Goal: Find contact information: Find contact information

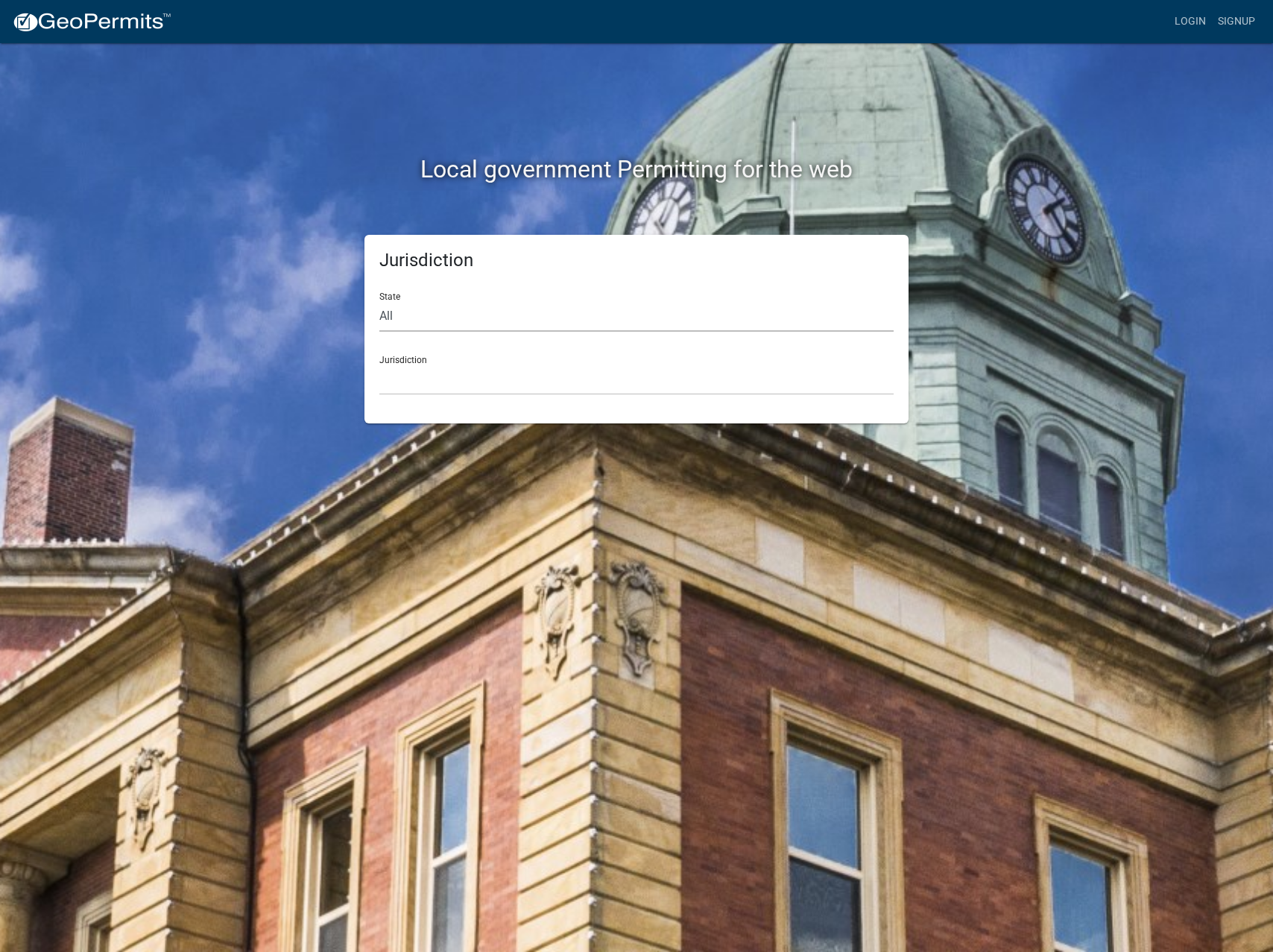
click at [671, 314] on select "All Colorado Georgia Indiana Iowa Kansas Minnesota Ohio South Carolina Wisconsin" at bounding box center [636, 316] width 515 height 30
select select "[US_STATE]"
click at [379, 301] on select "All Colorado Georgia Indiana Iowa Kansas Minnesota Ohio South Carolina Wisconsin" at bounding box center [636, 316] width 515 height 30
click at [633, 389] on select "Cook County, Georgia Crawford County, Georgia Gilmer County, Georgia Haralson C…" at bounding box center [636, 379] width 515 height 30
click at [440, 367] on select "Cook County, Georgia Crawford County, Georgia Gilmer County, Georgia Haralson C…" at bounding box center [636, 379] width 515 height 30
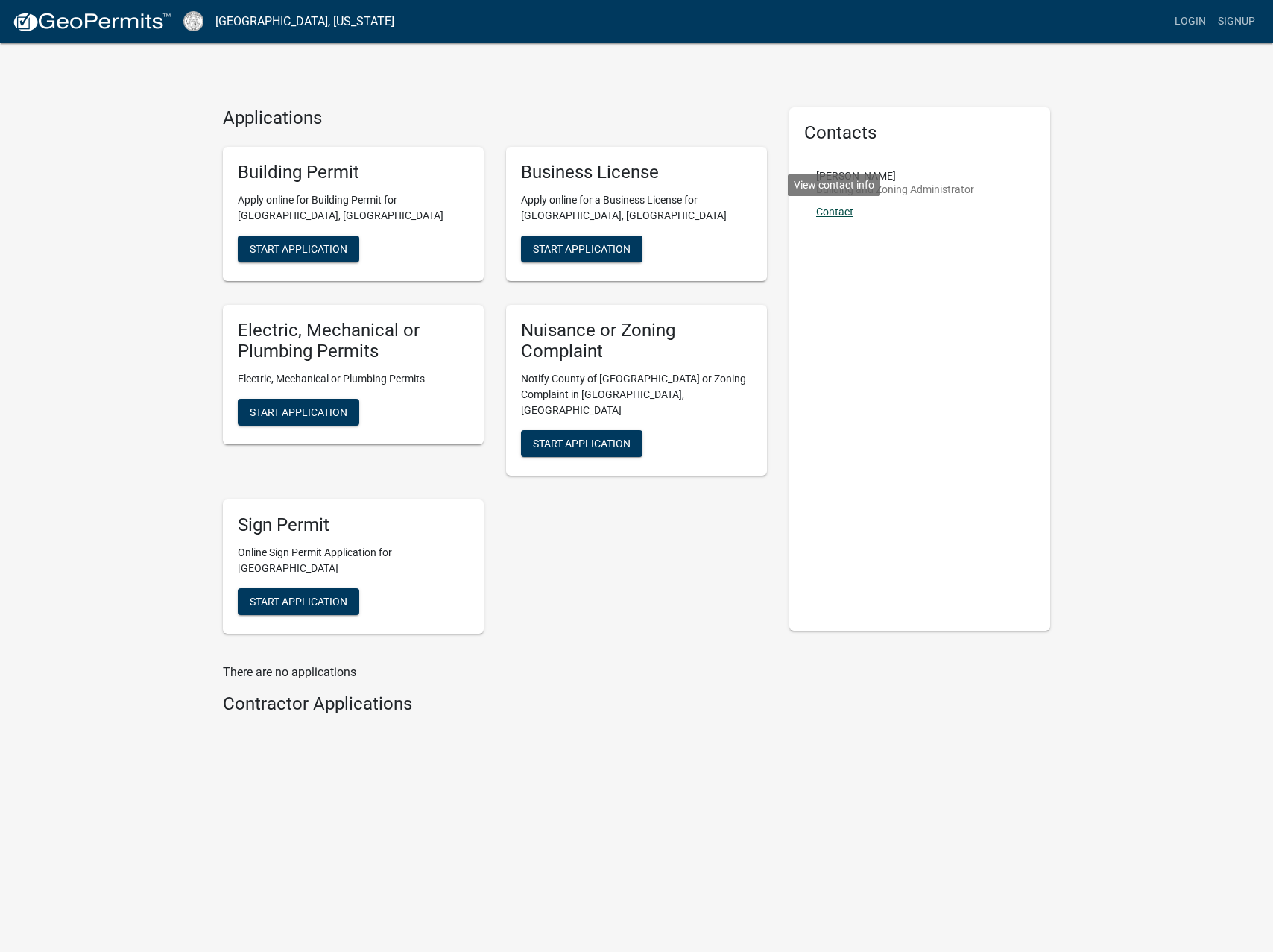
click at [838, 210] on link "Contact" at bounding box center [835, 211] width 37 height 12
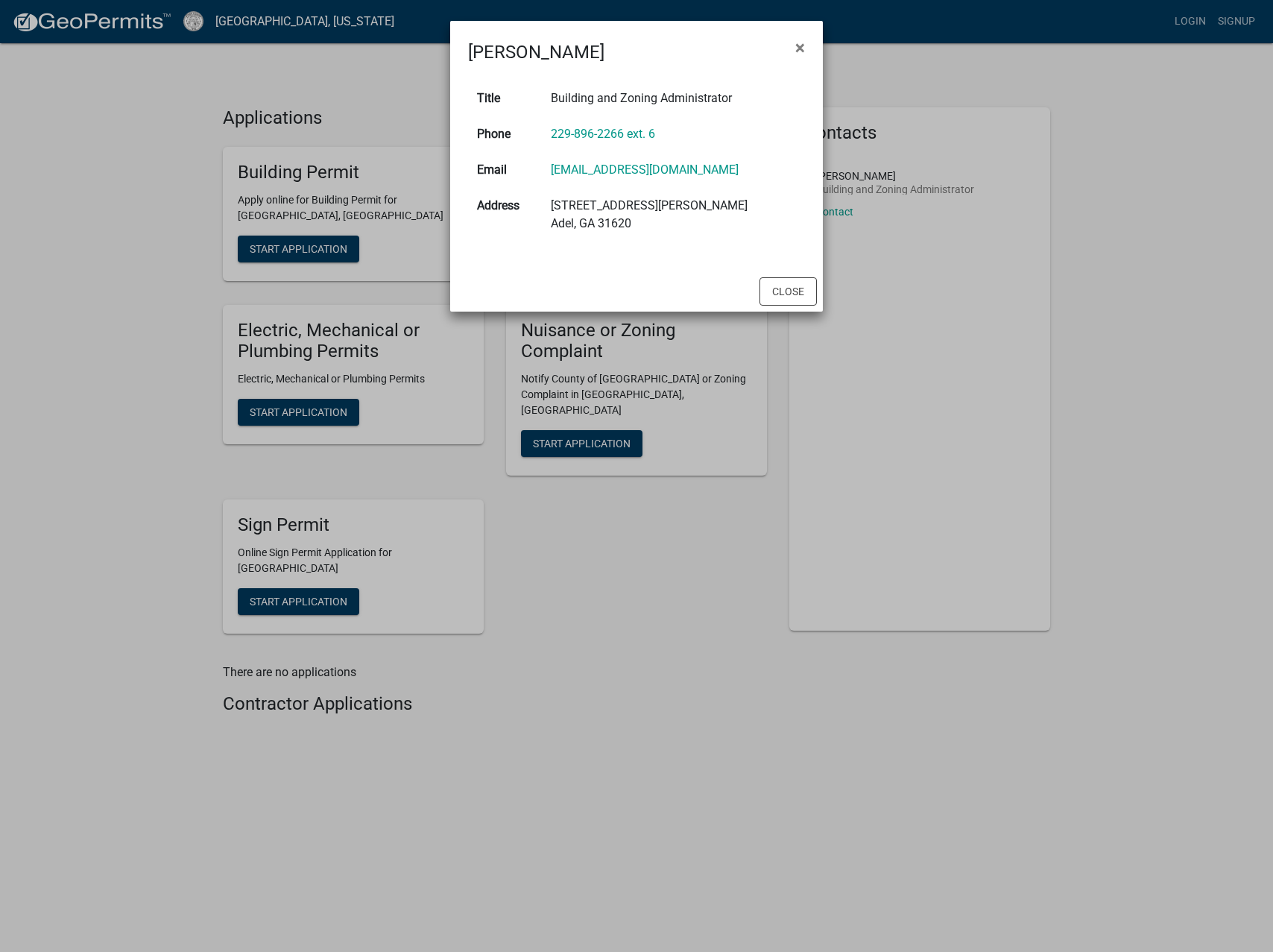
click at [642, 99] on td "Building and Zoning Administrator" at bounding box center [674, 98] width 263 height 36
click at [786, 292] on button "Close" at bounding box center [788, 291] width 57 height 29
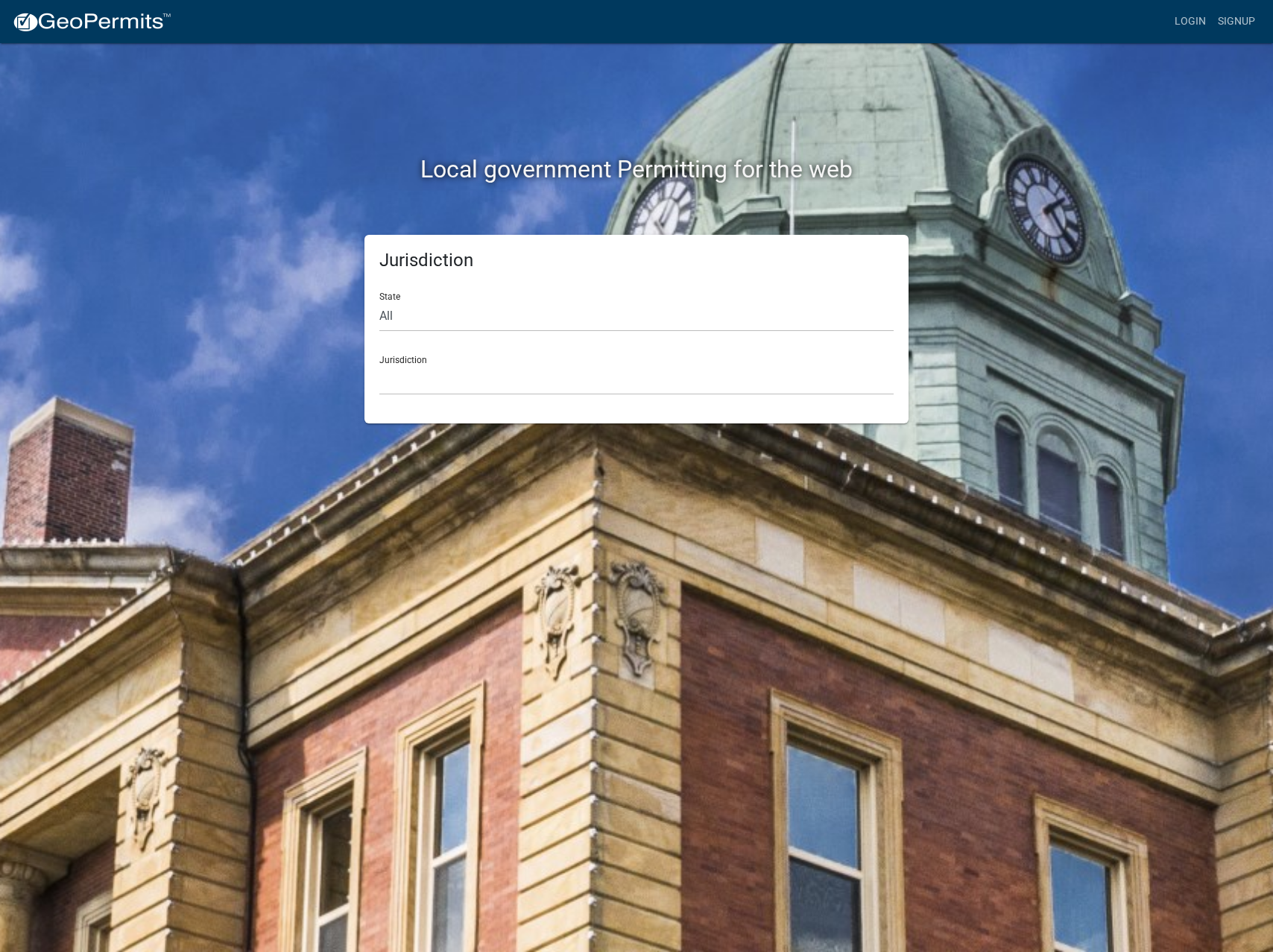
click at [424, 362] on div "Jurisdiction Custer County, Colorado Cook County, Georgia Crawford County, Geor…" at bounding box center [636, 369] width 515 height 52
click at [429, 378] on select "Custer County, Colorado Cook County, Georgia Crawford County, Georgia Gilmer Co…" at bounding box center [636, 379] width 515 height 30
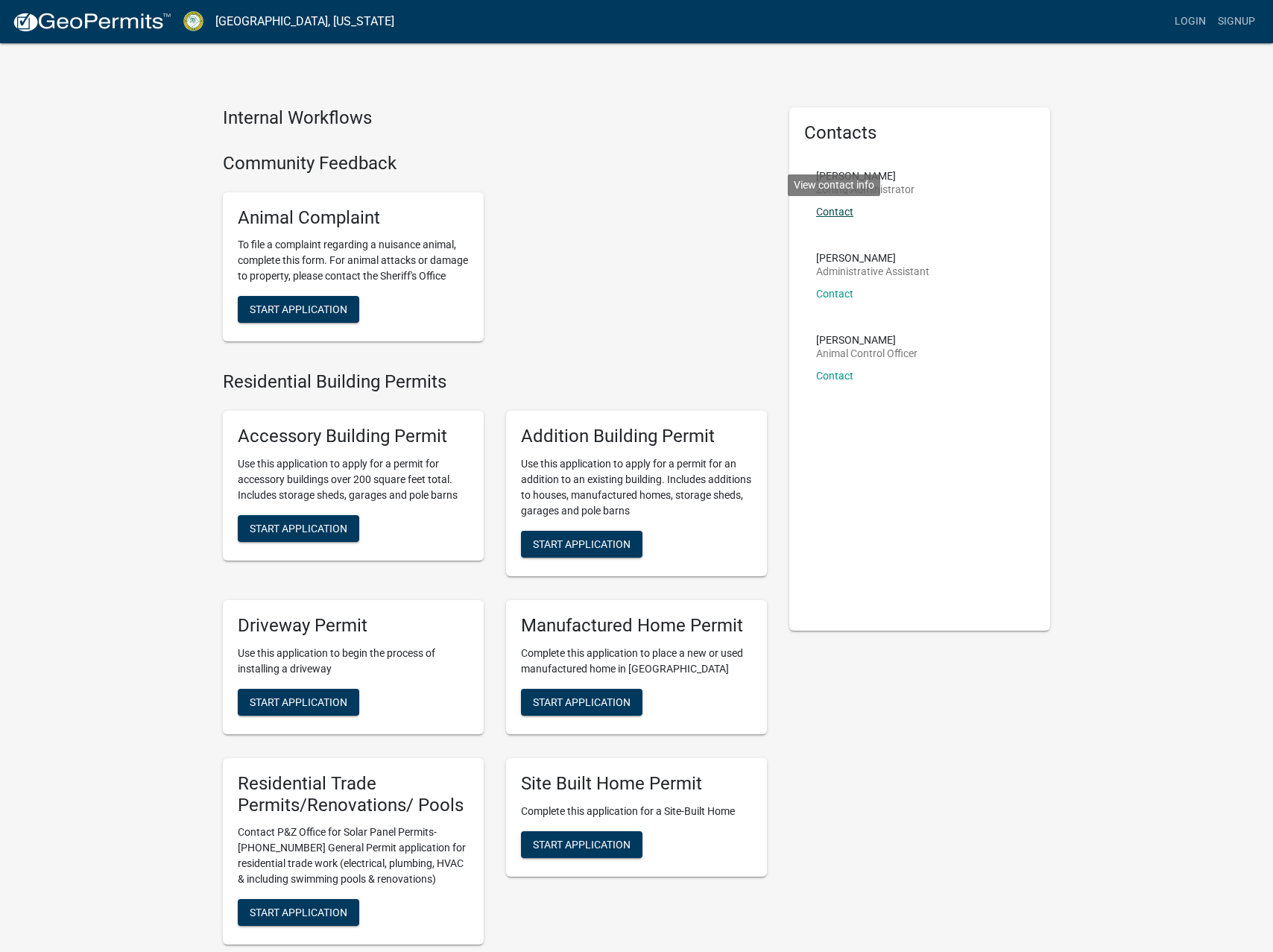
click at [835, 212] on link "Contact" at bounding box center [835, 211] width 37 height 12
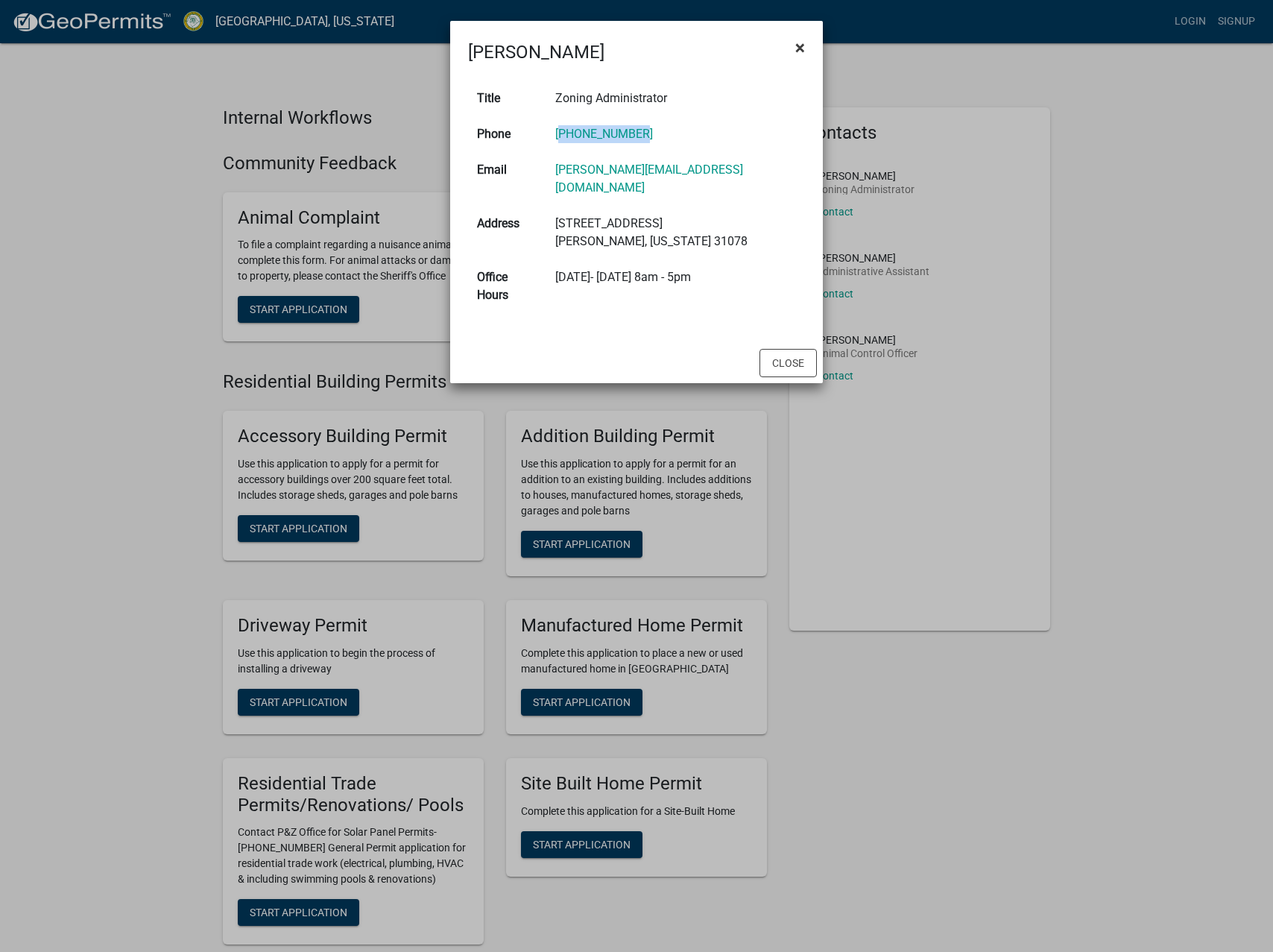
click at [799, 43] on span "×" at bounding box center [800, 47] width 10 height 21
click at [799, 43] on button "×" at bounding box center [800, 47] width 33 height 41
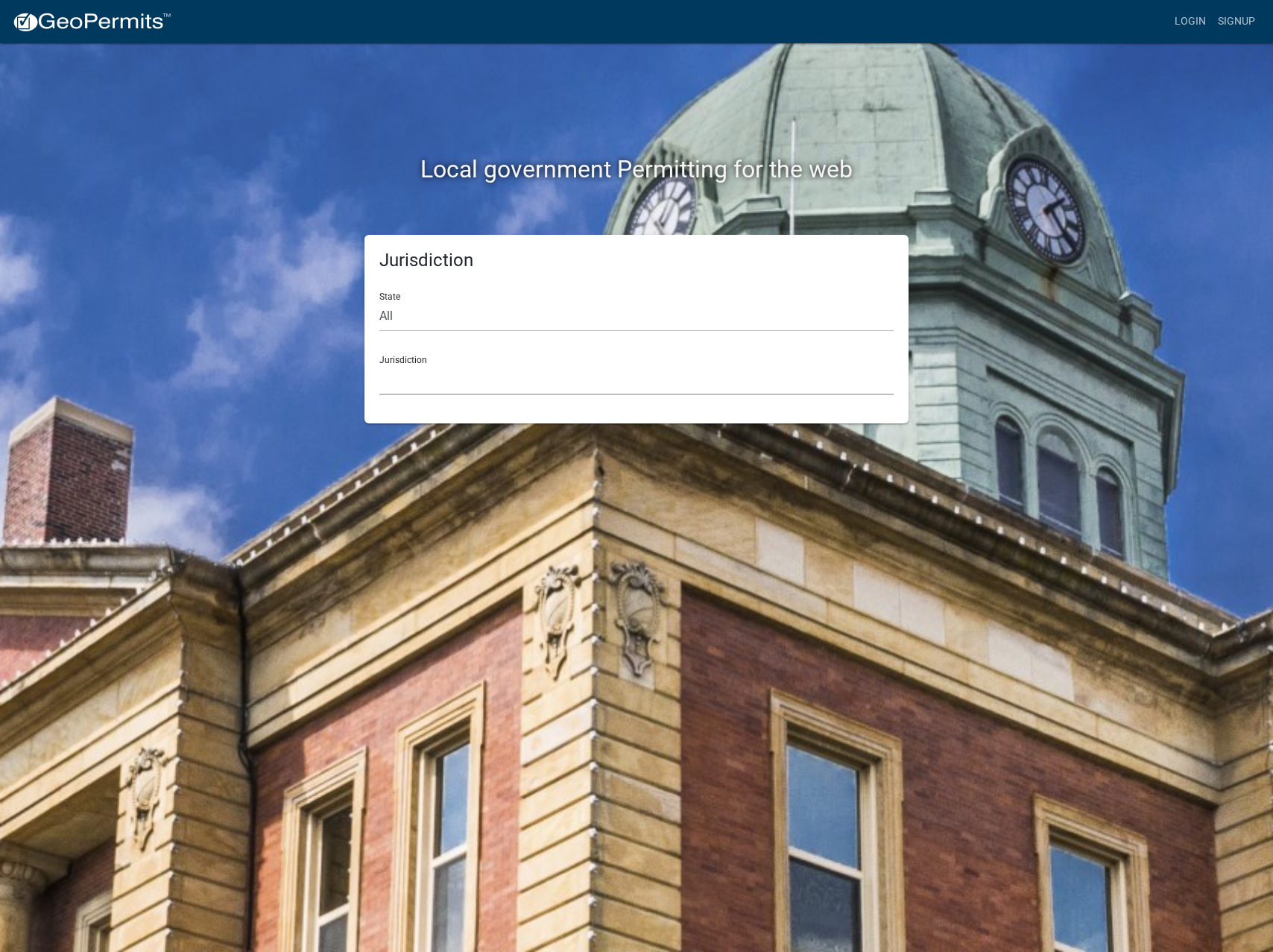
click at [434, 383] on select "Custer County, Colorado Cook County, Georgia Crawford County, Georgia Gilmer Co…" at bounding box center [636, 379] width 515 height 30
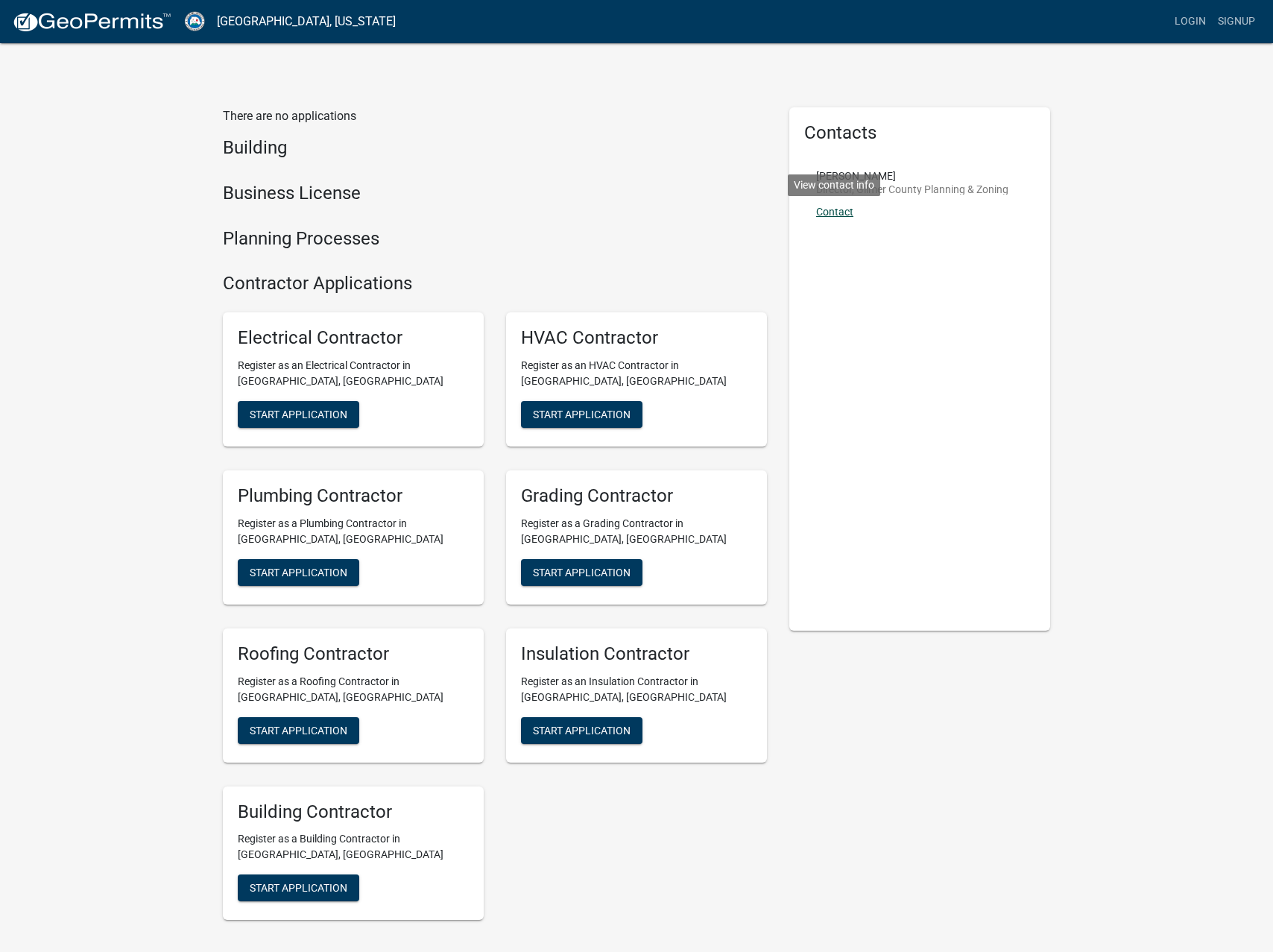
click at [846, 214] on link "Contact" at bounding box center [835, 211] width 37 height 12
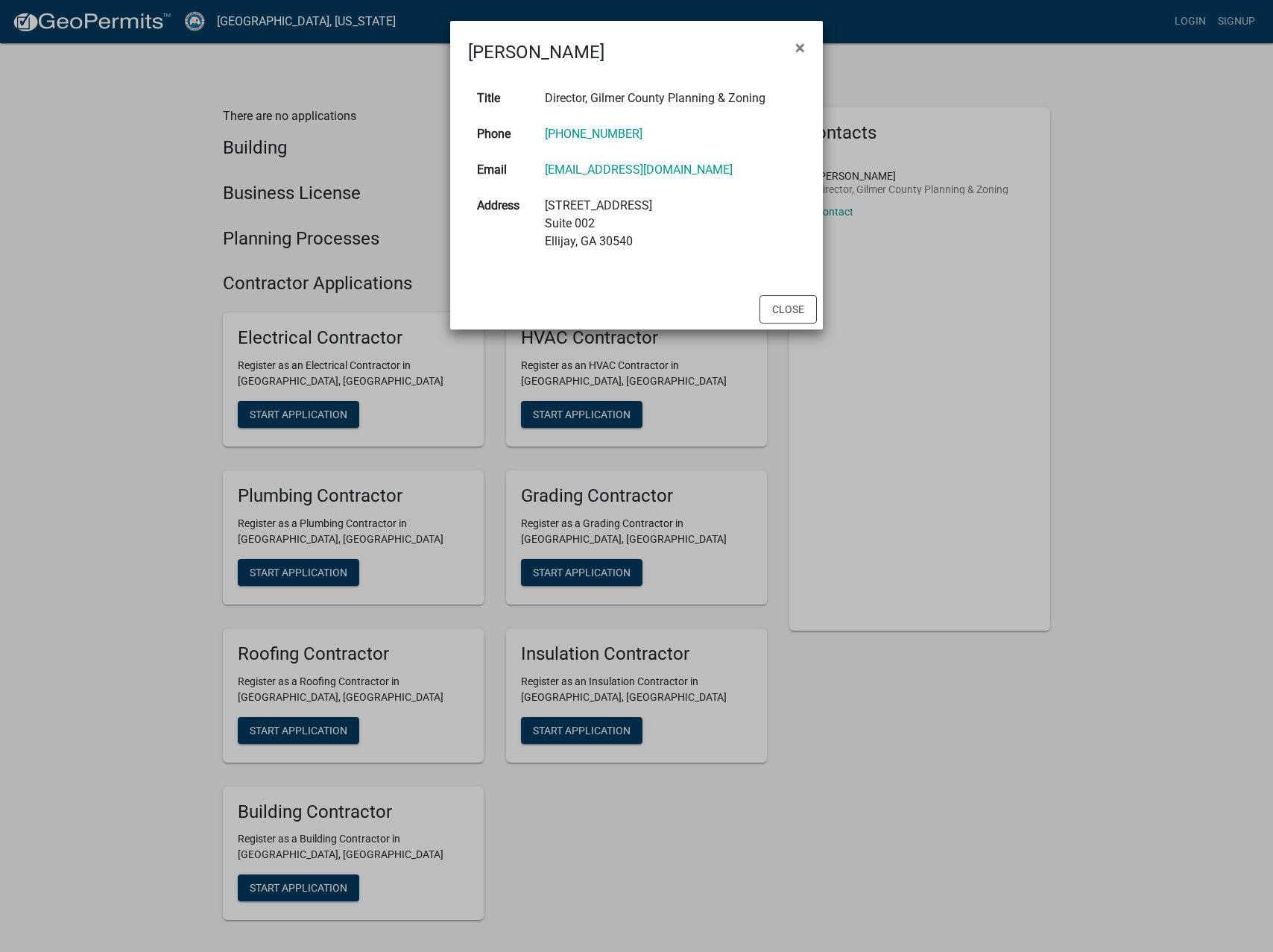
click at [409, 148] on ngb-modal-window "Karen Henson × Title Director, Gilmer County Planning & Zoning Phone 706-635-34…" at bounding box center [636, 476] width 1273 height 952
click at [802, 315] on button "Close" at bounding box center [788, 309] width 57 height 29
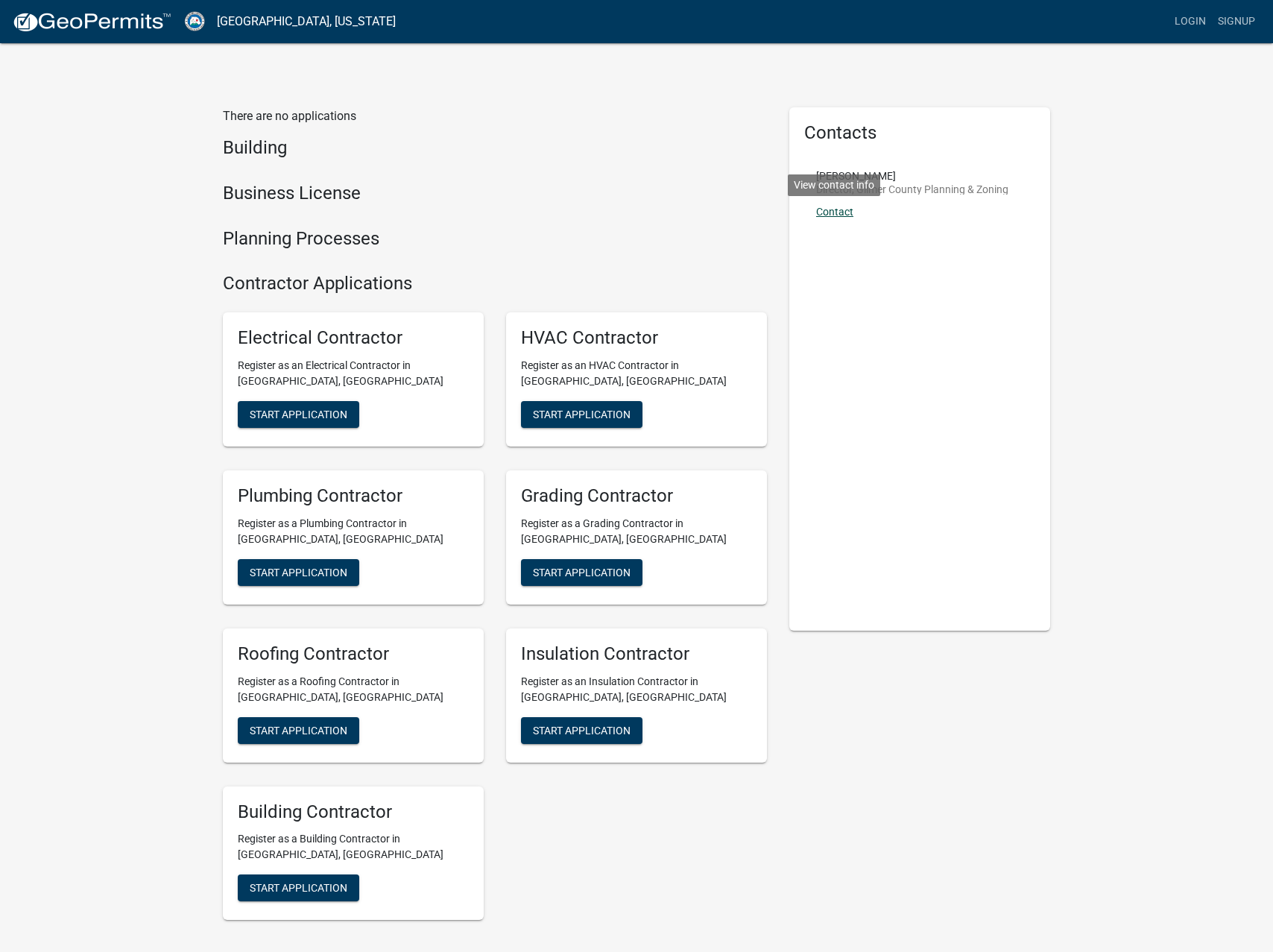
click at [836, 211] on link "Contact" at bounding box center [835, 211] width 37 height 12
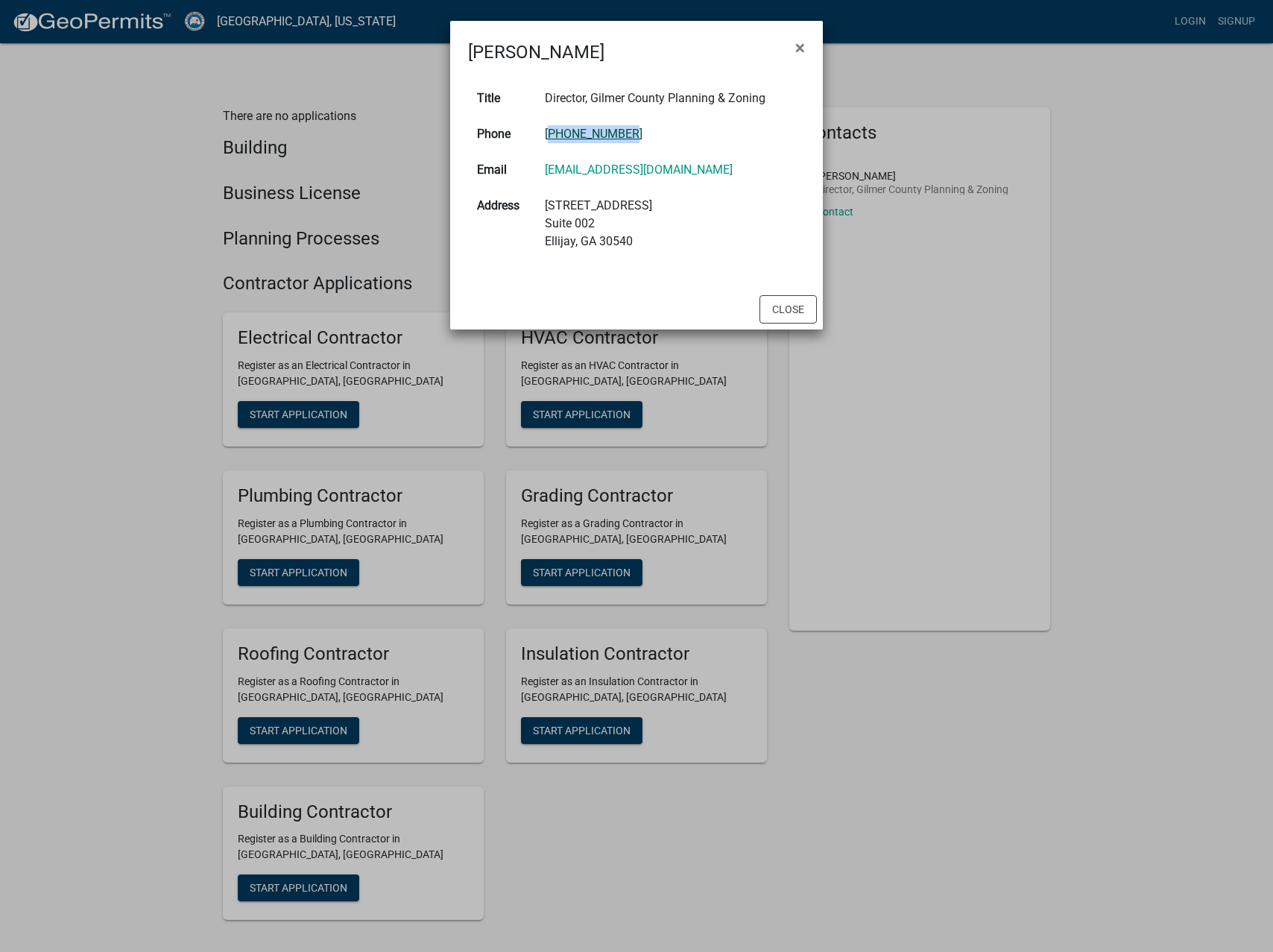
copy link "706-635-3406"
click at [801, 45] on span "×" at bounding box center [800, 47] width 10 height 21
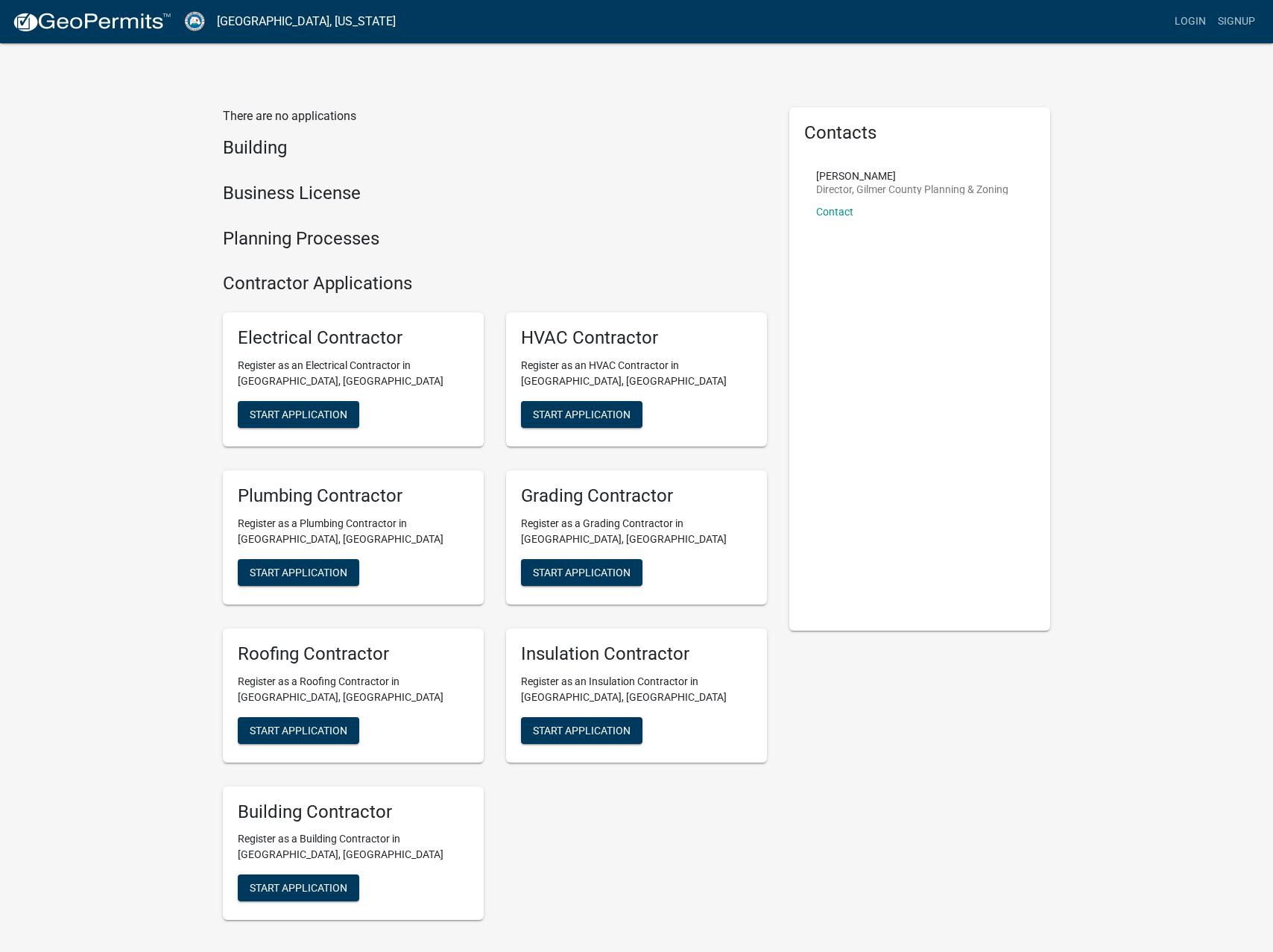
click at [257, 146] on h4 "Building" at bounding box center [494, 147] width 544 height 21
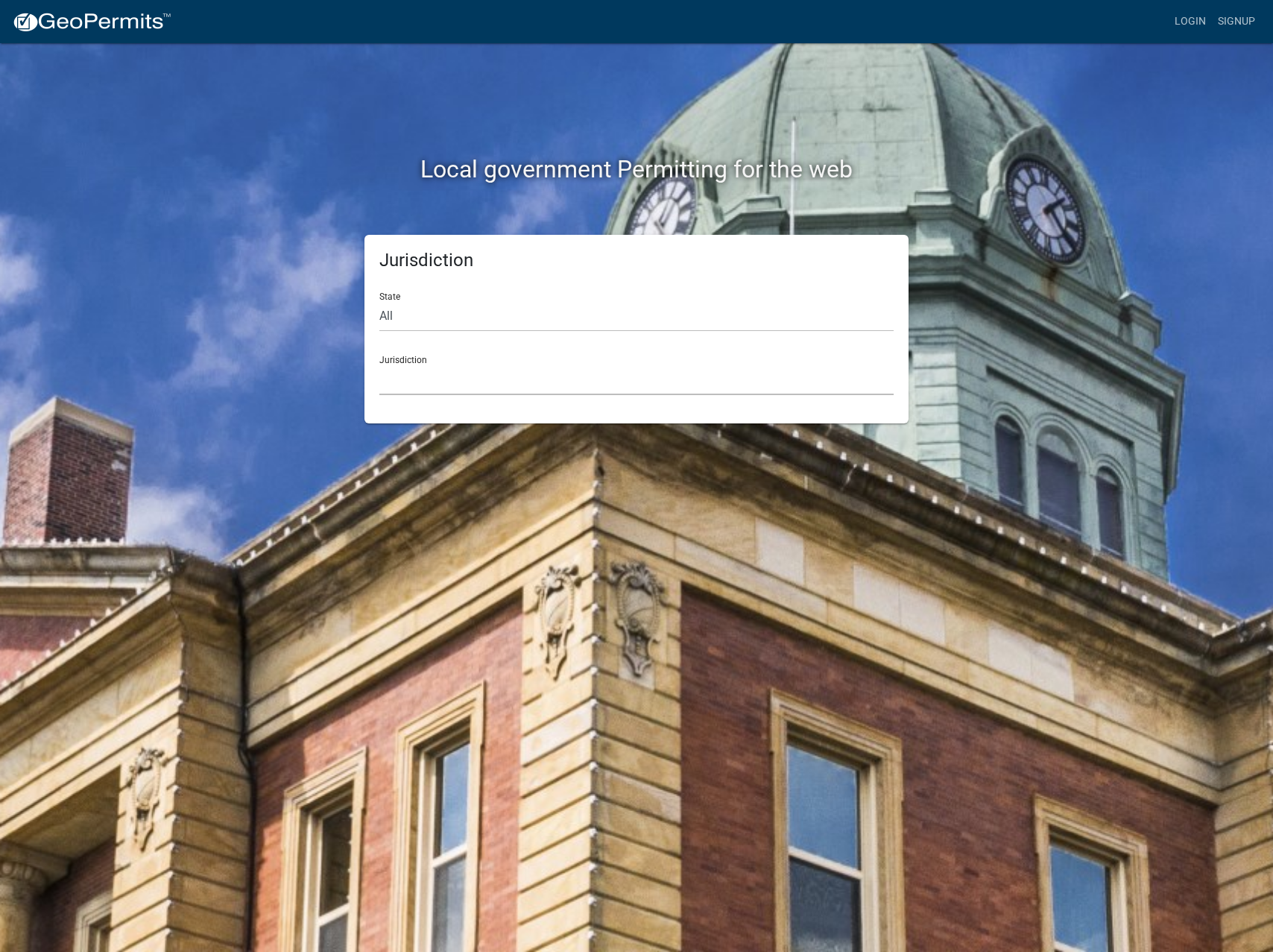
click at [585, 381] on select "Custer County, Colorado Cook County, Georgia Crawford County, Georgia Gilmer Co…" at bounding box center [636, 379] width 515 height 30
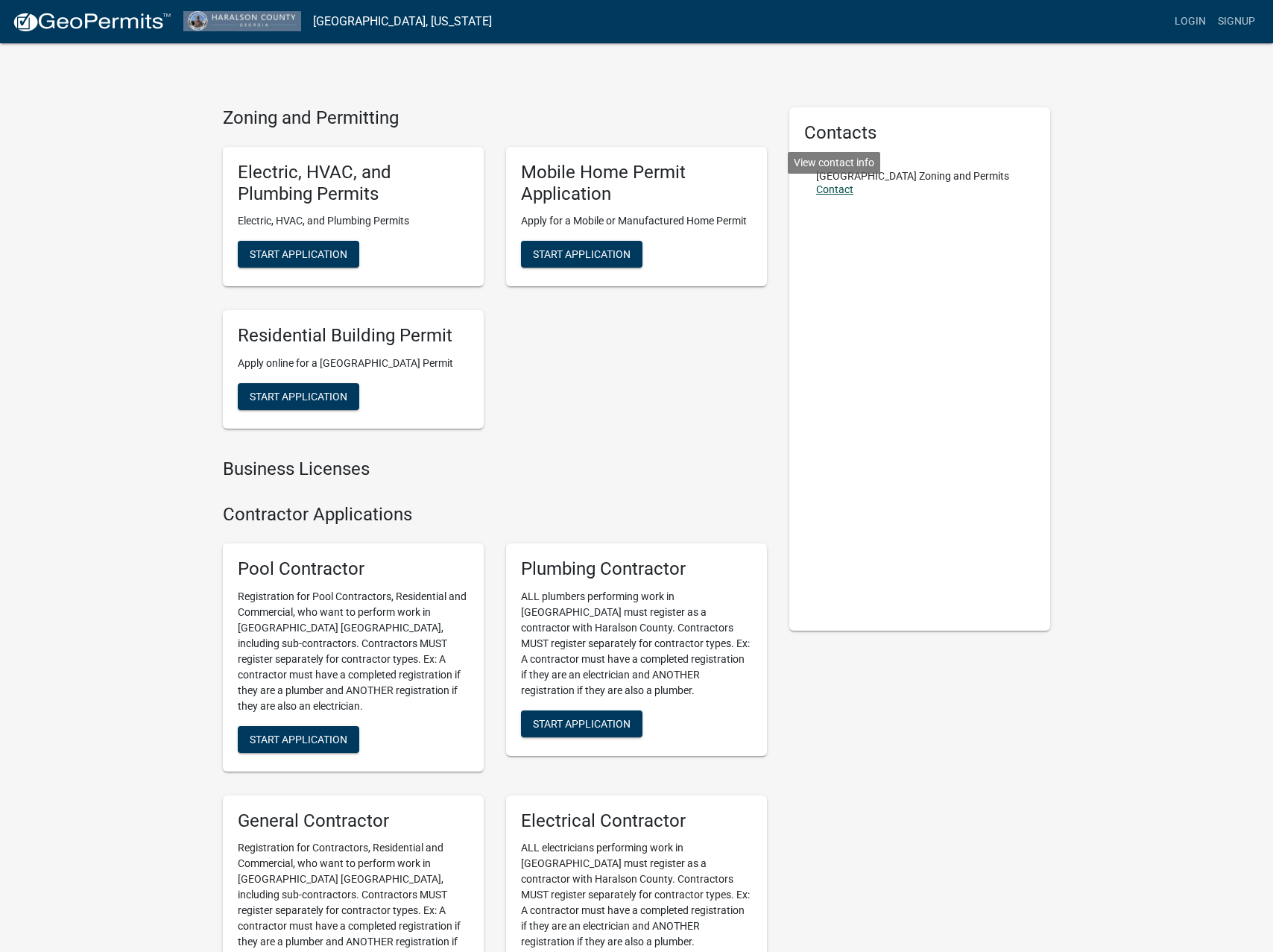
click at [846, 193] on link "Contact" at bounding box center [835, 189] width 37 height 12
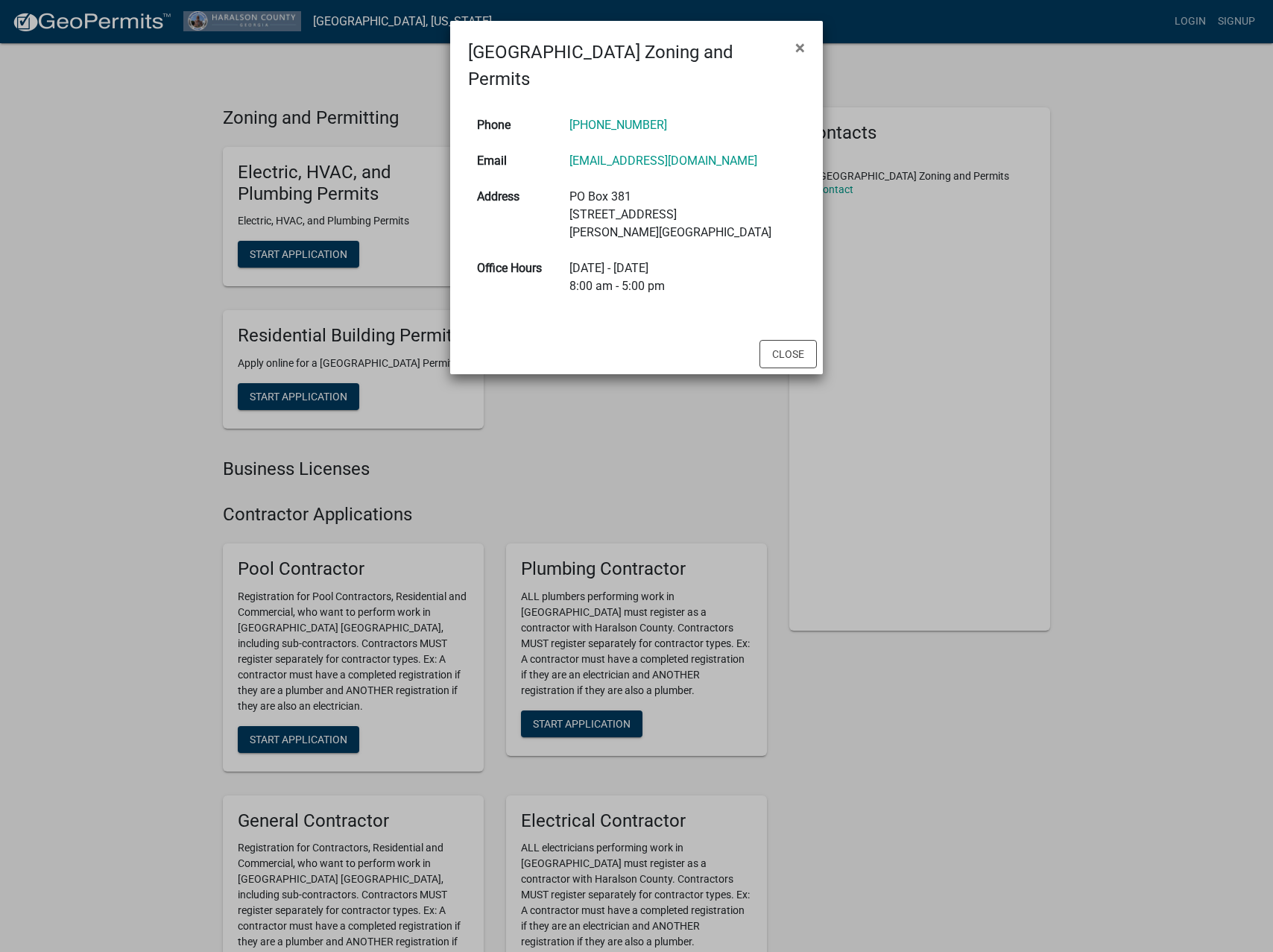
click at [579, 417] on ngb-modal-window "Haralson County Zoning and Permits × Phone 770-646-2033 Email hcpermits@haralso…" at bounding box center [636, 476] width 1273 height 952
click at [784, 340] on button "Close" at bounding box center [788, 354] width 57 height 29
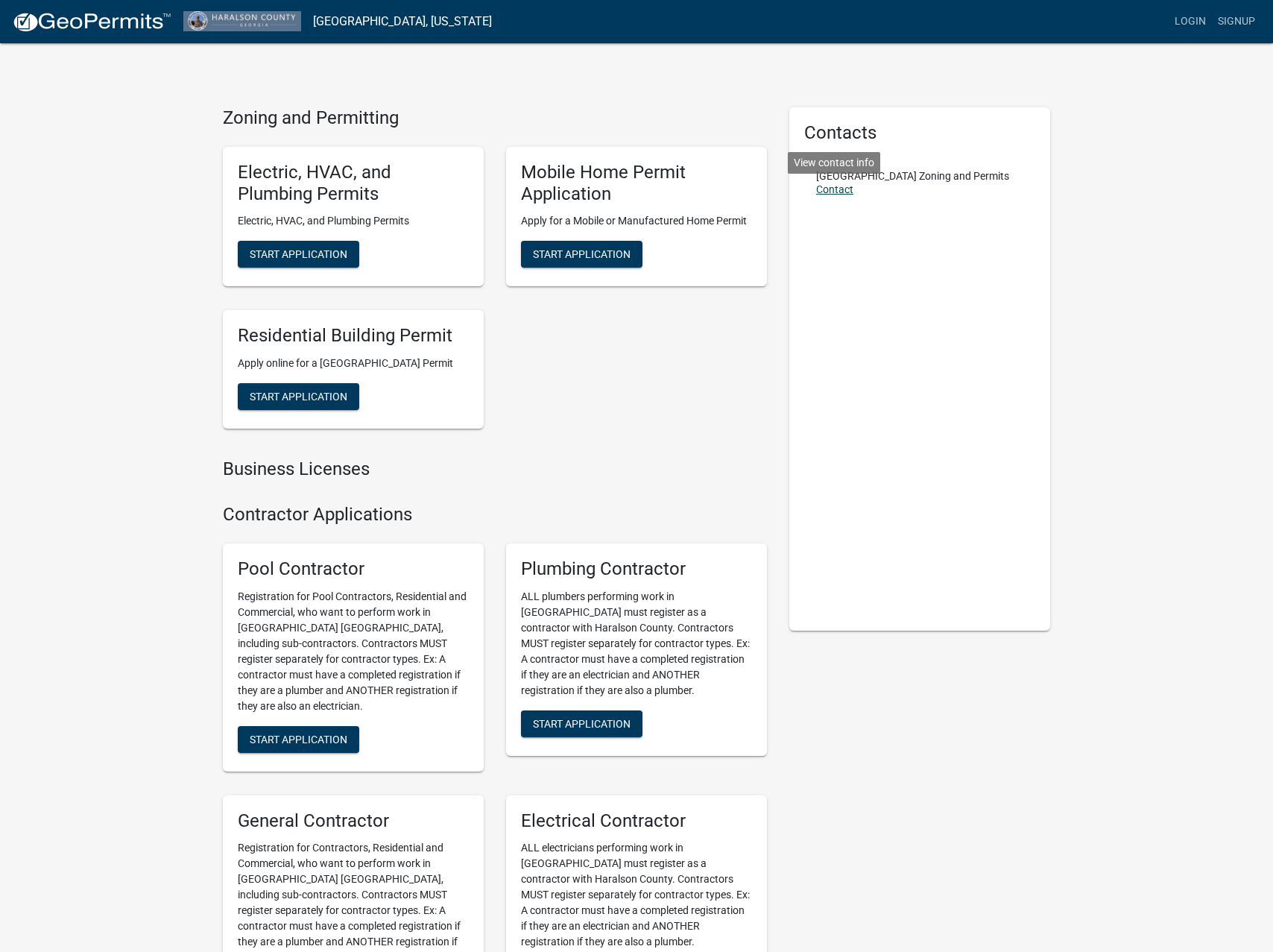
click at [831, 191] on link "Contact" at bounding box center [835, 189] width 37 height 12
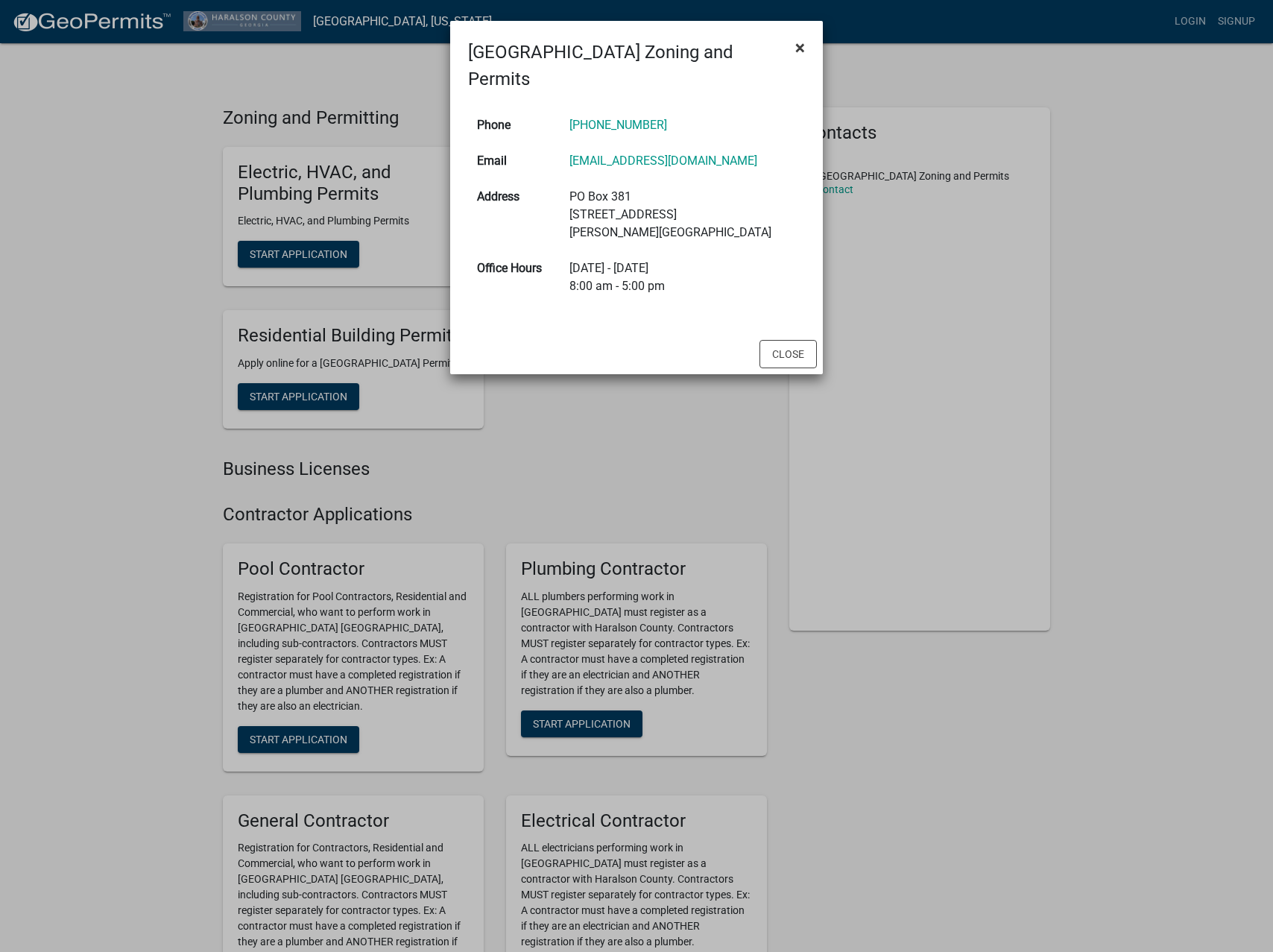
click at [796, 51] on span "×" at bounding box center [800, 47] width 10 height 21
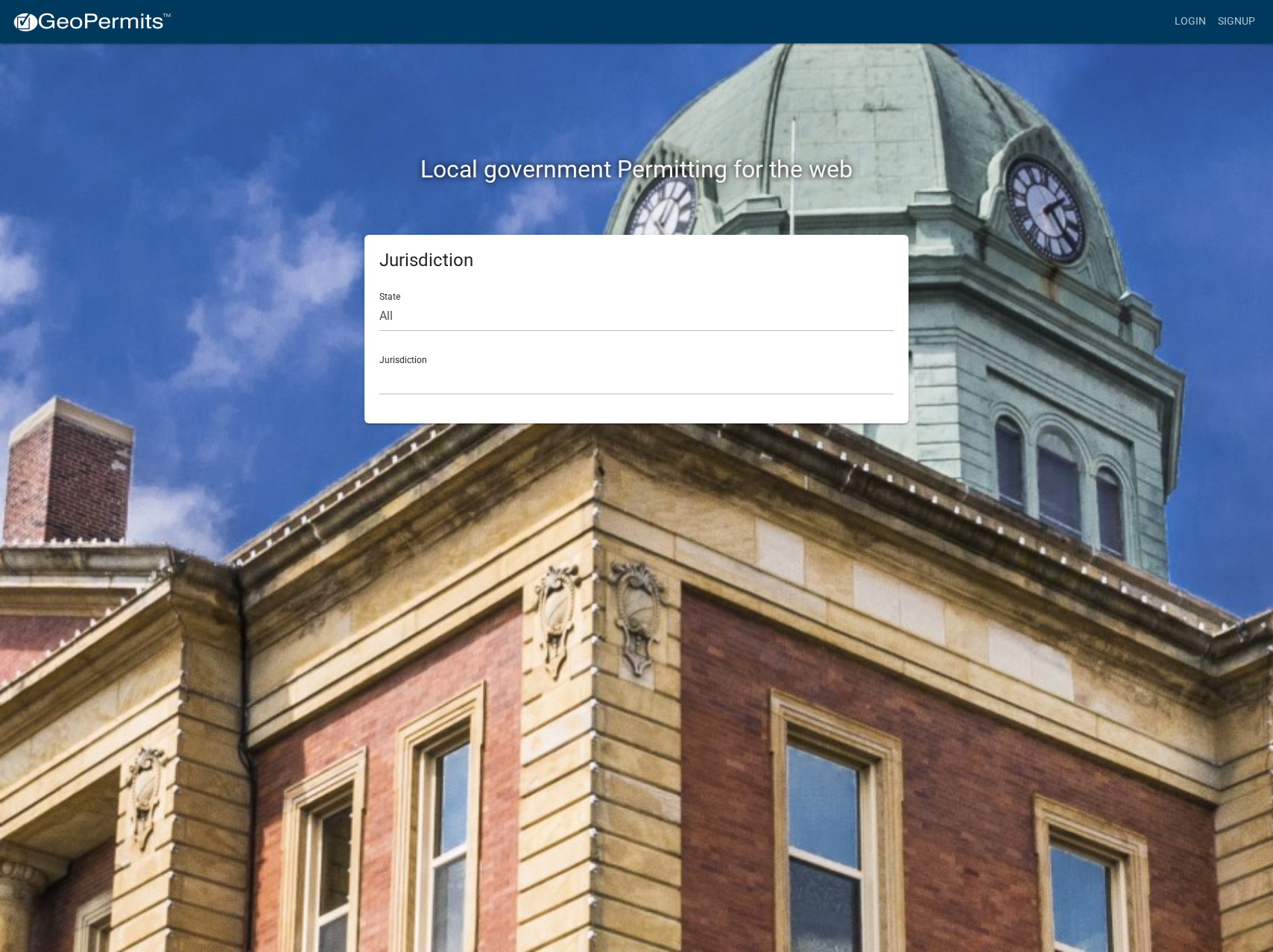
click at [407, 361] on div "Jurisdiction Custer County, Colorado Cook County, Georgia Crawford County, Geor…" at bounding box center [636, 369] width 515 height 52
click at [437, 378] on select "Custer County, Colorado Cook County, Georgia Crawford County, Georgia Gilmer Co…" at bounding box center [636, 379] width 515 height 30
click at [437, 315] on select "All Colorado Georgia Indiana Iowa Kansas Minnesota Ohio South Carolina Wisconsin" at bounding box center [636, 316] width 515 height 30
select select "[US_STATE]"
click at [379, 301] on select "All Colorado Georgia Indiana Iowa Kansas Minnesota Ohio South Carolina Wisconsin" at bounding box center [636, 316] width 515 height 30
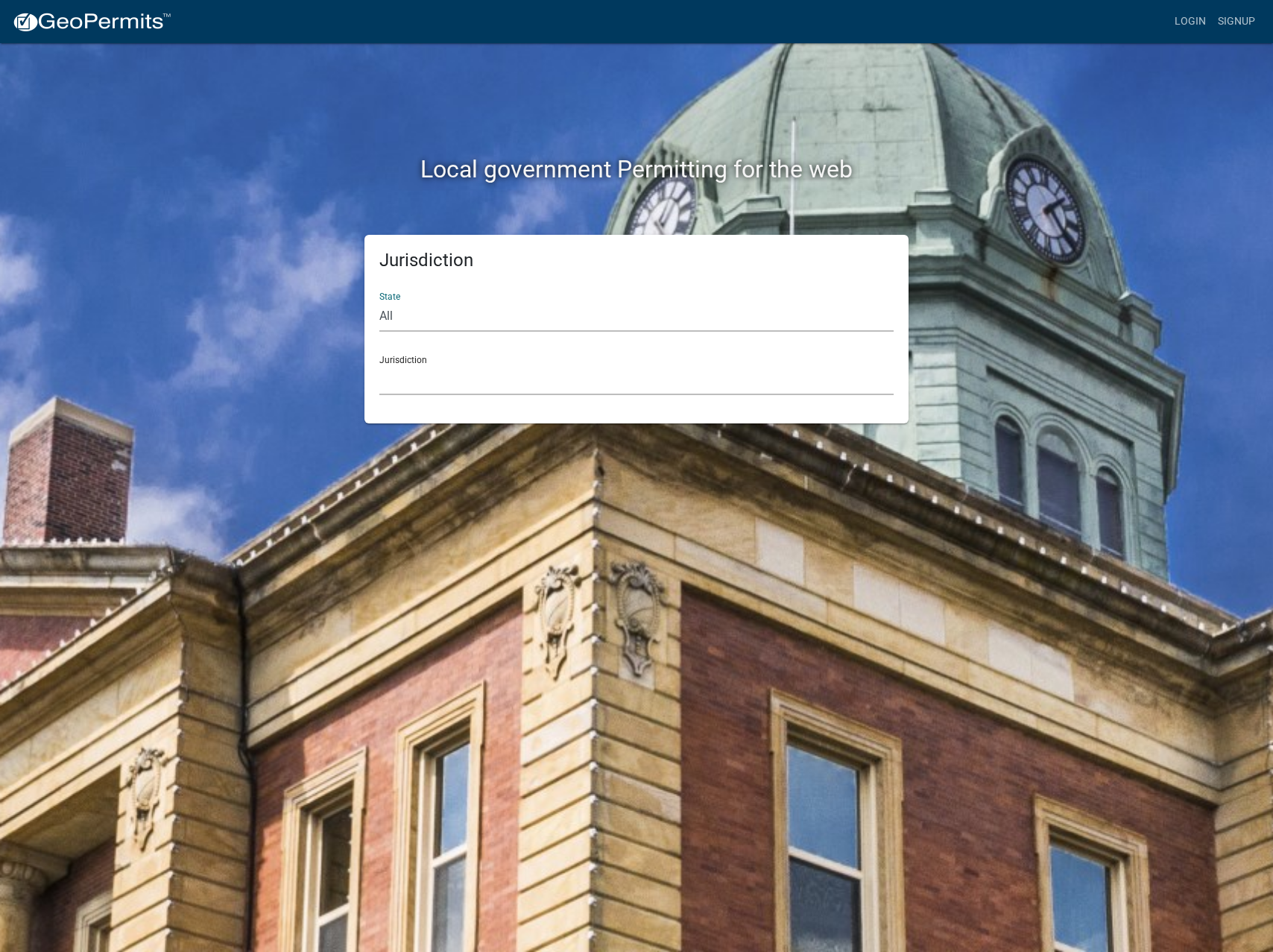
click at [443, 374] on select "Cook County, Georgia Crawford County, Georgia Gilmer County, Georgia Haralson C…" at bounding box center [636, 379] width 515 height 30
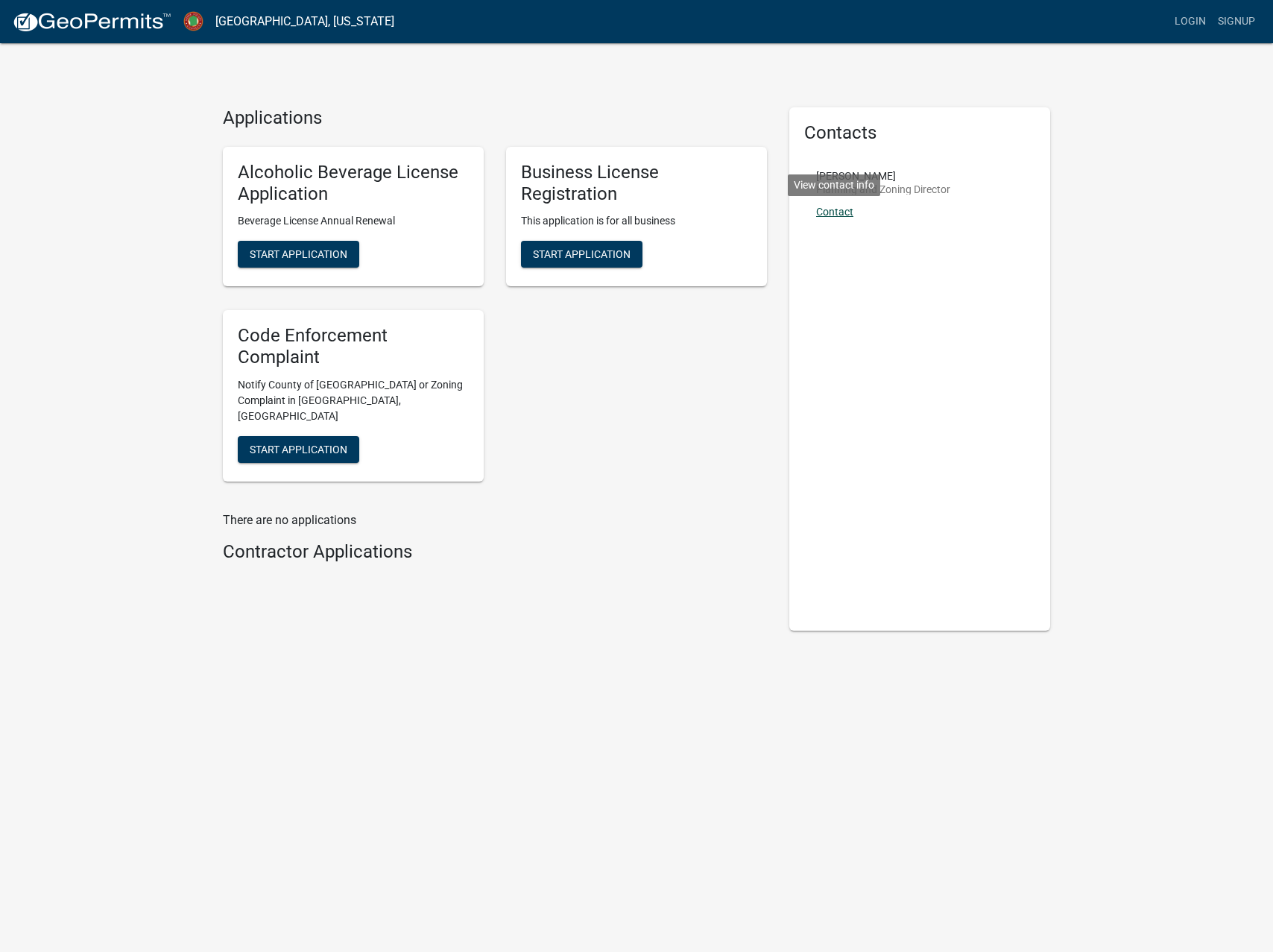
click at [836, 213] on link "Contact" at bounding box center [835, 211] width 37 height 12
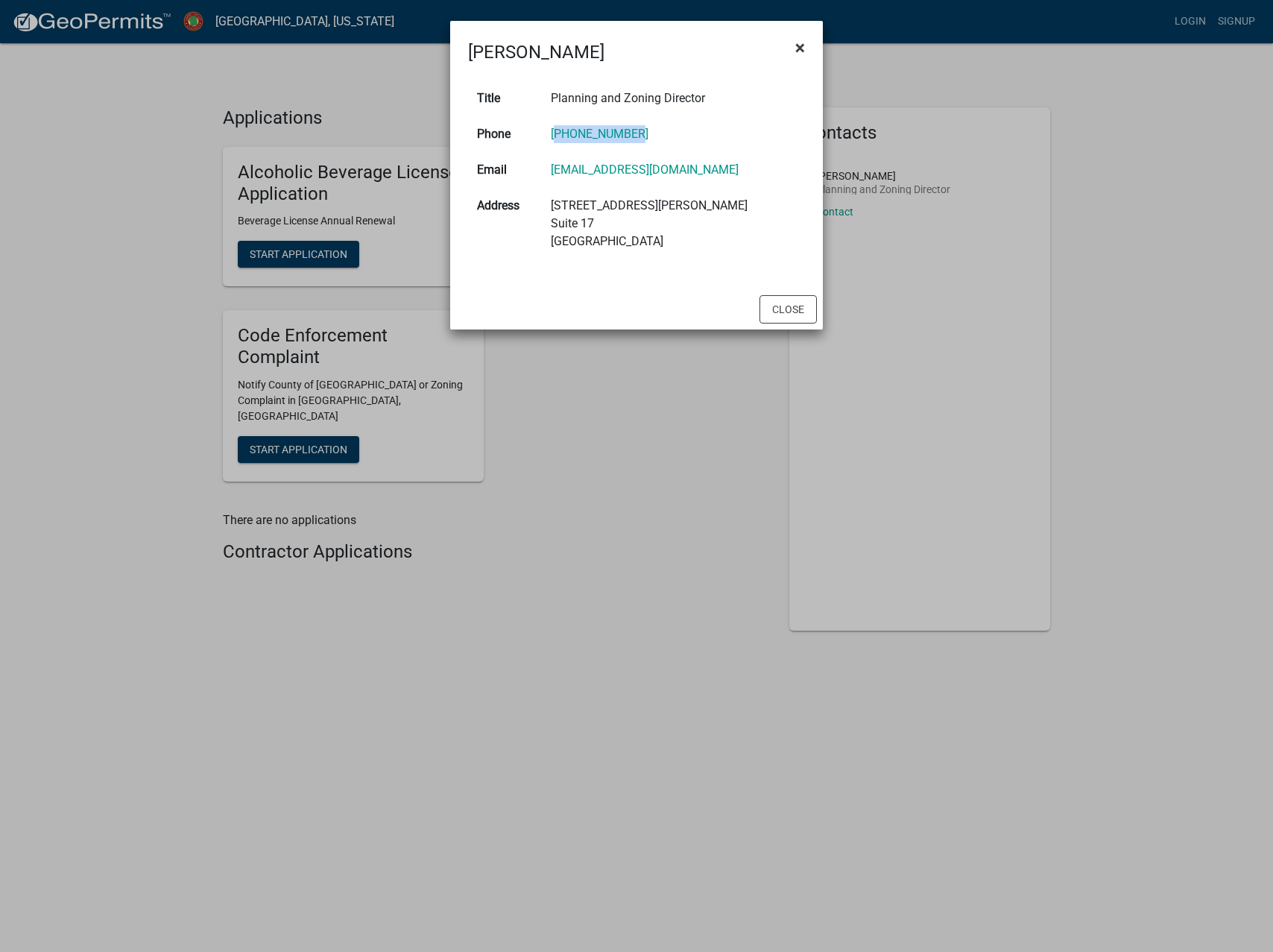
click at [797, 52] on span "×" at bounding box center [800, 47] width 10 height 21
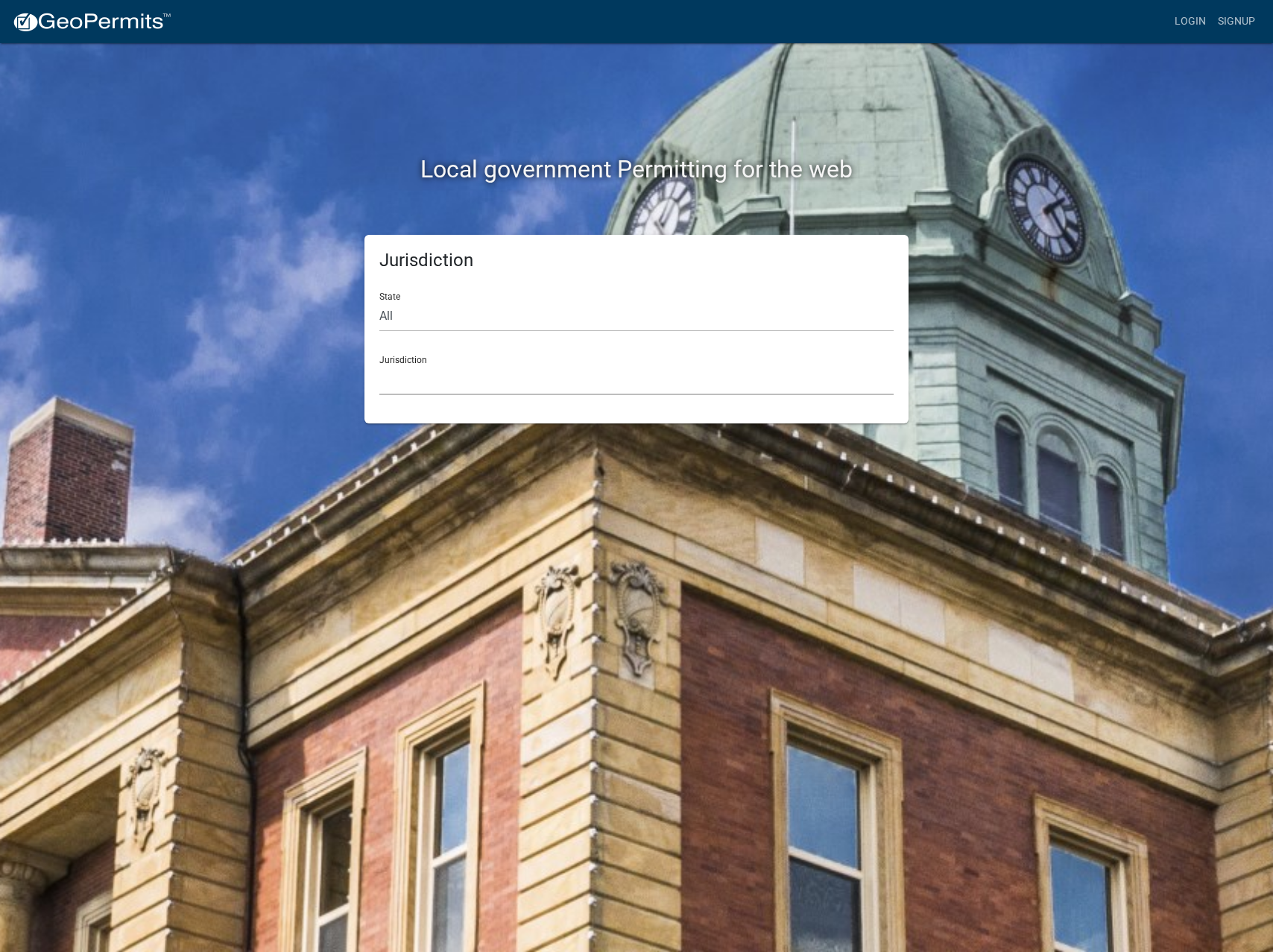
click at [424, 370] on select "Custer County, Colorado Cook County, Georgia Crawford County, Georgia Gilmer Co…" at bounding box center [636, 379] width 515 height 30
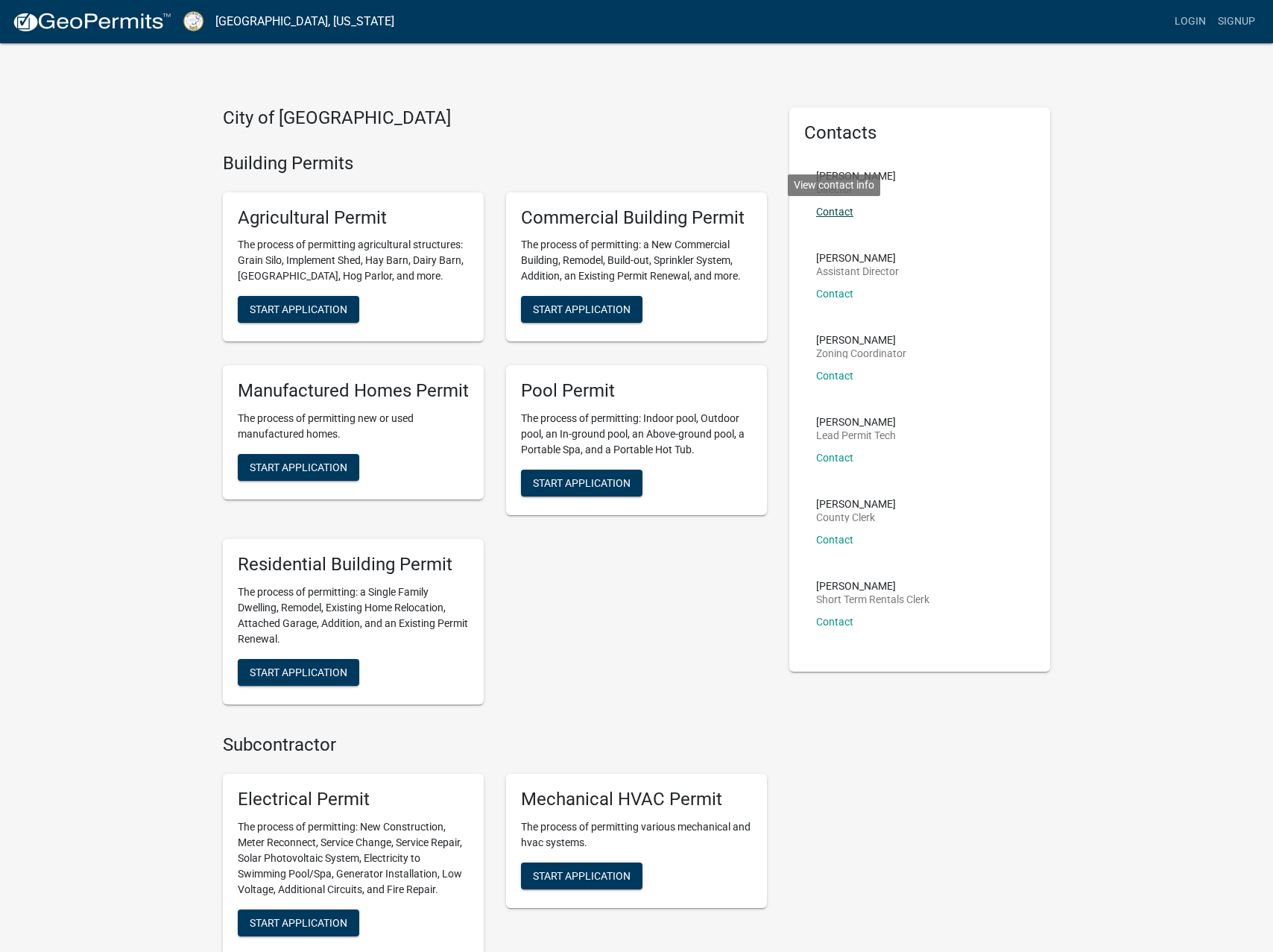
click at [850, 207] on link "Contact" at bounding box center [835, 211] width 37 height 12
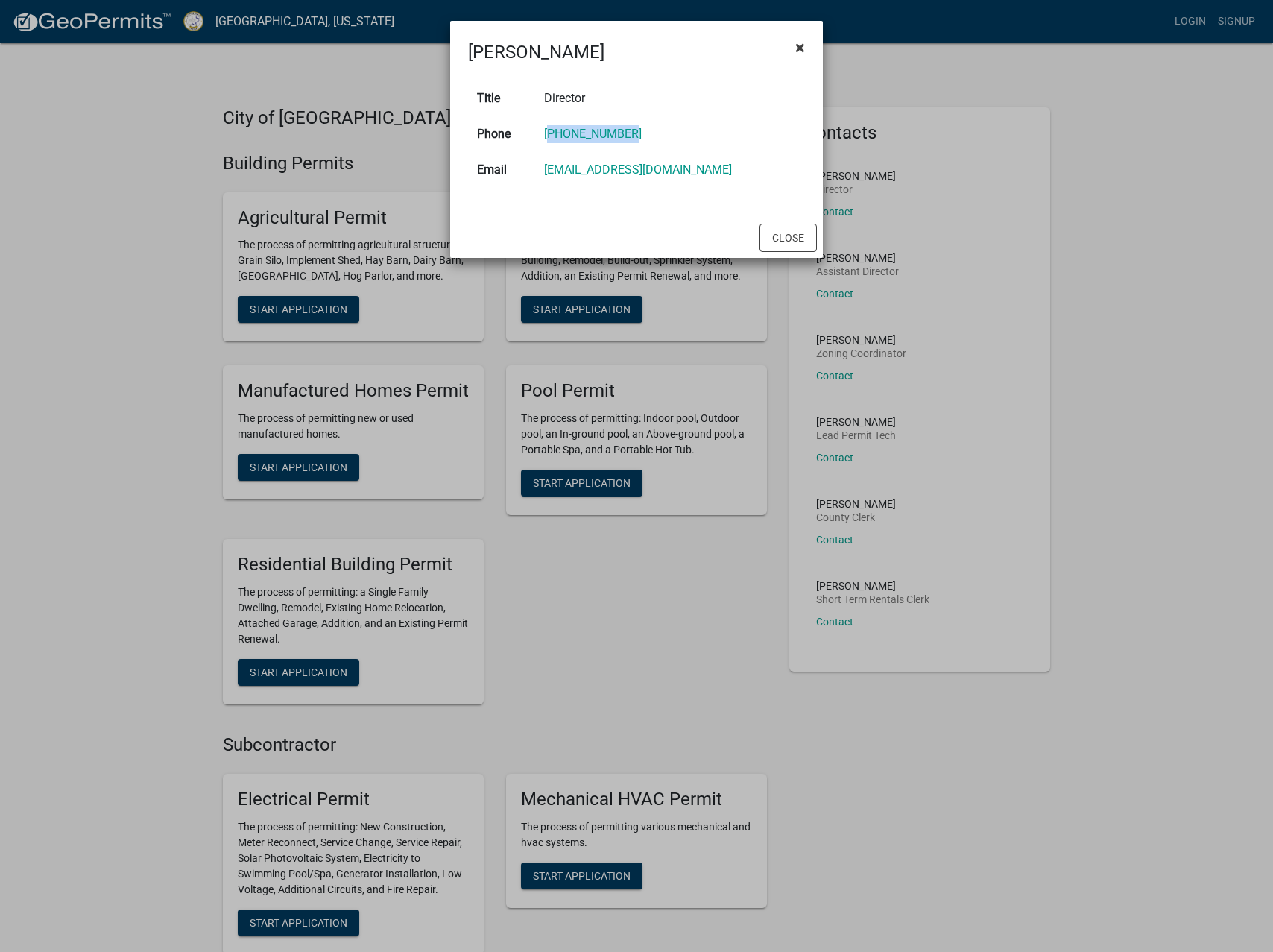
click at [801, 51] on span "×" at bounding box center [800, 47] width 10 height 21
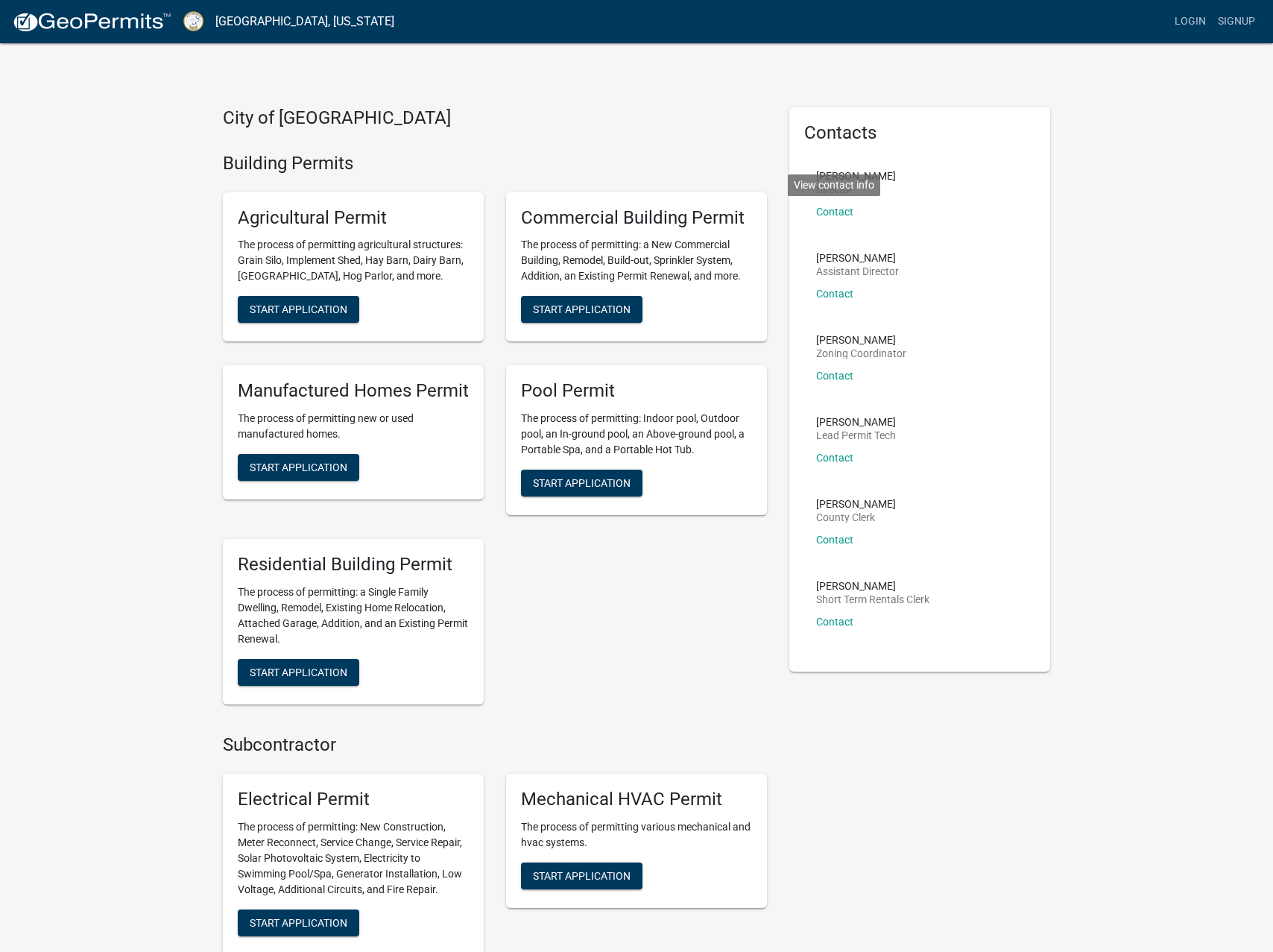
click at [801, 51] on div "Lisa Jackson × Title Director Phone 706-485-2776 Email ljackson@putnamcountyga.…" at bounding box center [636, 101] width 373 height 237
click at [849, 289] on link "Contact" at bounding box center [835, 294] width 37 height 12
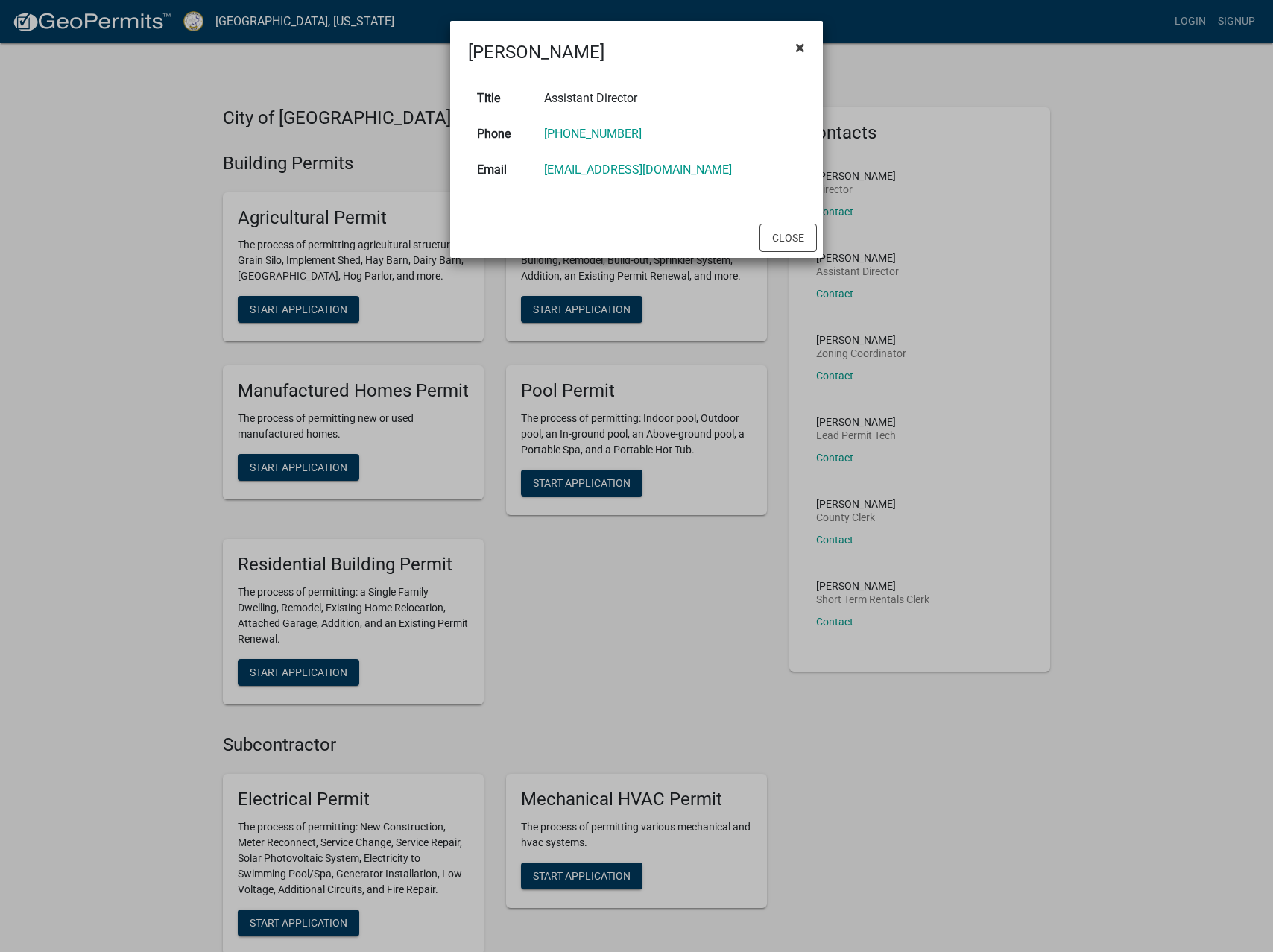
click at [799, 52] on span "×" at bounding box center [800, 47] width 10 height 21
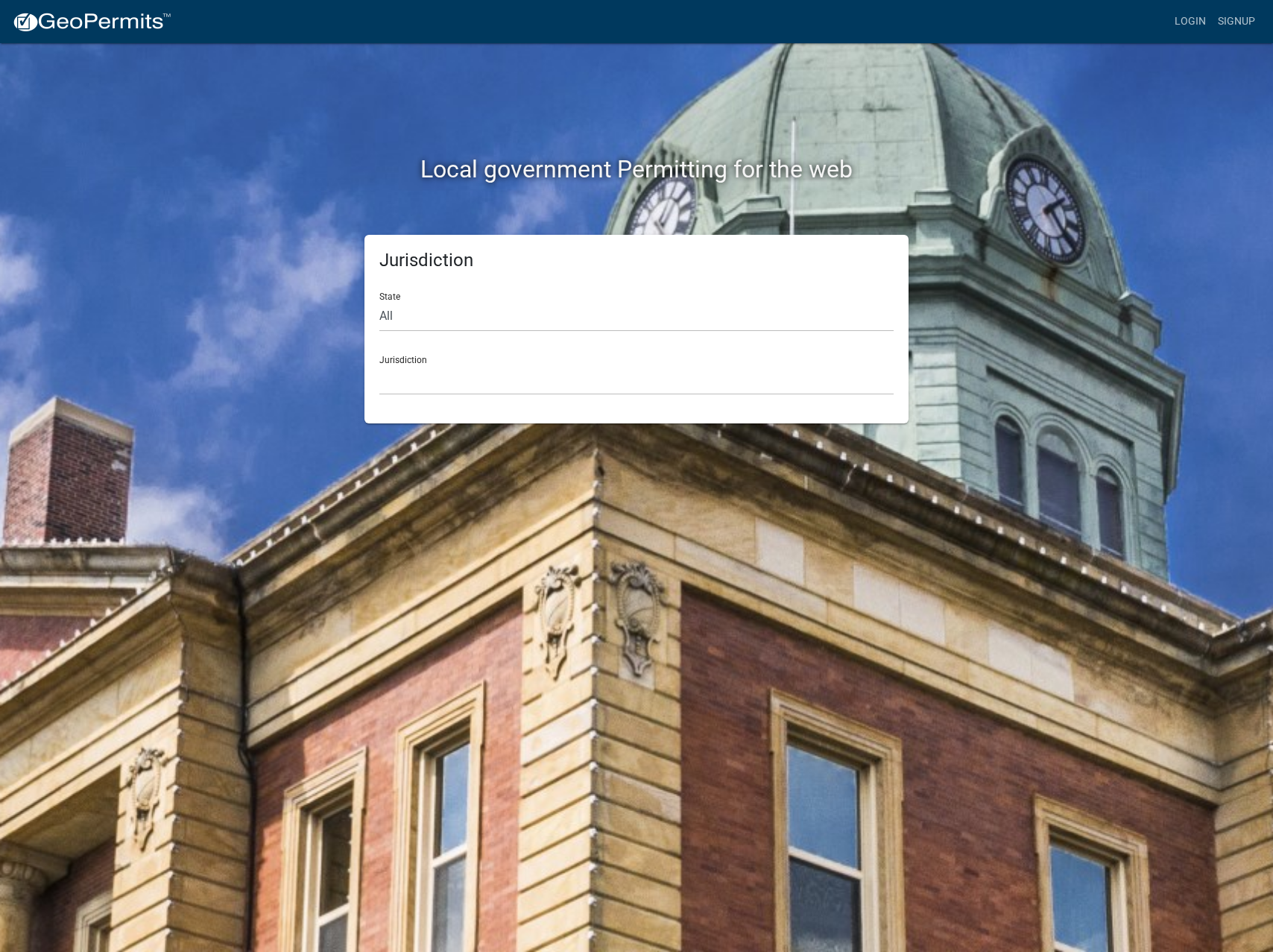
click at [425, 352] on div "Jurisdiction Custer County, Colorado Cook County, Georgia Crawford County, Geor…" at bounding box center [636, 369] width 515 height 52
click at [434, 362] on div "Jurisdiction Custer County, Colorado Cook County, Georgia Crawford County, Geor…" at bounding box center [636, 369] width 515 height 52
click at [465, 370] on select "Custer County, Colorado Cook County, Georgia Crawford County, Georgia Gilmer Co…" at bounding box center [636, 379] width 515 height 30
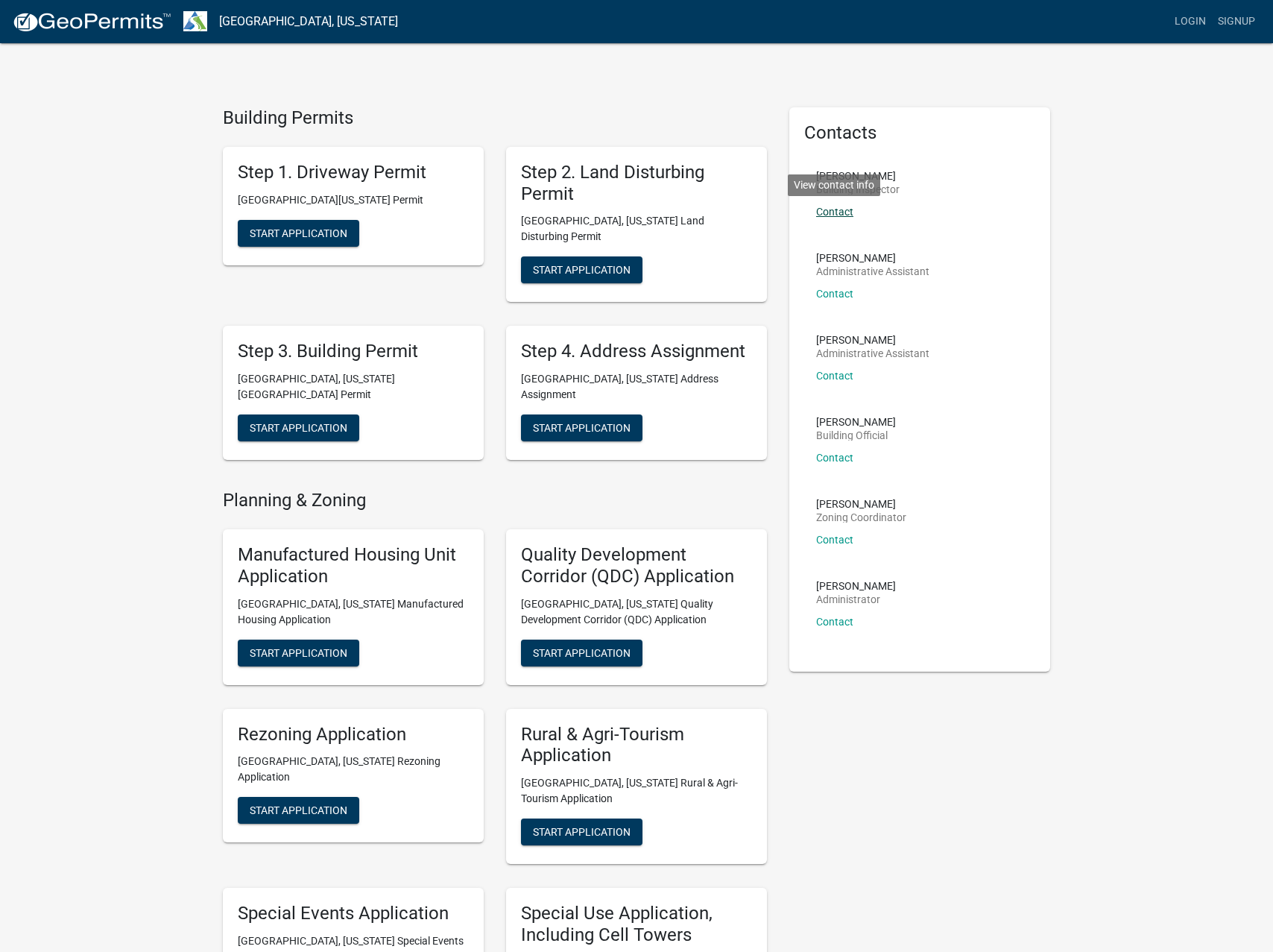
click at [843, 214] on link "Contact" at bounding box center [835, 211] width 37 height 12
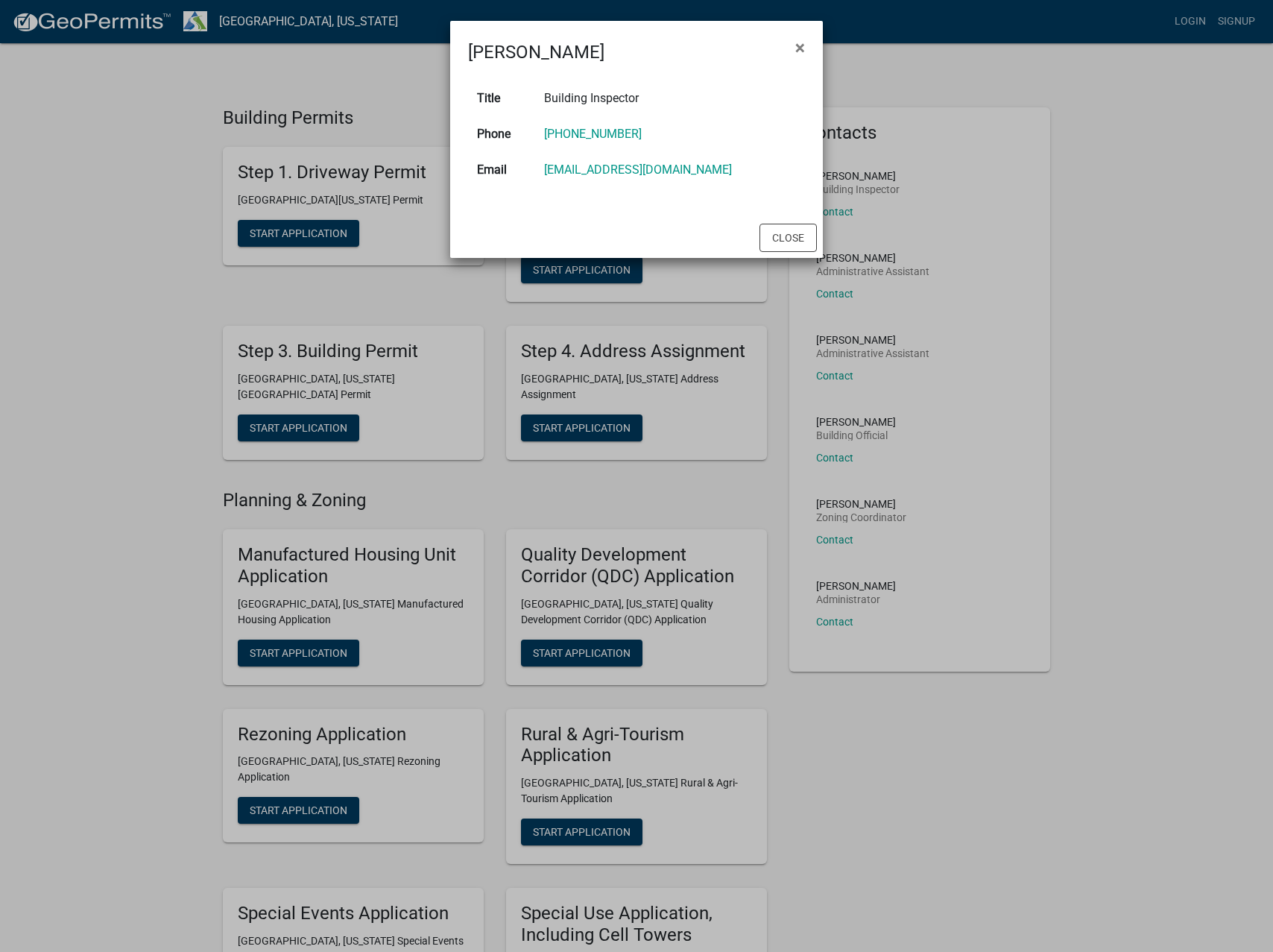
click at [828, 589] on ngb-modal-window "William Huff × Title Building Inspector Phone 706-883-1650 Email whuff@troupcou…" at bounding box center [636, 476] width 1273 height 952
click at [841, 621] on ngb-modal-window "William Huff × Title Building Inspector Phone 706-883-1650 Email whuff@troupcou…" at bounding box center [636, 476] width 1273 height 952
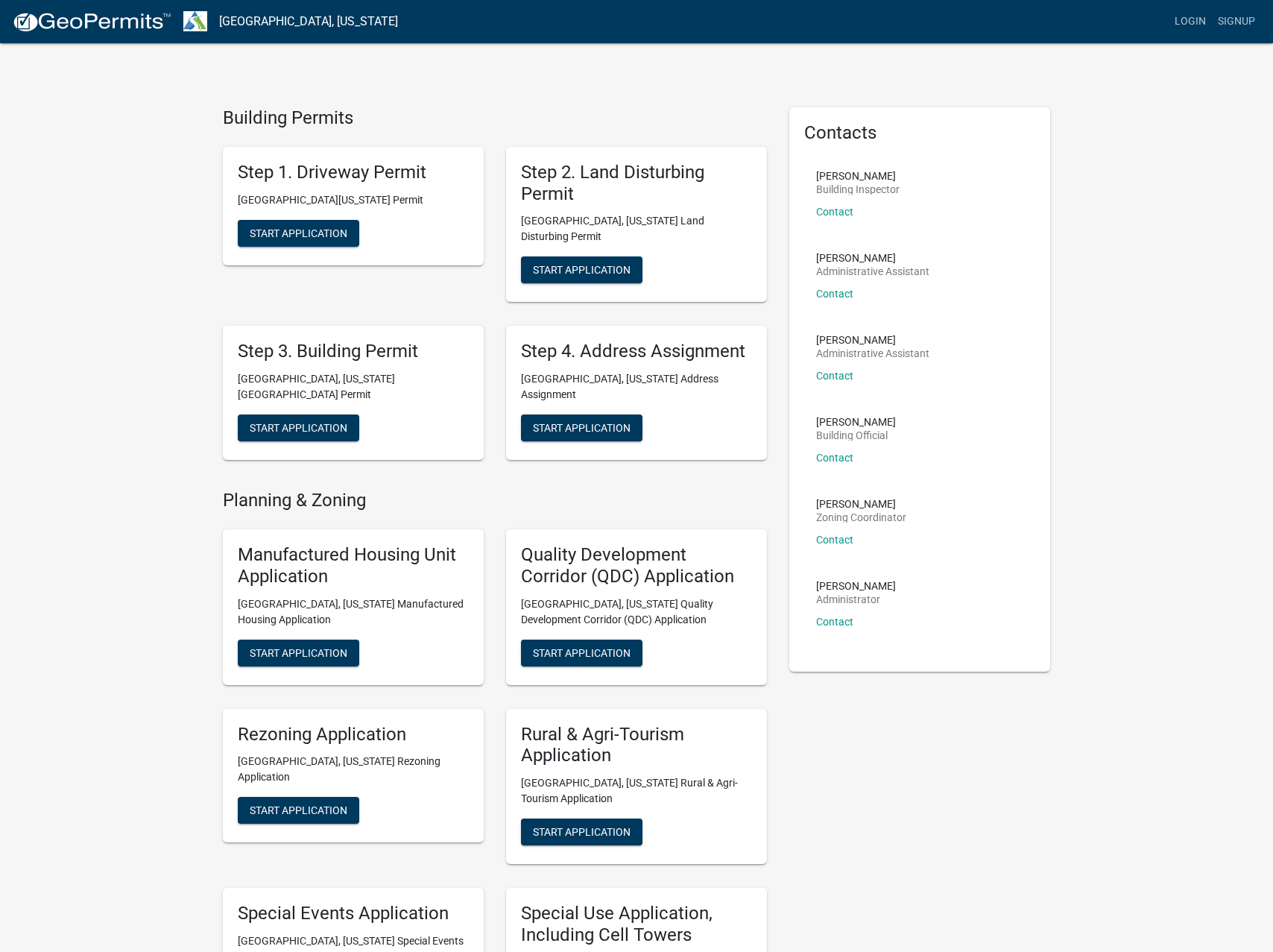
click at [852, 621] on p "Contact" at bounding box center [856, 621] width 80 height 10
click at [847, 621] on link "Contact" at bounding box center [835, 621] width 37 height 12
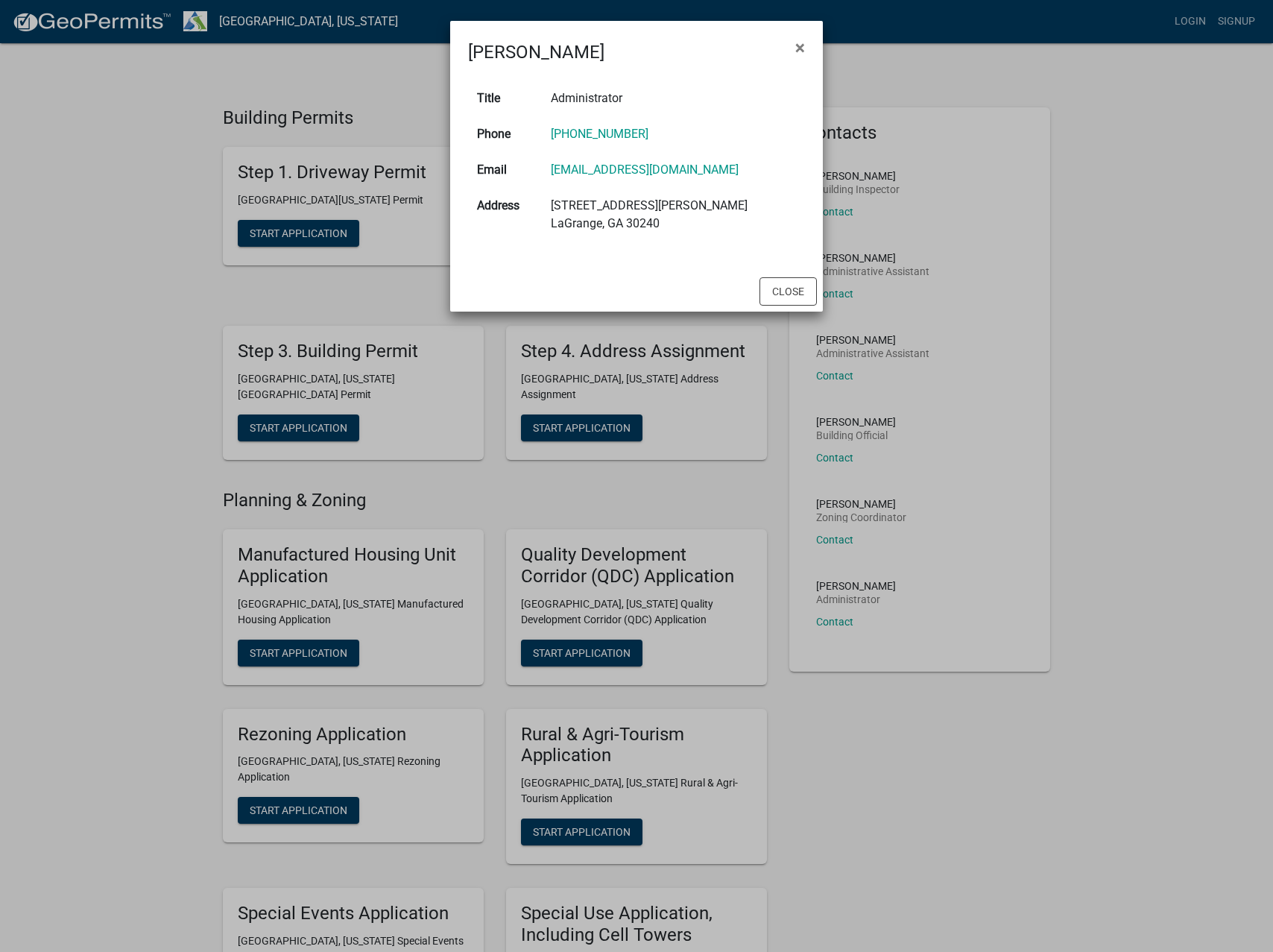
click at [910, 560] on ngb-modal-window "Ruth West × Title Administrator Phone (706) 883-1650 Email rwest@troupcountyga.…" at bounding box center [636, 476] width 1273 height 952
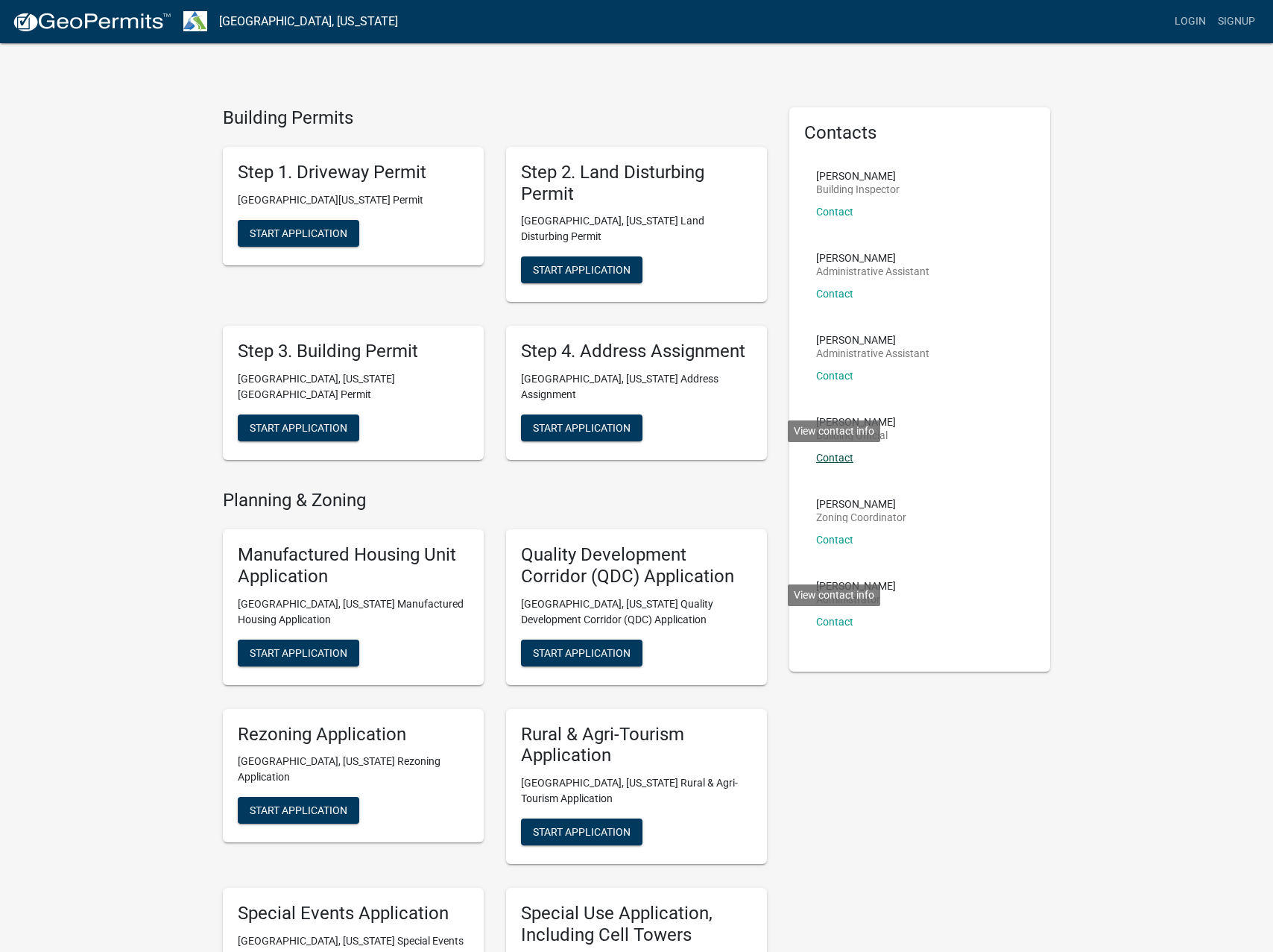
click at [836, 460] on link "Contact" at bounding box center [835, 458] width 37 height 12
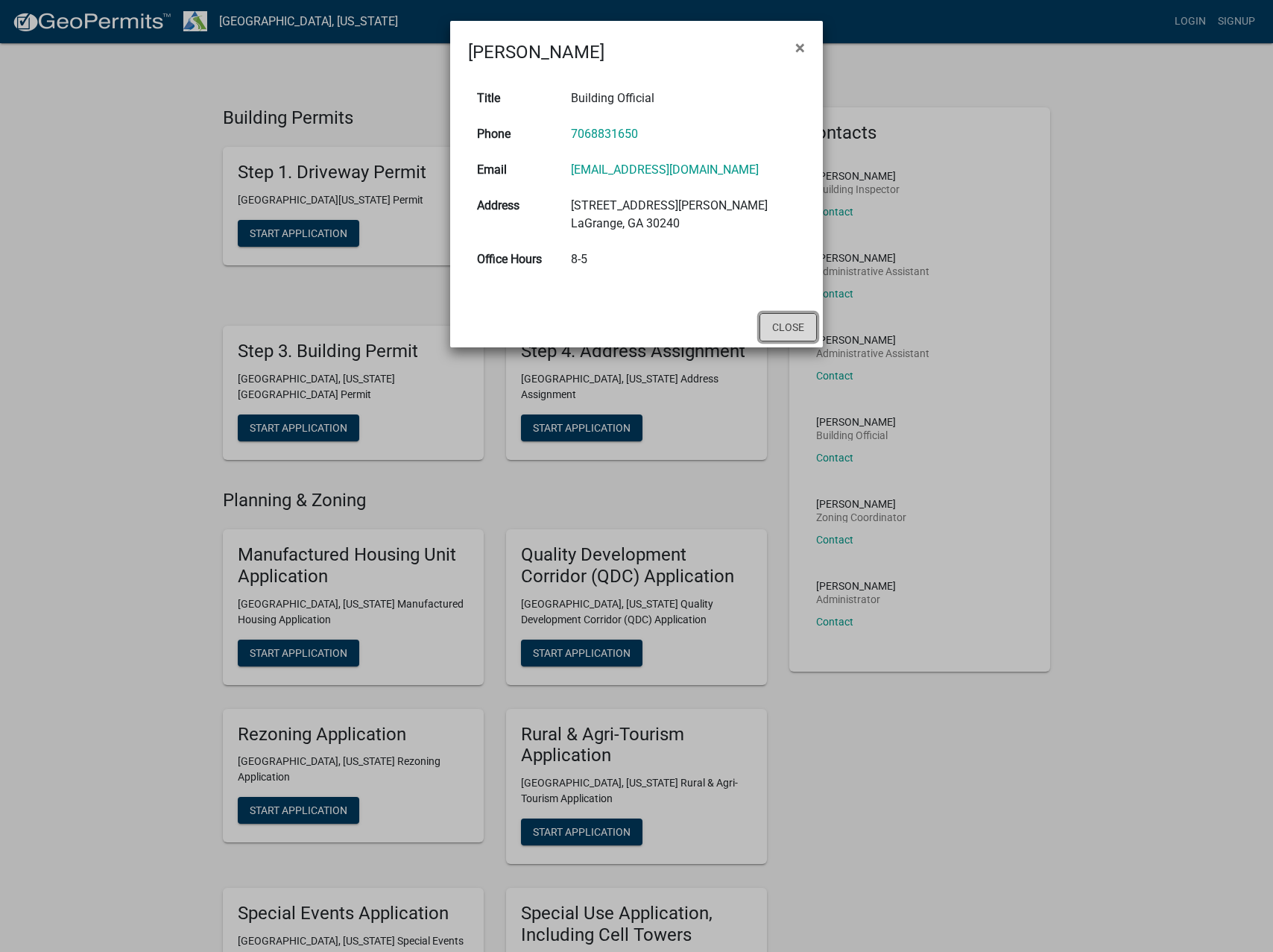
click at [774, 326] on button "Close" at bounding box center [788, 327] width 57 height 29
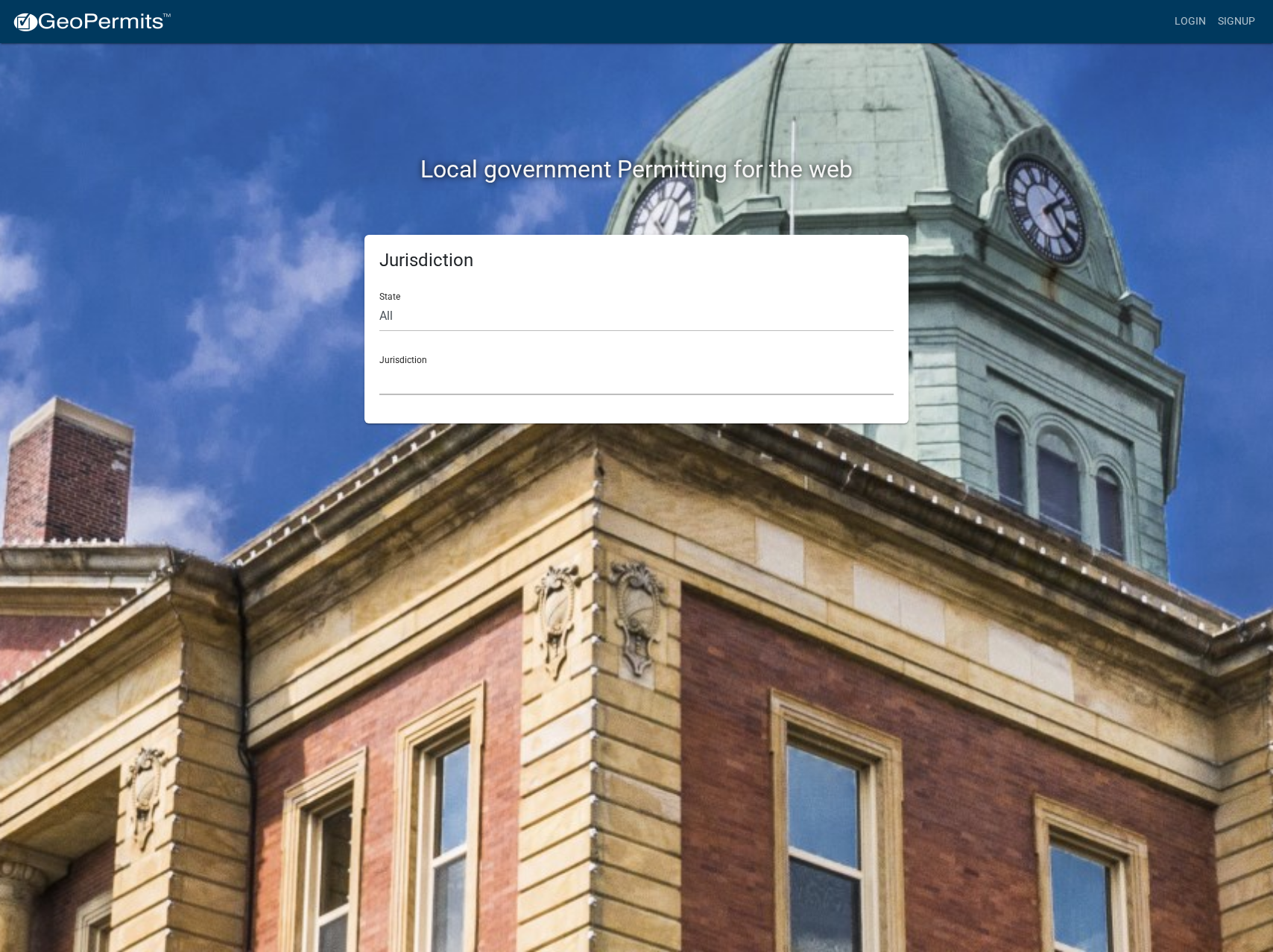
click at [423, 370] on select "Custer County, Colorado Cook County, Georgia Crawford County, Georgia Gilmer Co…" at bounding box center [636, 379] width 515 height 30
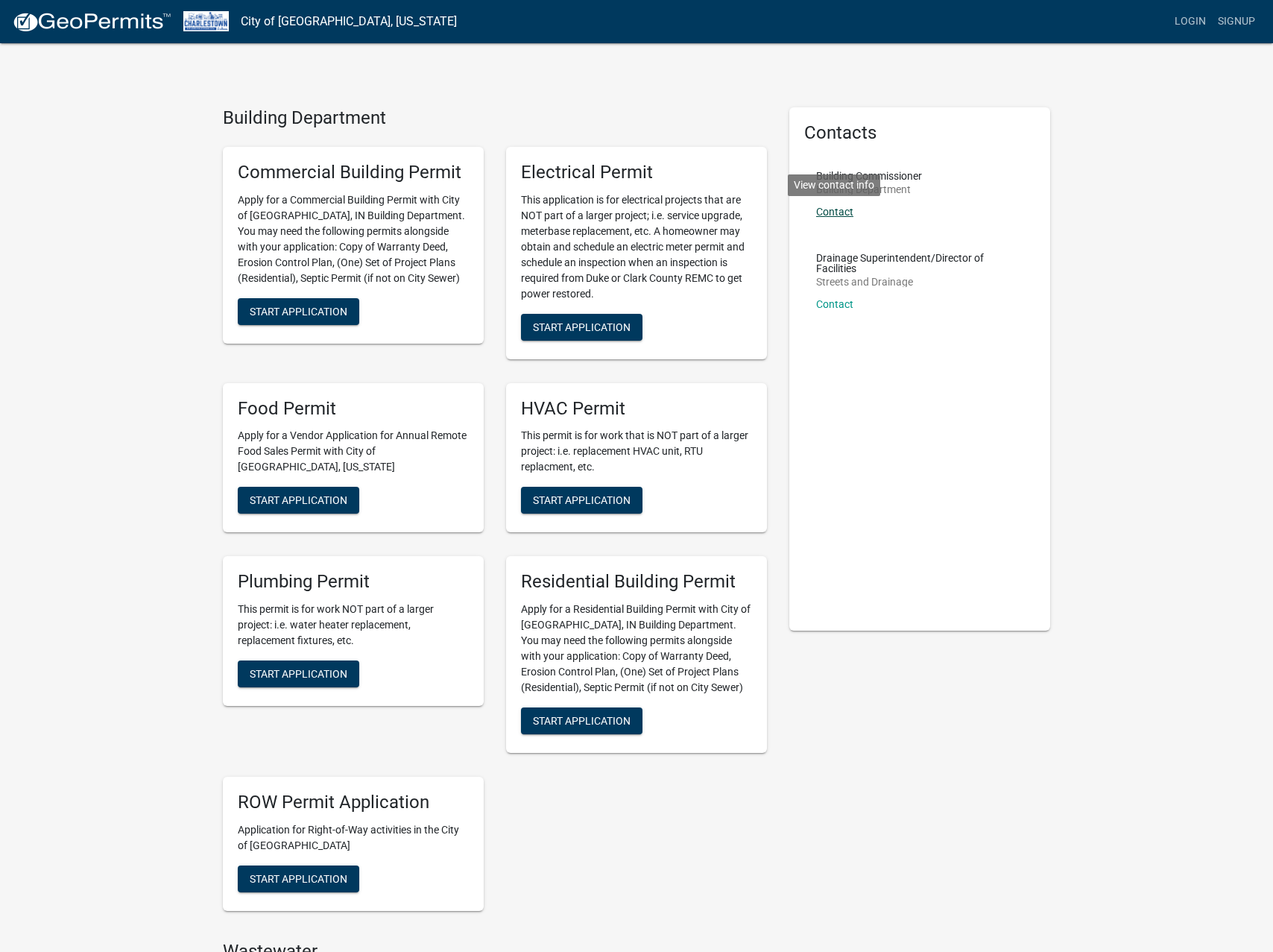
click at [846, 216] on link "Contact" at bounding box center [835, 211] width 37 height 12
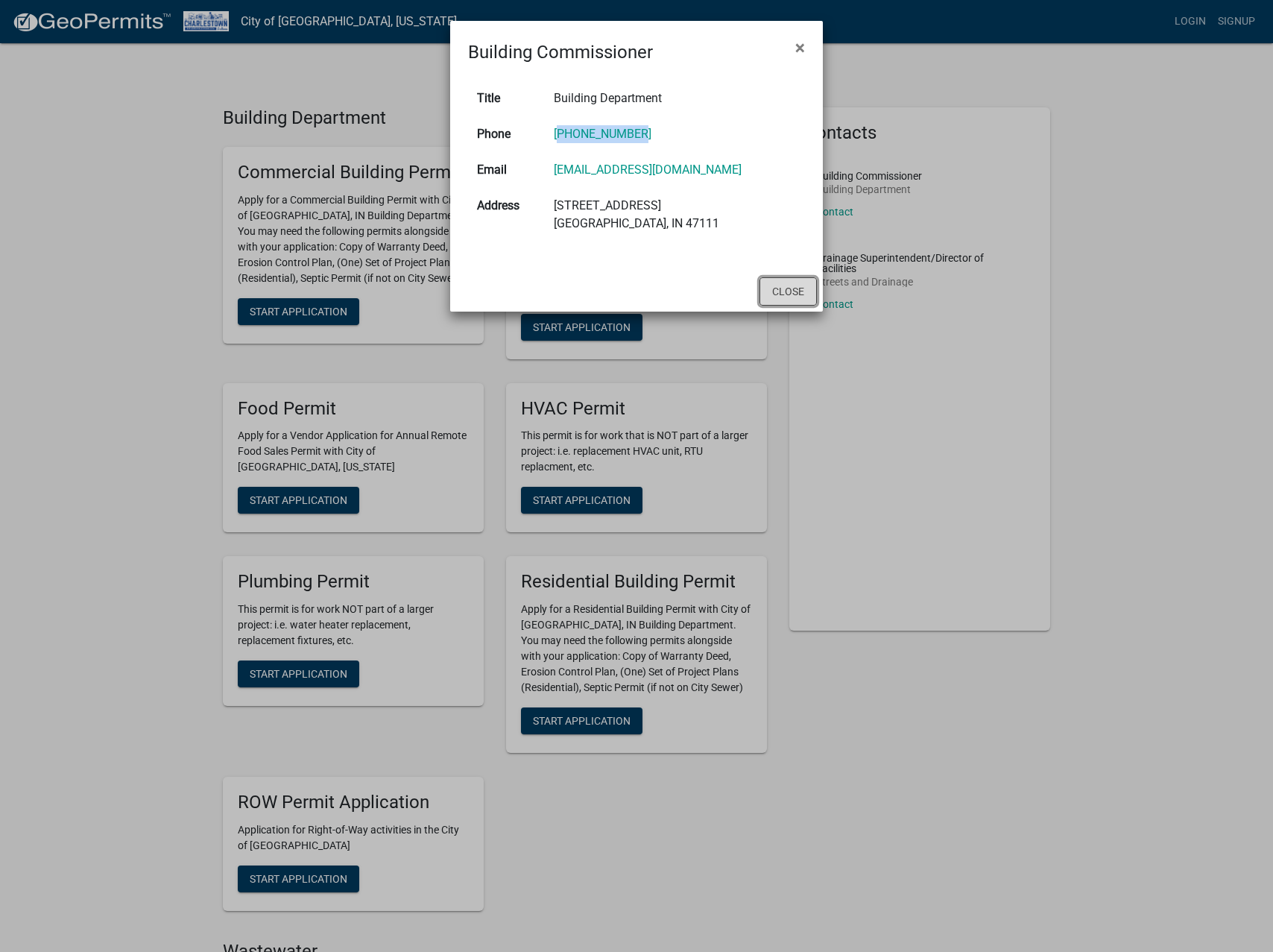
click at [769, 299] on button "Close" at bounding box center [788, 291] width 57 height 29
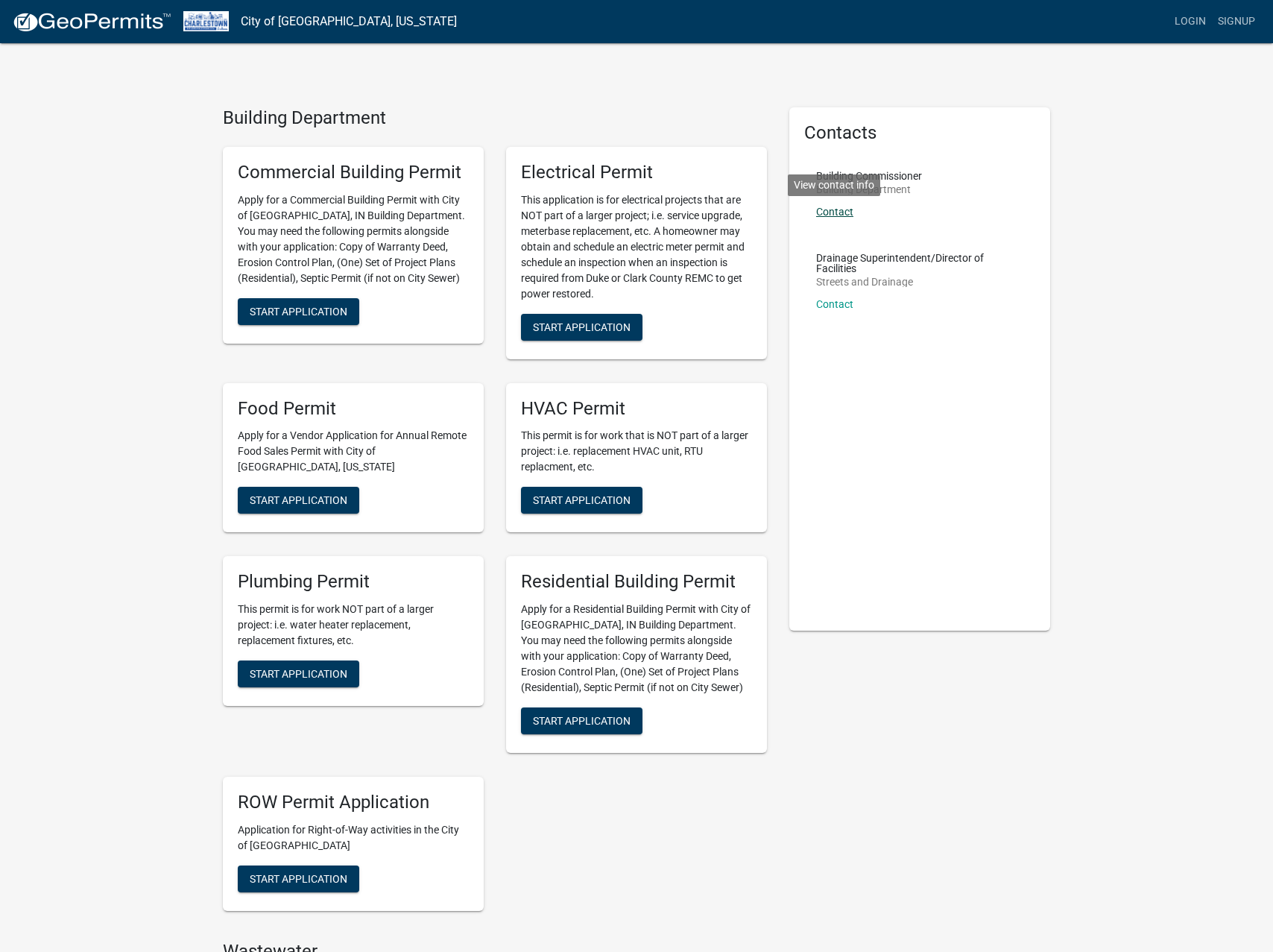
click at [832, 210] on link "Contact" at bounding box center [835, 211] width 37 height 12
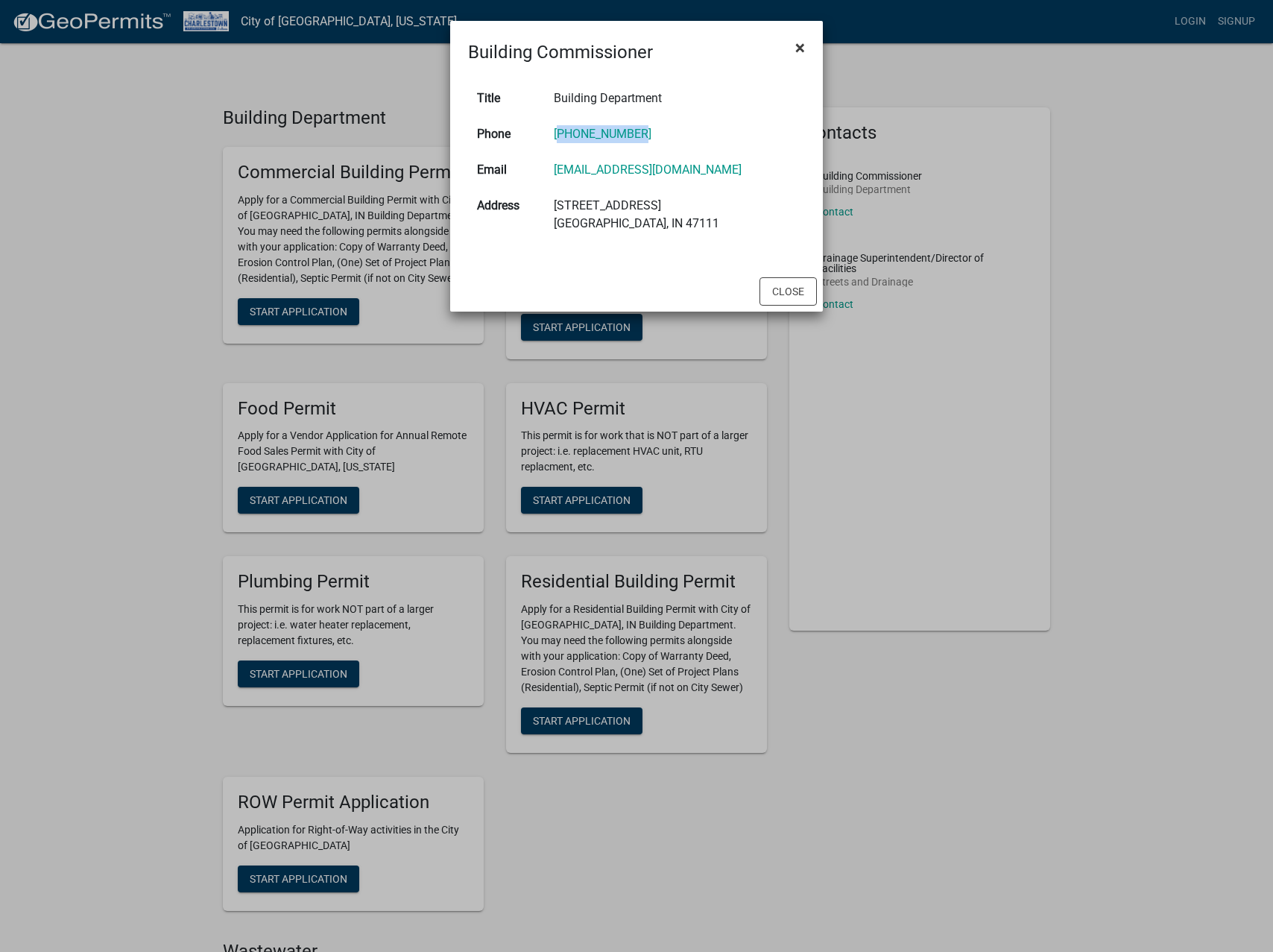
click at [804, 50] on span "×" at bounding box center [800, 47] width 10 height 21
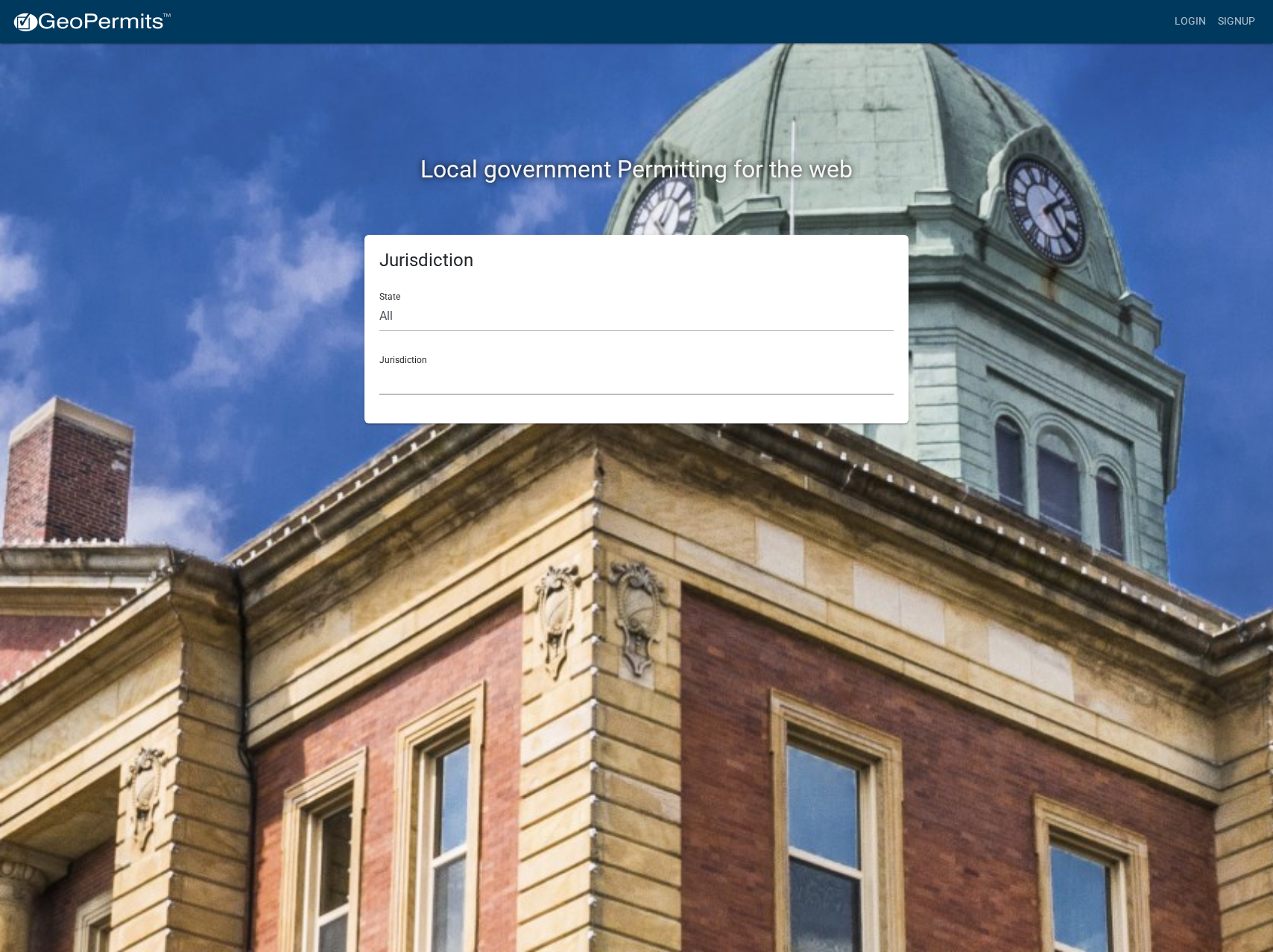
click at [424, 370] on select "Custer County, Colorado Cook County, Georgia Crawford County, Georgia Gilmer Co…" at bounding box center [636, 379] width 515 height 30
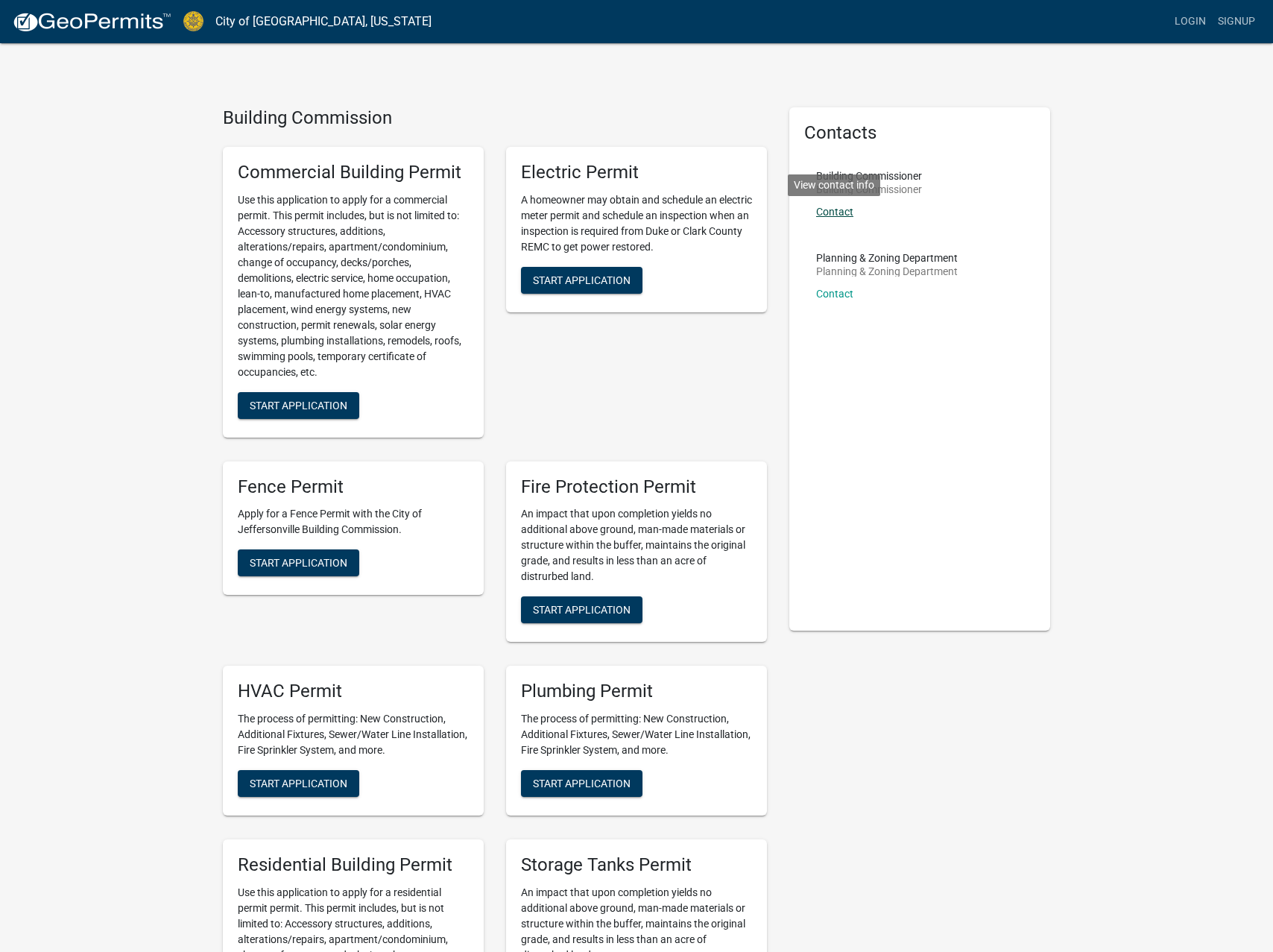
click at [844, 215] on link "Contact" at bounding box center [835, 211] width 37 height 12
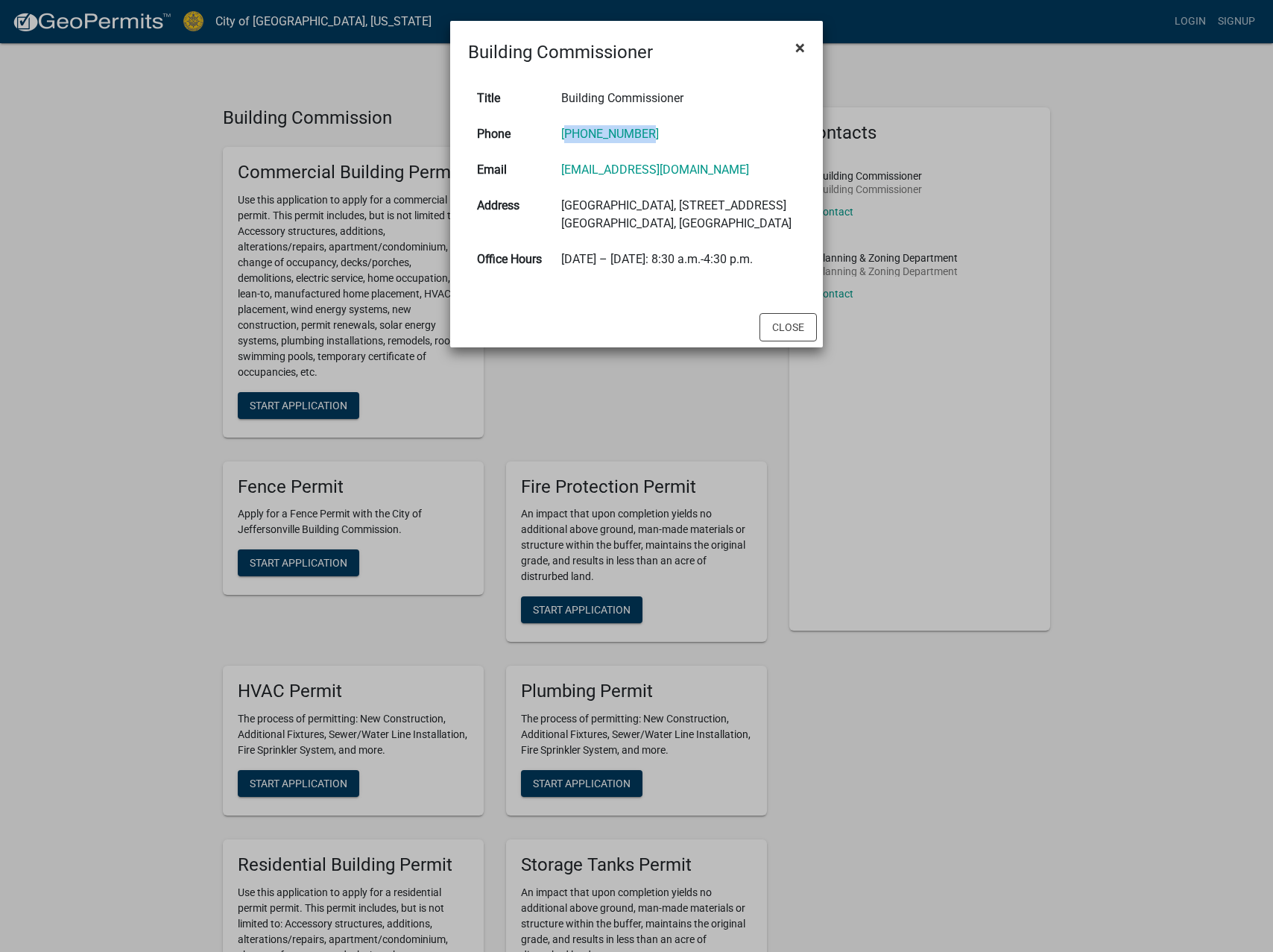
click at [798, 48] on span "×" at bounding box center [800, 47] width 10 height 21
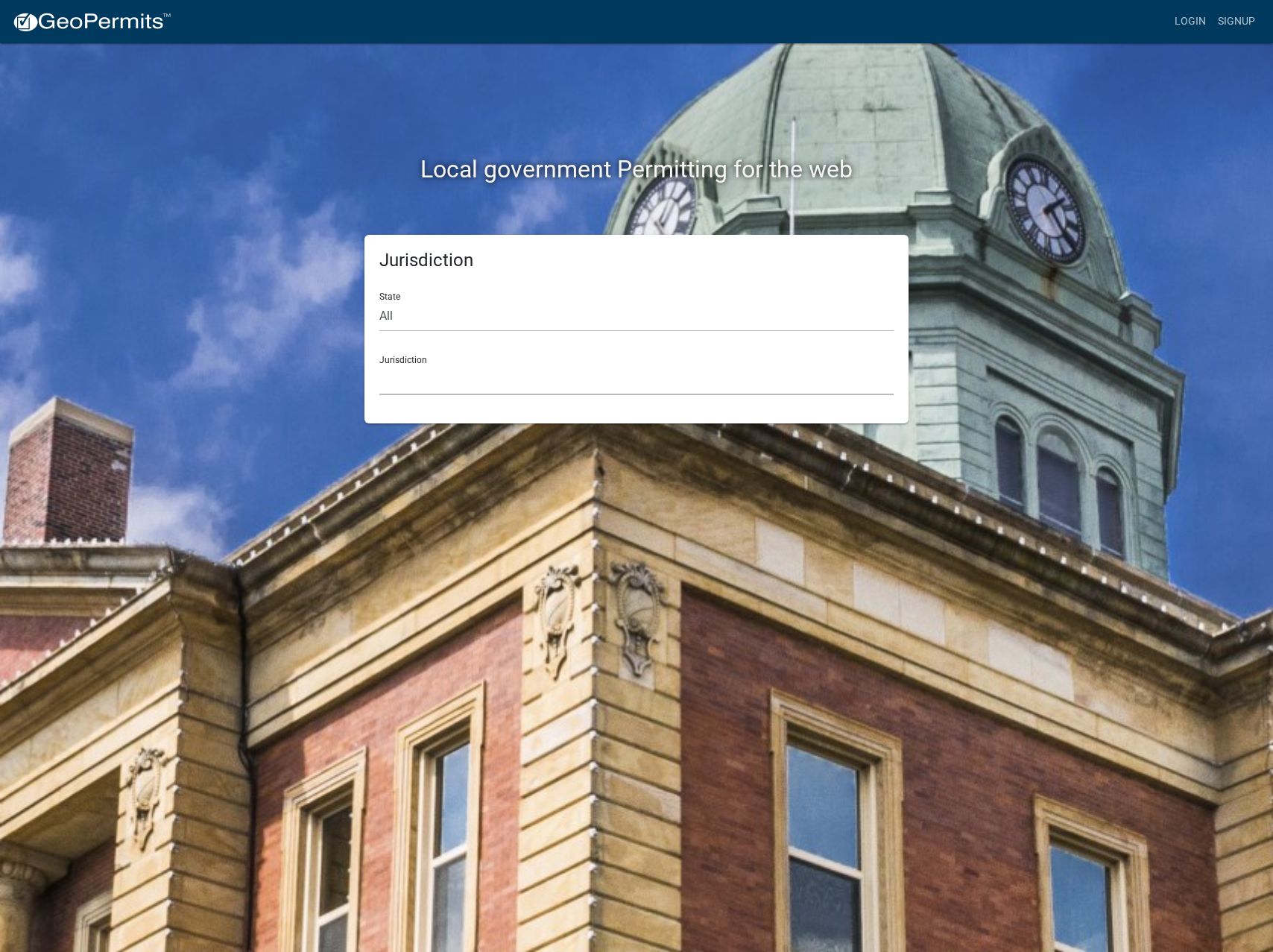
click at [422, 377] on select "Custer County, Colorado Cook County, Georgia Crawford County, Georgia Gilmer Co…" at bounding box center [636, 379] width 515 height 30
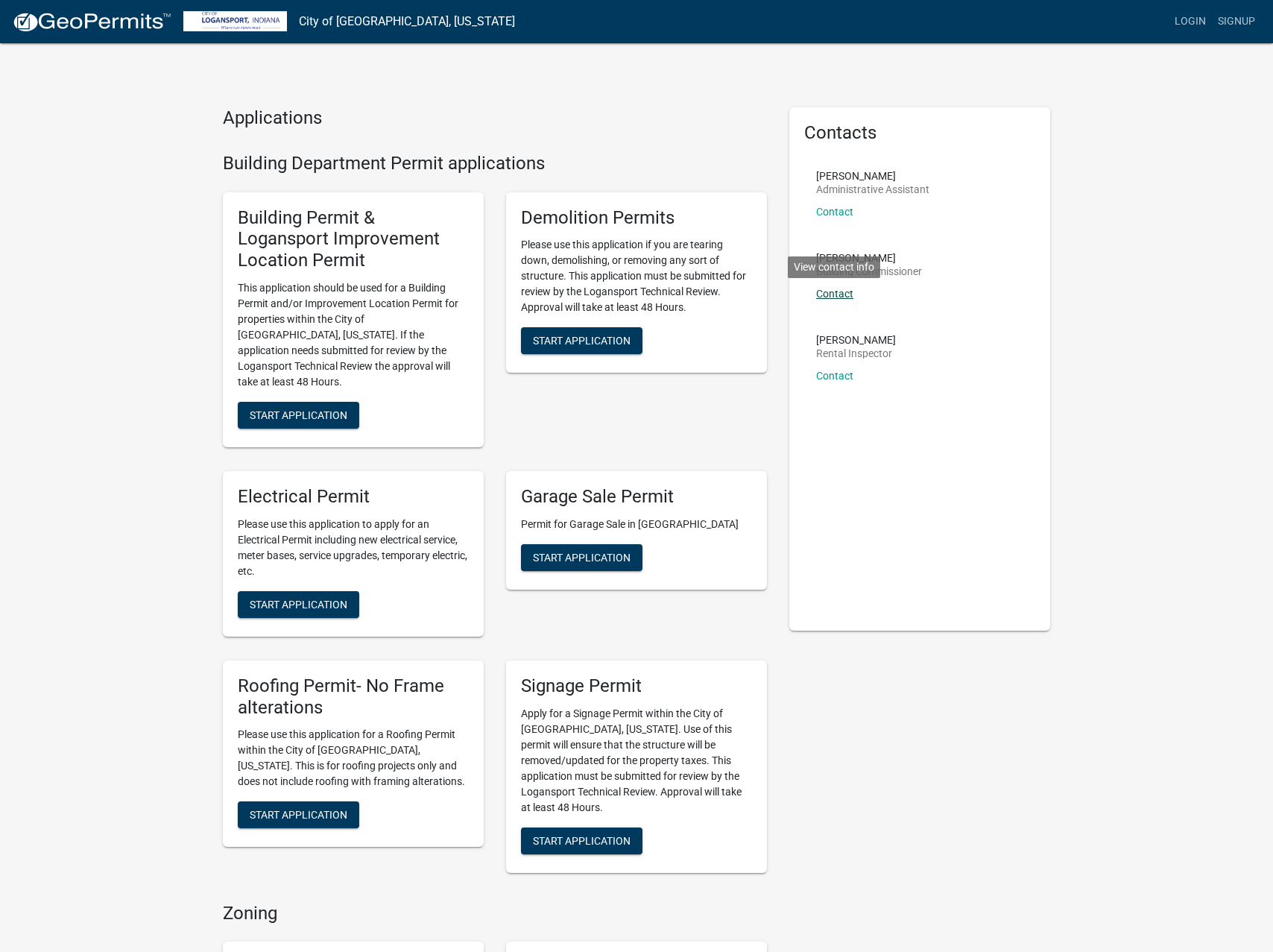
click at [843, 293] on link "Contact" at bounding box center [835, 294] width 37 height 12
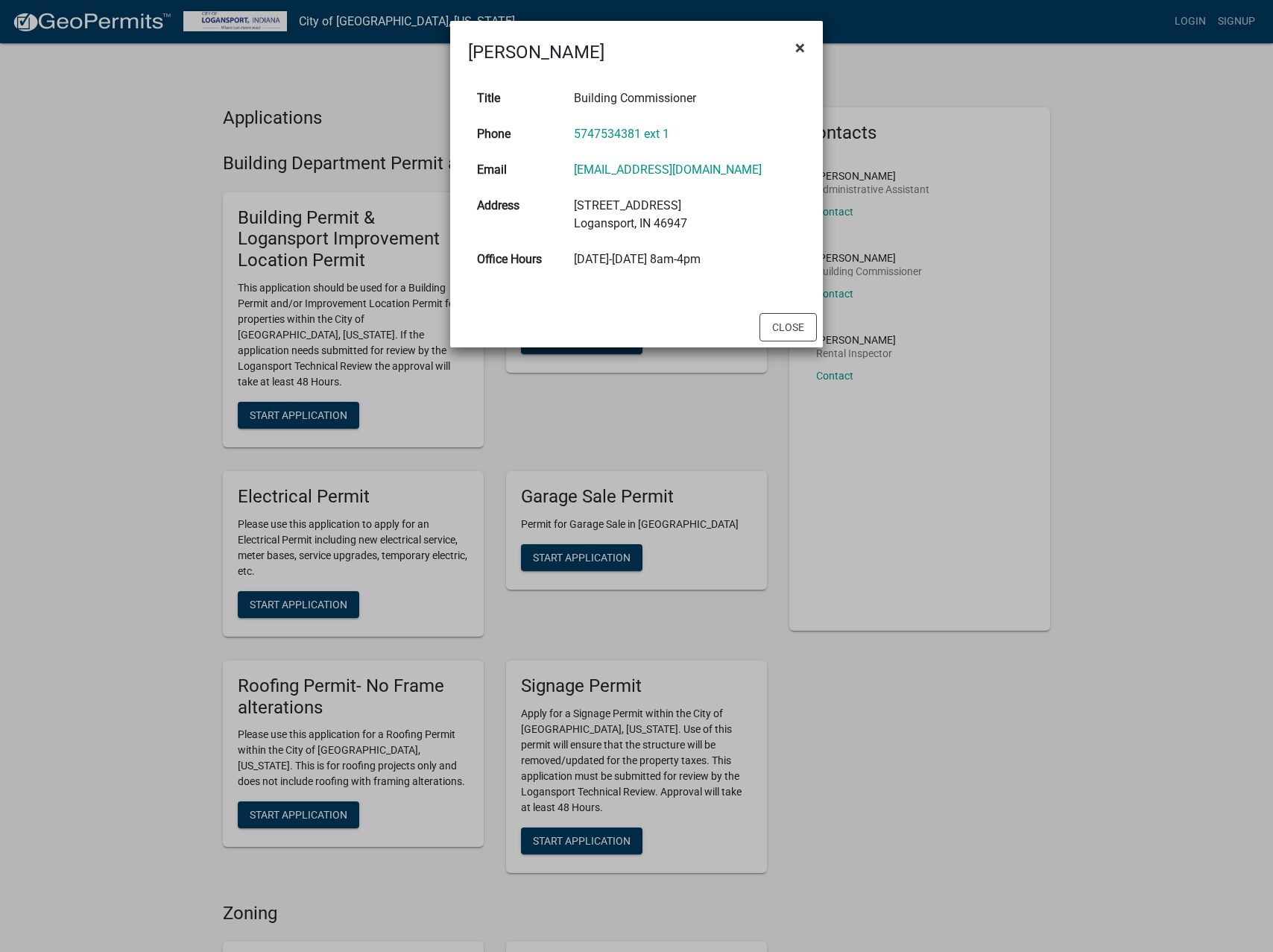
click at [797, 52] on span "×" at bounding box center [800, 47] width 10 height 21
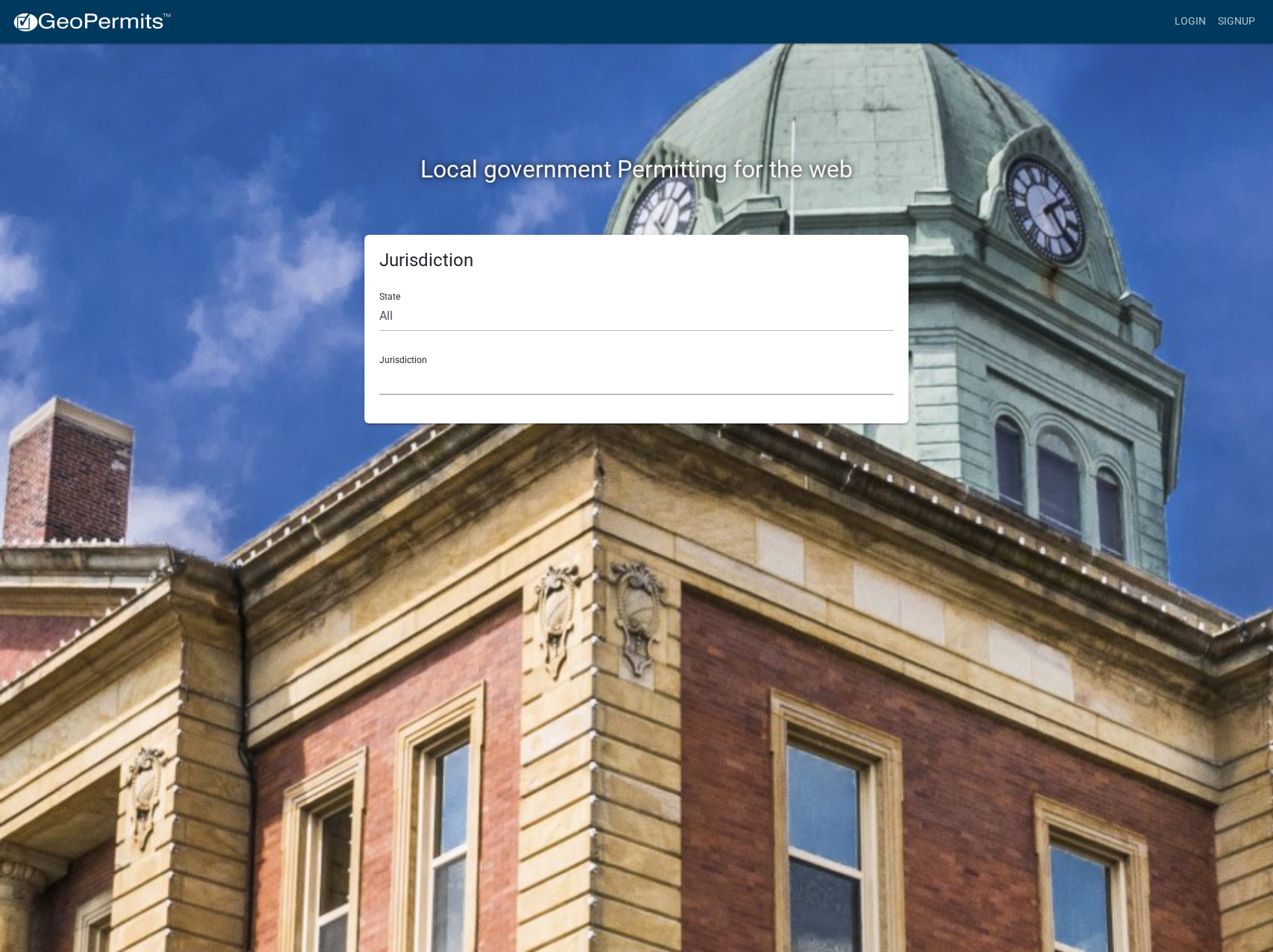
click at [411, 368] on select "Custer County, Colorado Cook County, Georgia Crawford County, Georgia Gilmer Co…" at bounding box center [636, 379] width 515 height 30
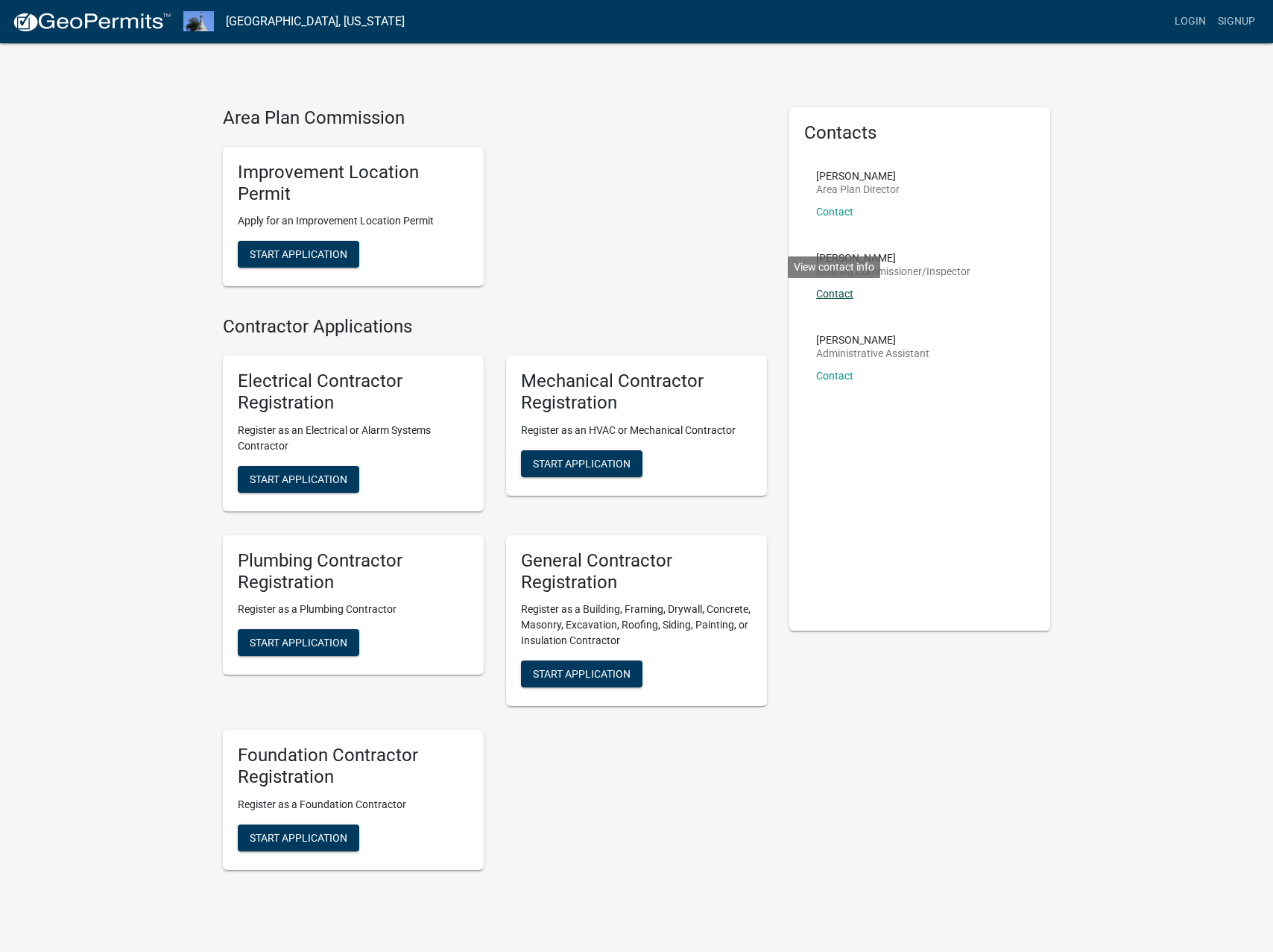
click at [845, 296] on link "Contact" at bounding box center [835, 294] width 37 height 12
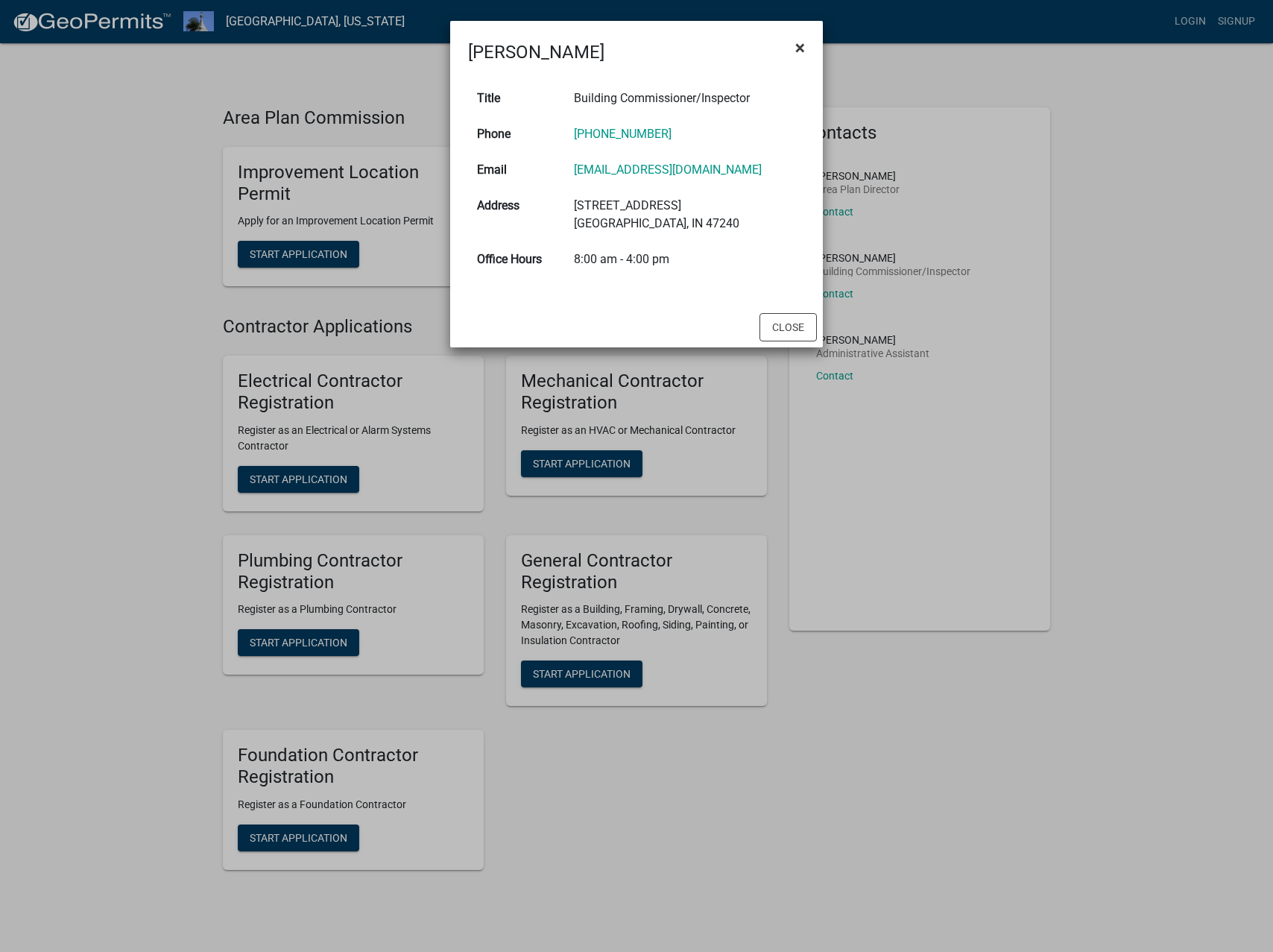
click at [802, 50] on span "×" at bounding box center [800, 47] width 10 height 21
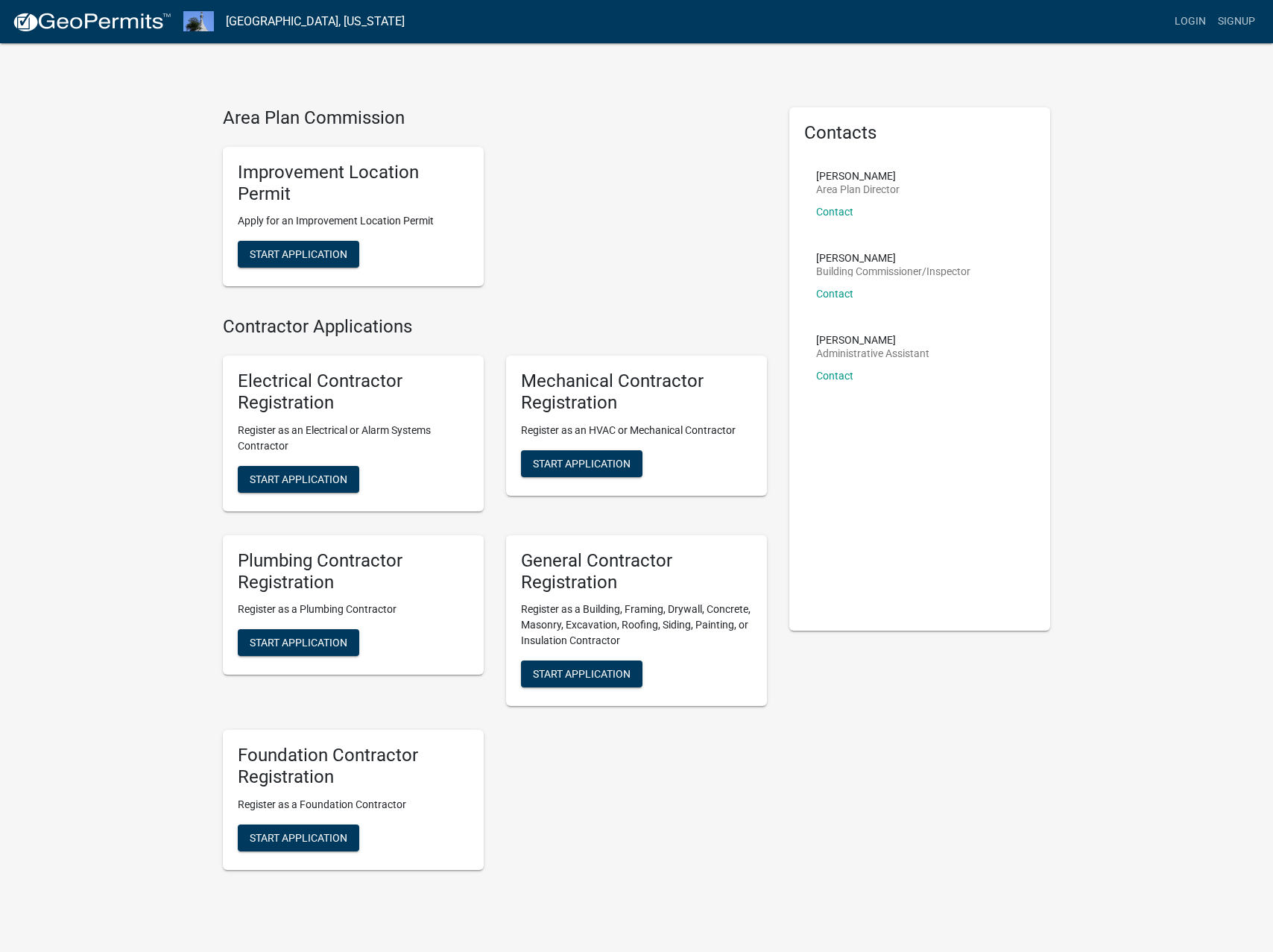
click at [841, 299] on div "Tim Kramer Building Commissioner/Inspector Contact View contact info" at bounding box center [894, 281] width 155 height 58
click at [841, 299] on div "Tim Kramer Building Commissioner/Inspector Contact" at bounding box center [894, 281] width 155 height 58
click at [841, 297] on link "Contact" at bounding box center [835, 294] width 37 height 12
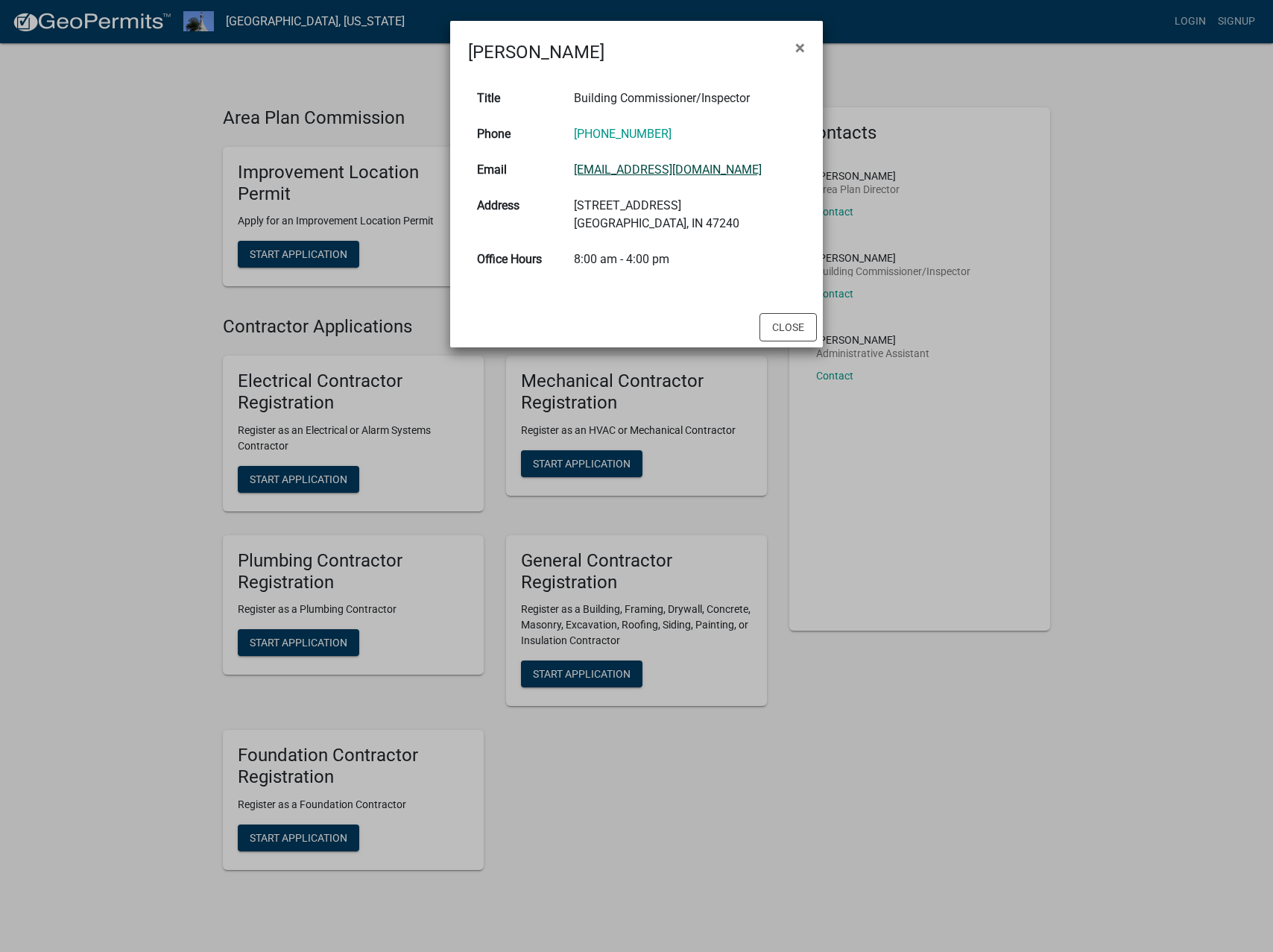
copy link "tkramer@decaturcounty.in.gov"
click at [779, 331] on button "Close" at bounding box center [788, 327] width 57 height 29
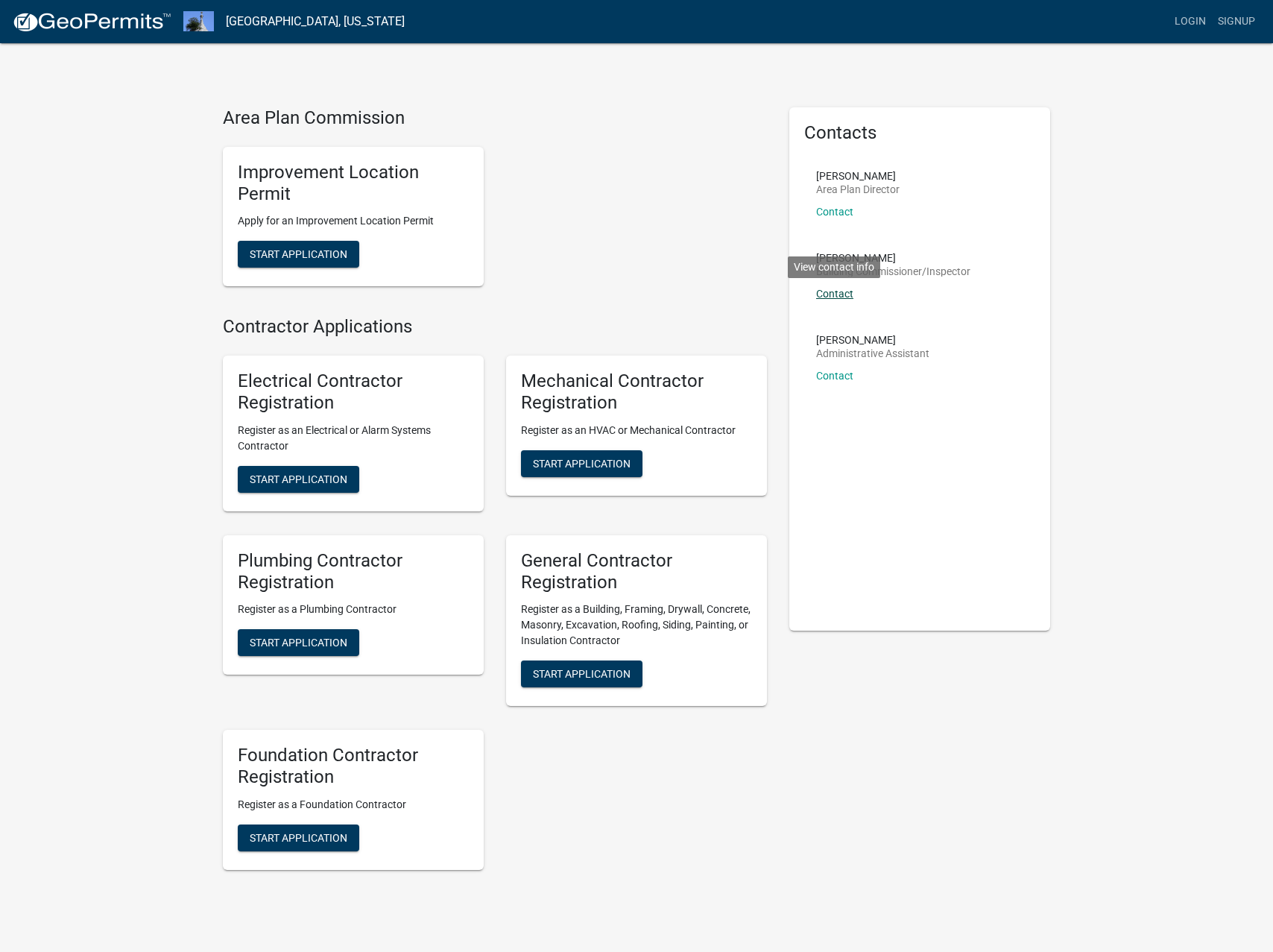
click at [836, 290] on link "Contact" at bounding box center [835, 294] width 37 height 12
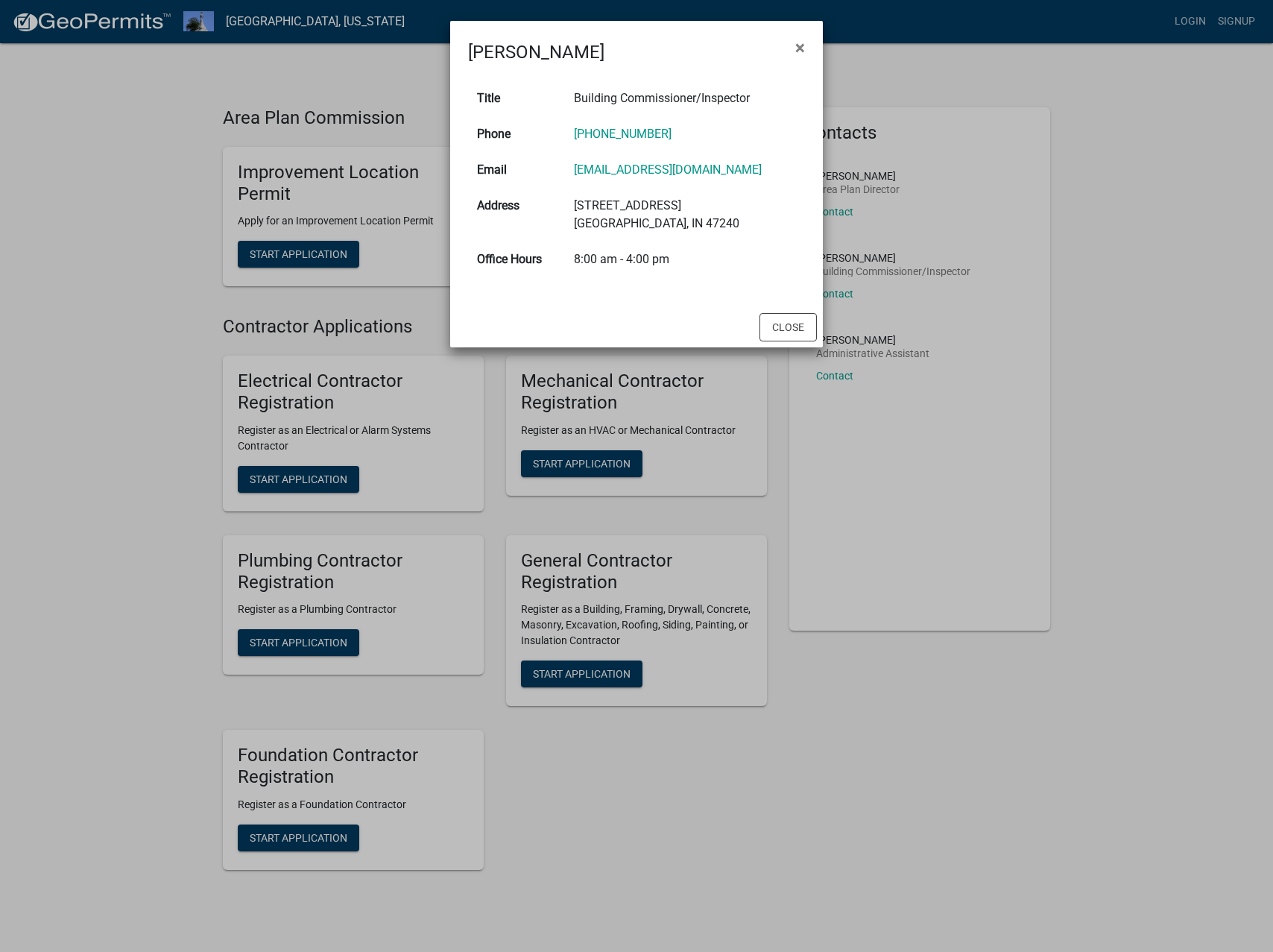
click at [926, 230] on ngb-modal-window "Tim Kramer × Title Building Commissioner/Inspector Phone (812) 663-8451 Email t…" at bounding box center [636, 476] width 1273 height 952
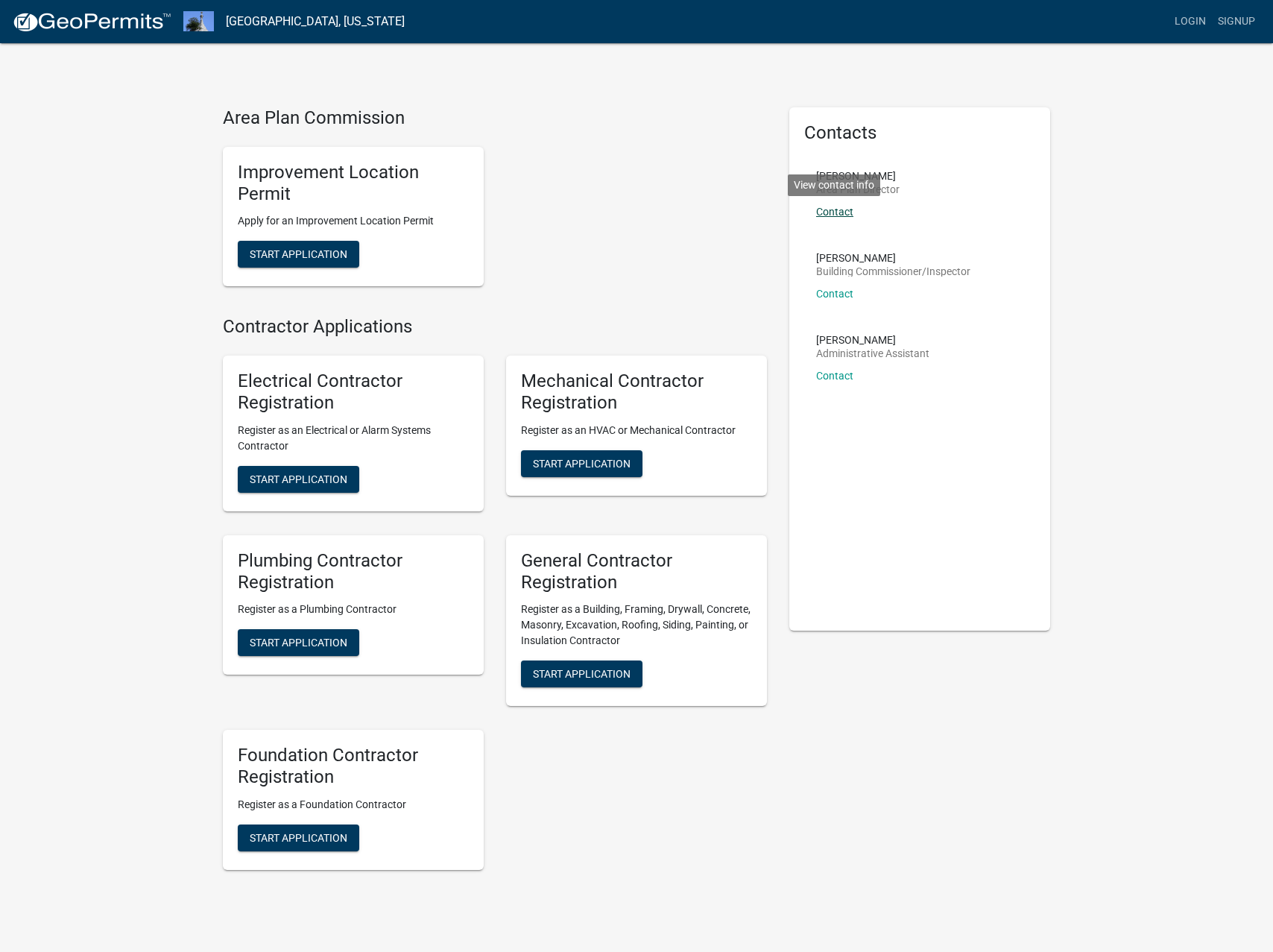
click at [838, 211] on link "Contact" at bounding box center [835, 211] width 37 height 12
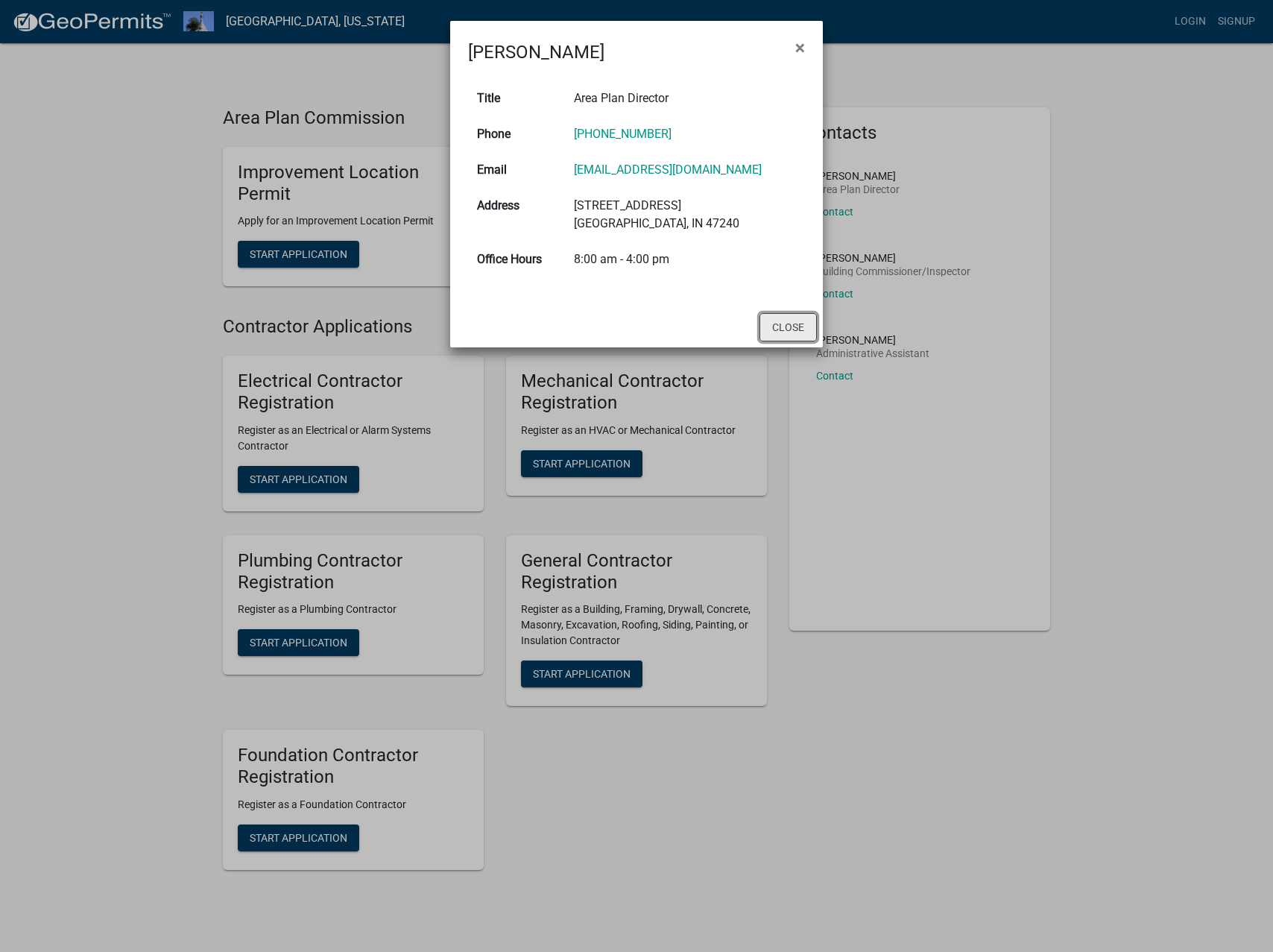
click at [781, 329] on button "Close" at bounding box center [788, 327] width 57 height 29
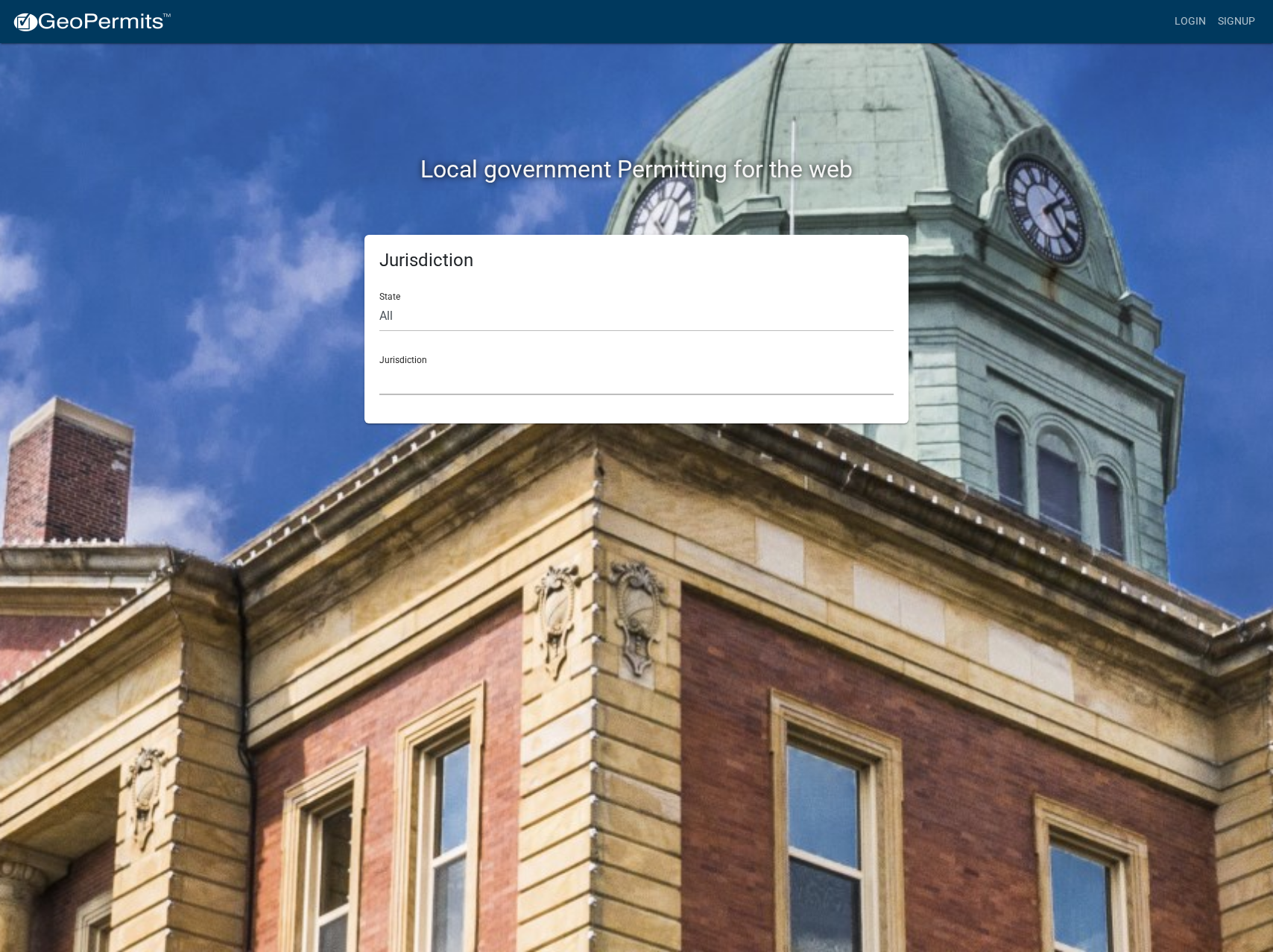
click at [436, 377] on select "Custer County, Colorado Cook County, Georgia Crawford County, Georgia Gilmer Co…" at bounding box center [636, 379] width 515 height 30
click at [470, 374] on select "Custer County, Colorado Cook County, Georgia Crawford County, Georgia Gilmer Co…" at bounding box center [636, 379] width 515 height 30
click at [457, 319] on select "All Colorado Georgia Indiana Iowa Kansas Minnesota Ohio South Carolina Wisconsin" at bounding box center [636, 316] width 515 height 30
select select "[US_STATE]"
click at [379, 301] on select "All Colorado Georgia Indiana Iowa Kansas Minnesota Ohio South Carolina Wisconsin" at bounding box center [636, 316] width 515 height 30
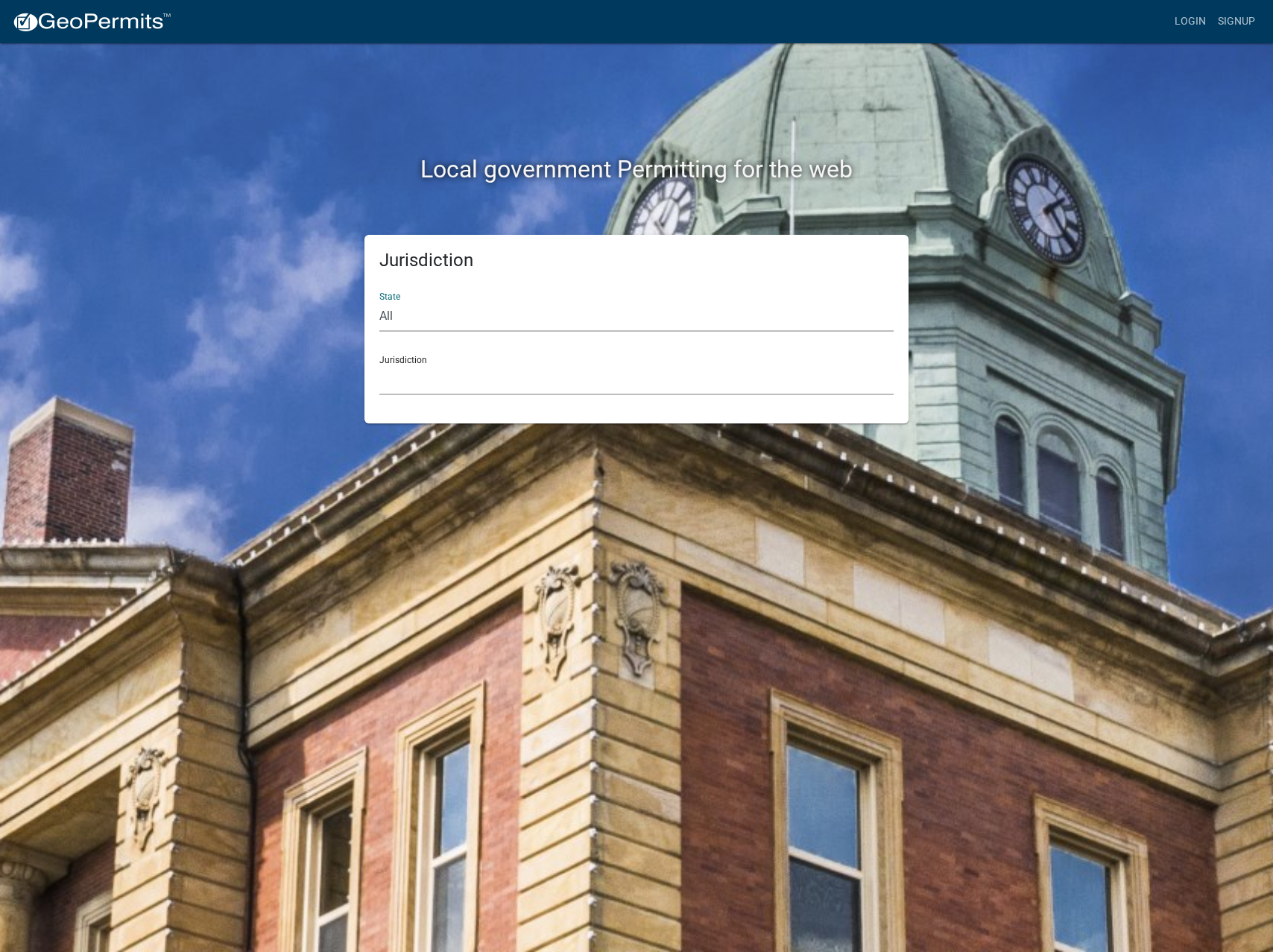
click at [458, 382] on select "City of Charlestown, Indiana City of Jeffersonville, Indiana City of Logansport…" at bounding box center [636, 379] width 515 height 30
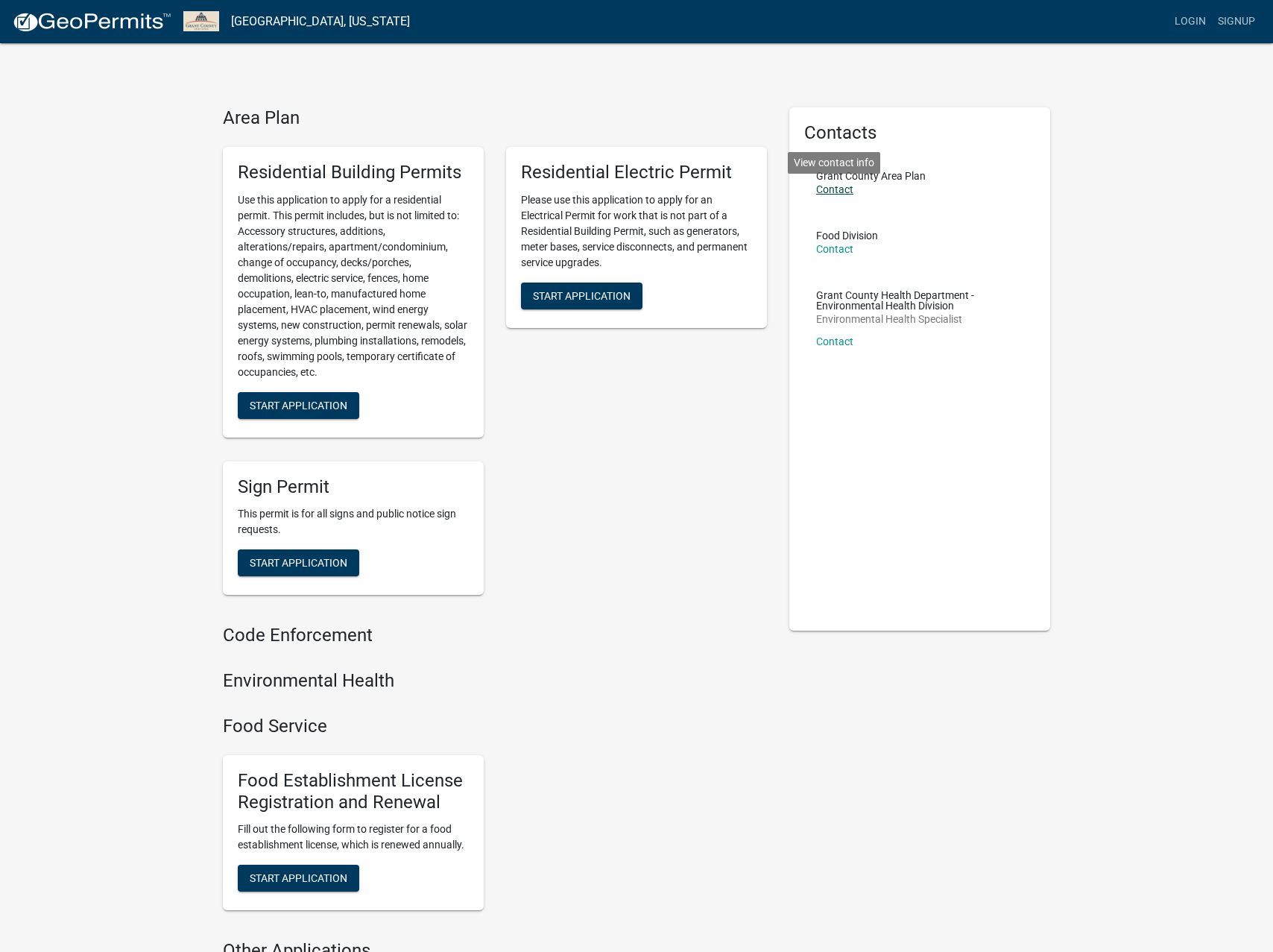
click at [836, 193] on link "Contact" at bounding box center [835, 189] width 37 height 12
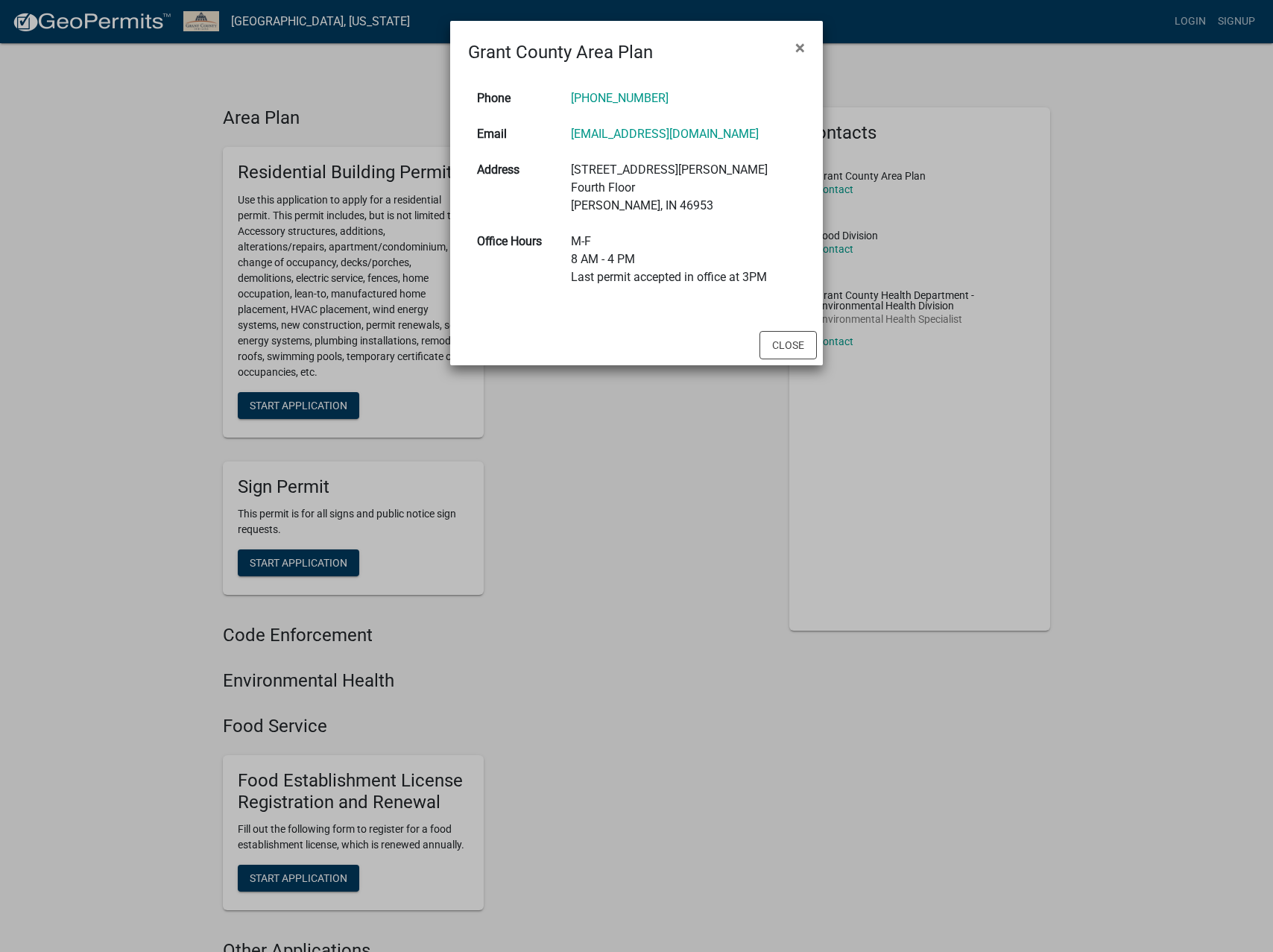
click at [372, 133] on ngb-modal-window "Grant County Area Plan × Phone (765)-668-4765 Email areaplan@grantcounty.in.gov…" at bounding box center [636, 476] width 1273 height 952
copy link "(765)-668-4765"
click at [781, 349] on button "Close" at bounding box center [788, 344] width 57 height 29
click at [781, 349] on ngb-modal-window "Grant County Area Plan × Phone (765)-668-4765 Email areaplan@grantcounty.in.gov…" at bounding box center [636, 476] width 1273 height 952
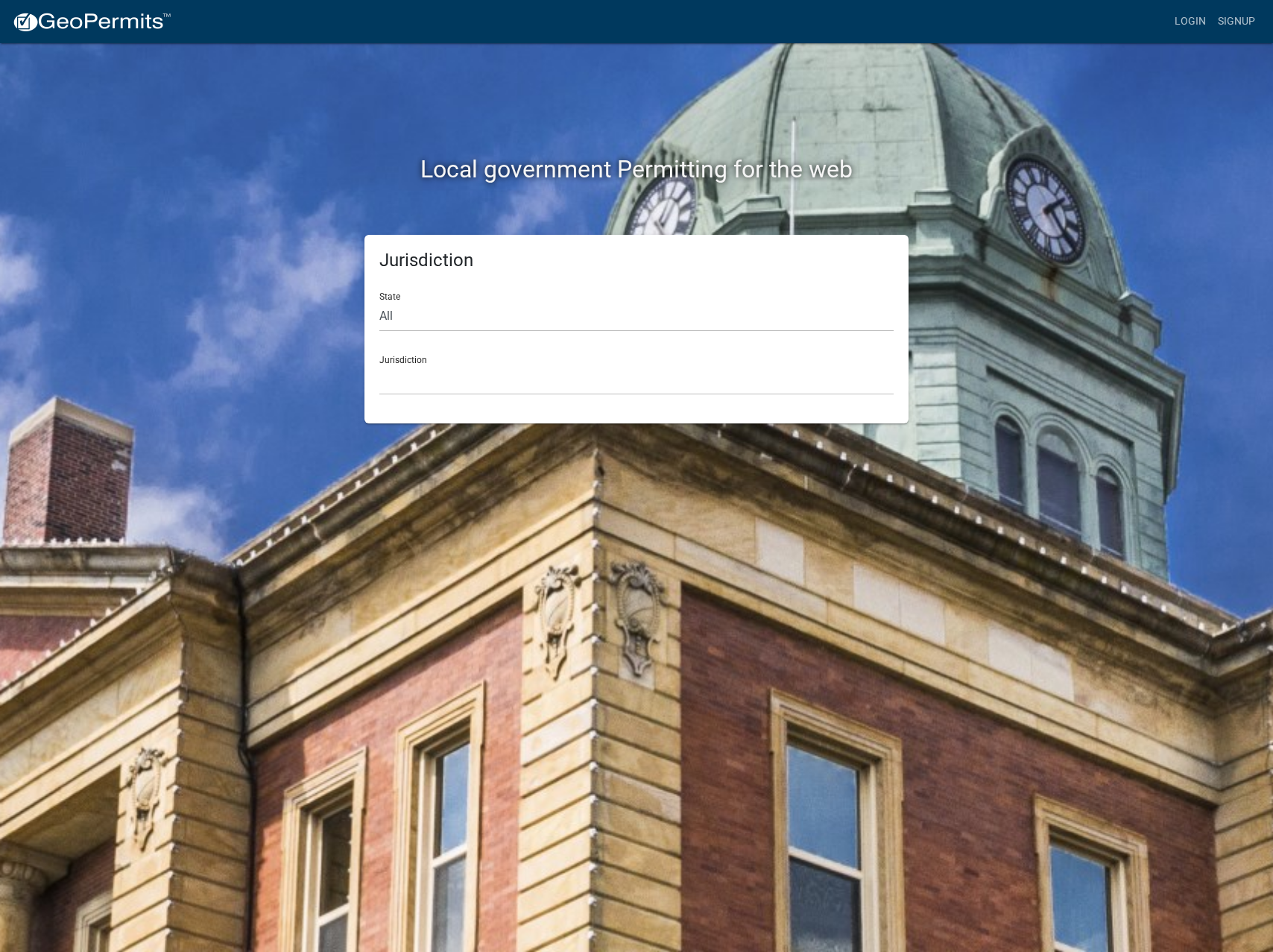
click at [489, 355] on div "Jurisdiction Custer County, Colorado Cook County, Georgia Crawford County, Geor…" at bounding box center [636, 369] width 515 height 52
click at [492, 376] on select "Custer County, Colorado Cook County, Georgia Crawford County, Georgia Gilmer Co…" at bounding box center [636, 379] width 515 height 30
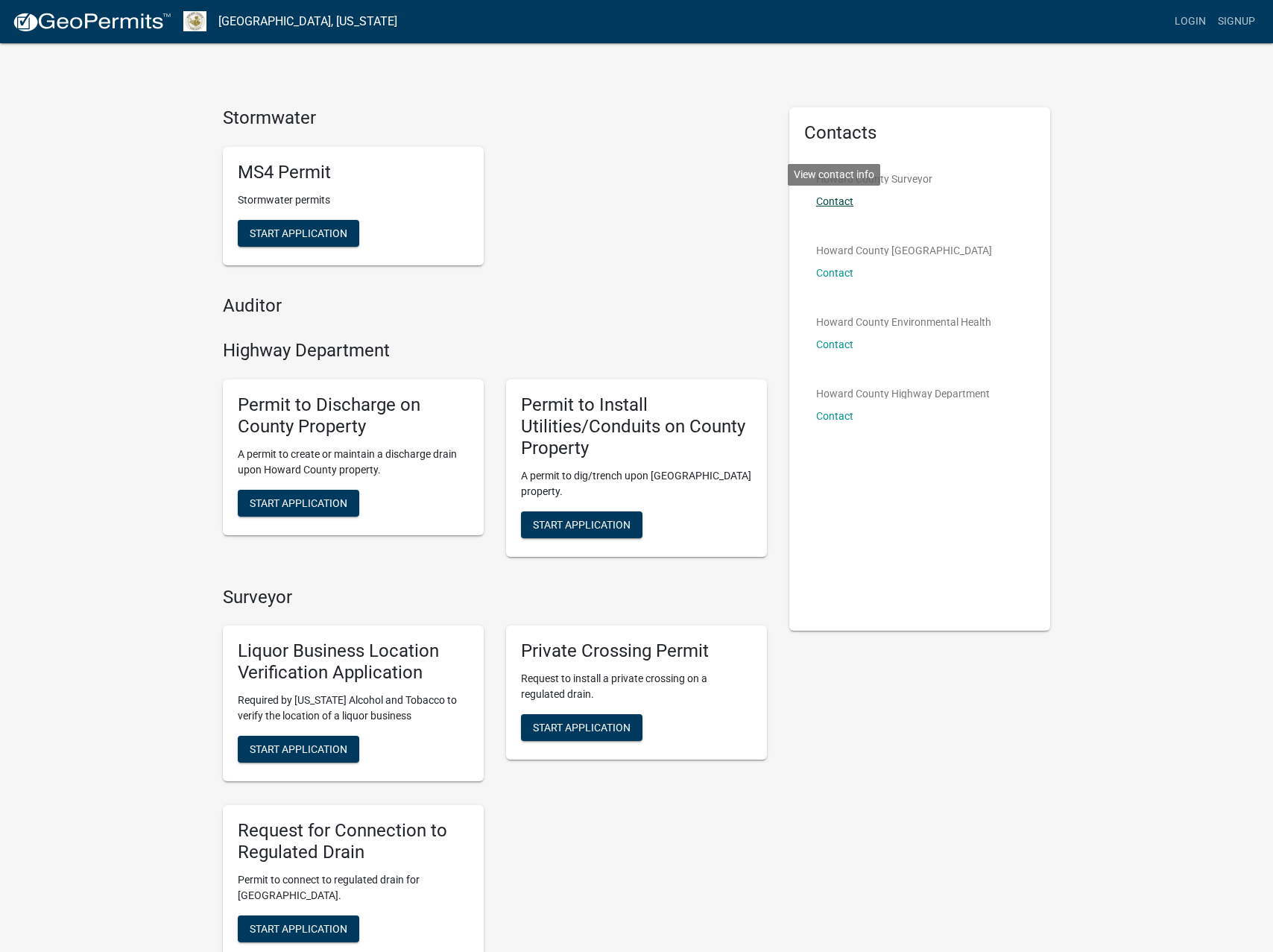
click at [825, 200] on link "Contact" at bounding box center [835, 201] width 37 height 12
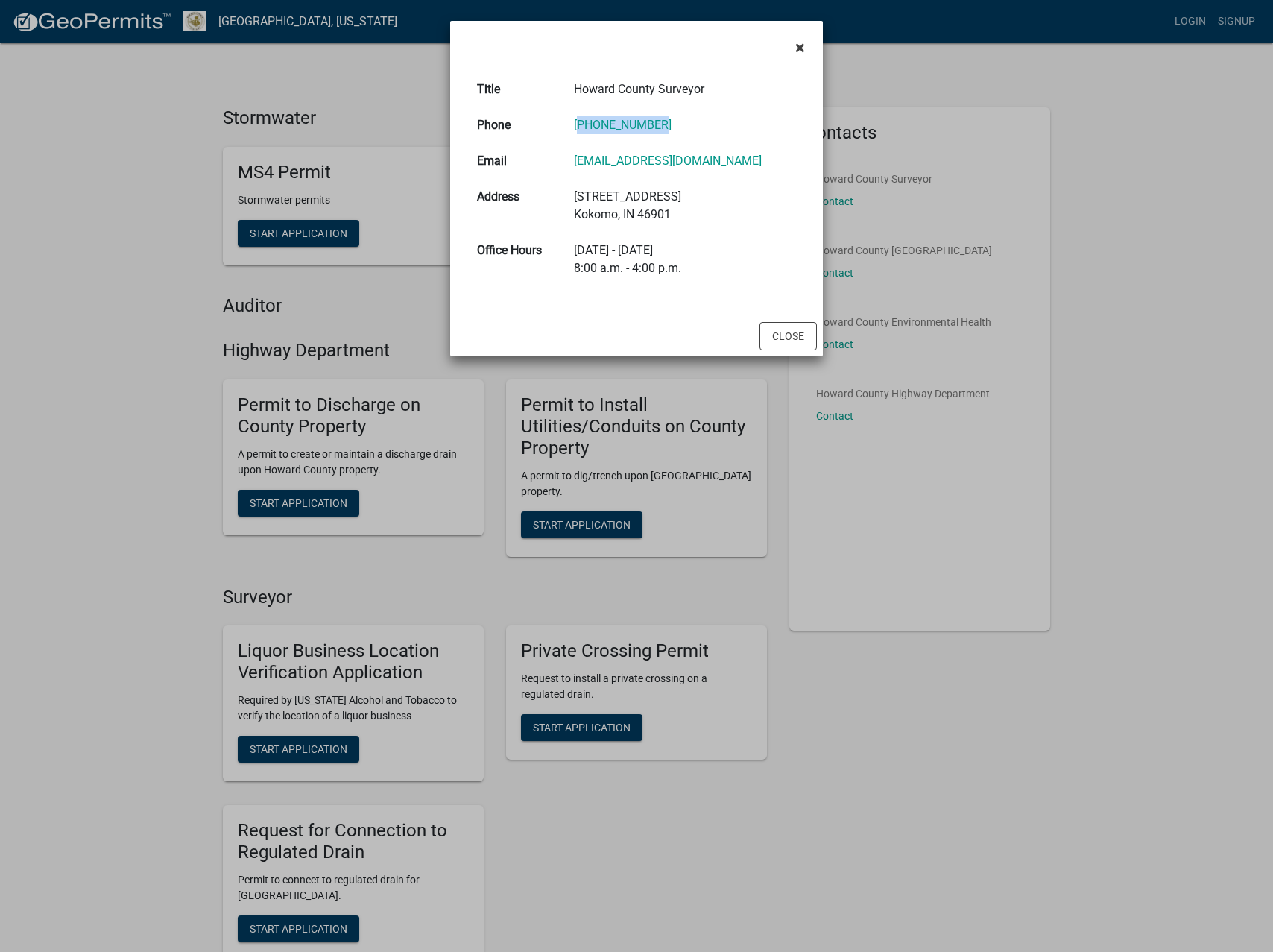
click at [801, 47] on span "×" at bounding box center [800, 47] width 10 height 21
click at [801, 47] on div "× Title Howard County Surveyor Phone 765-456-2217 Email surveyor@howardcountyin…" at bounding box center [636, 189] width 373 height 335
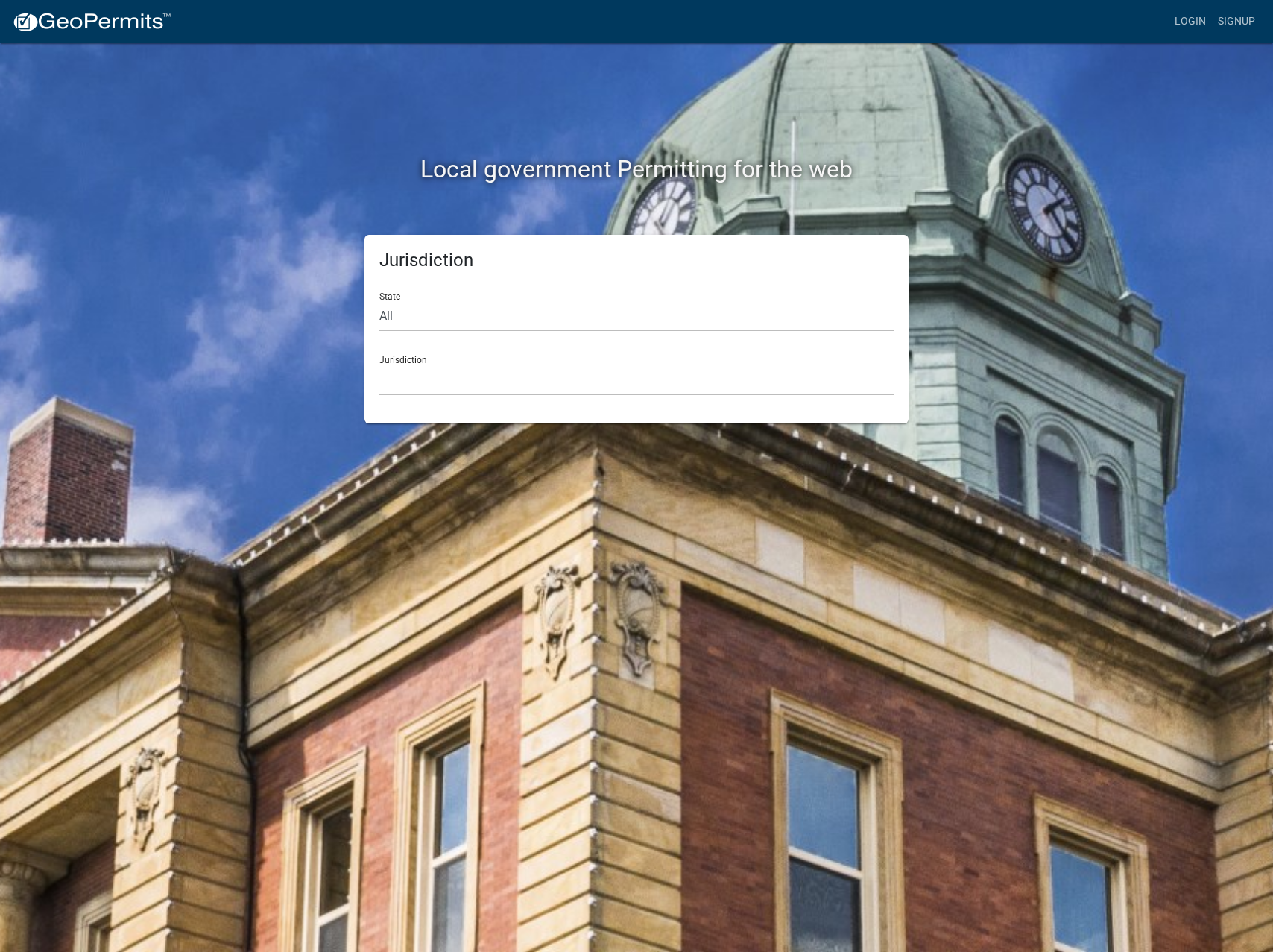
click at [421, 378] on select "Custer County, Colorado Cook County, Georgia Crawford County, Georgia Gilmer Co…" at bounding box center [636, 379] width 515 height 30
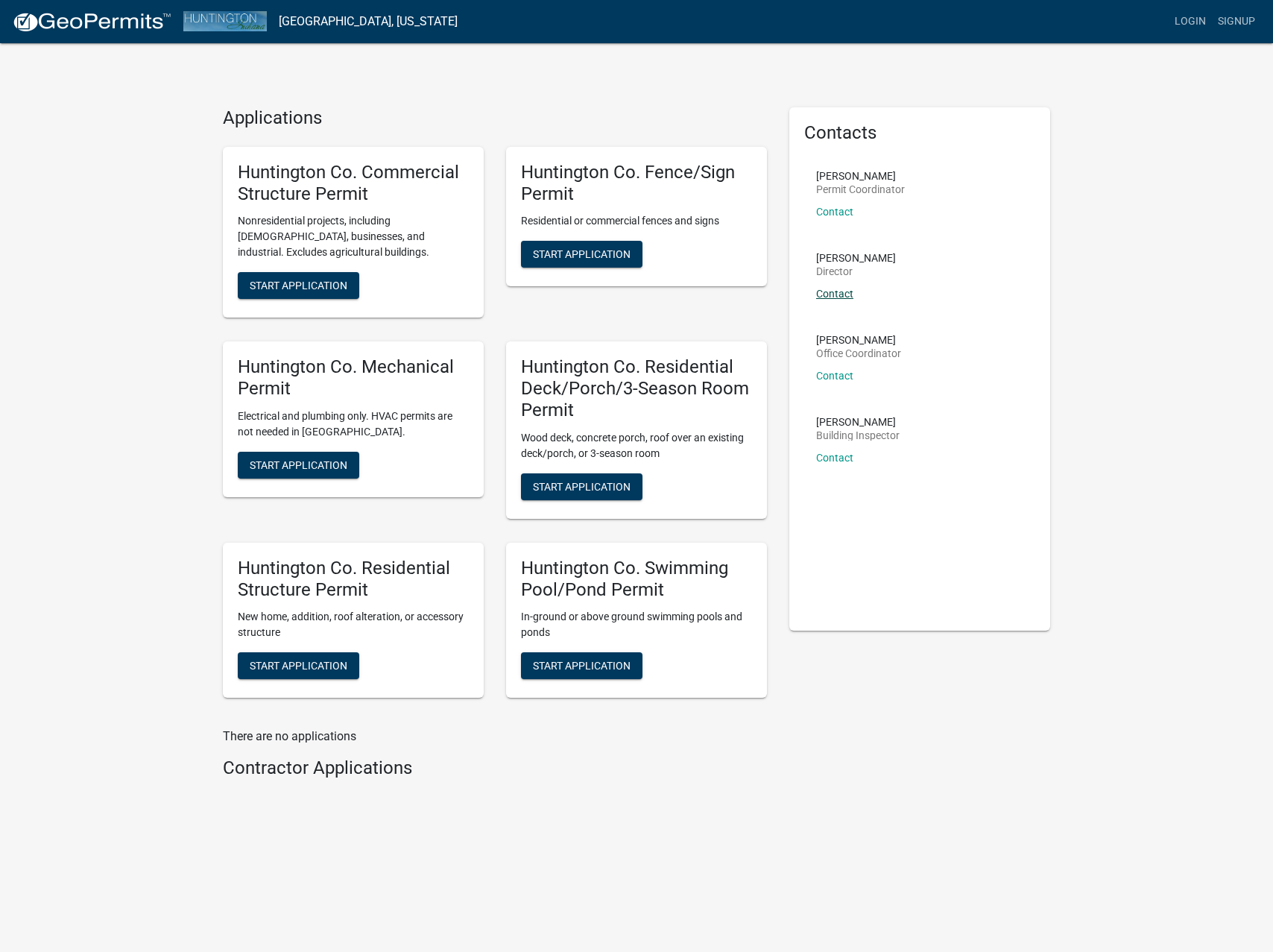
click at [839, 292] on link "Contact" at bounding box center [835, 294] width 37 height 12
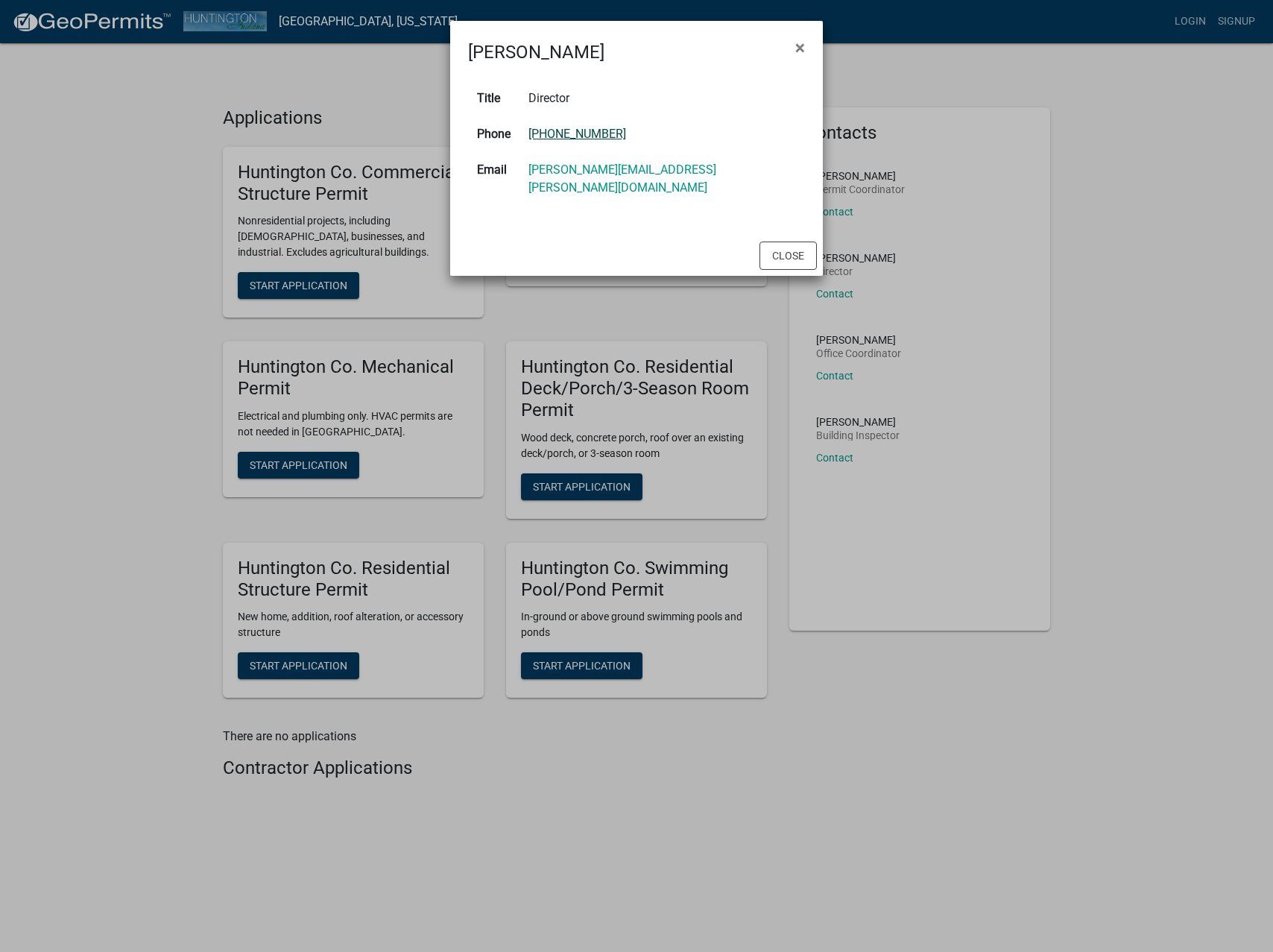
click at [588, 137] on link "260-358-4840" at bounding box center [577, 134] width 98 height 14
click at [789, 241] on button "Close" at bounding box center [788, 255] width 57 height 29
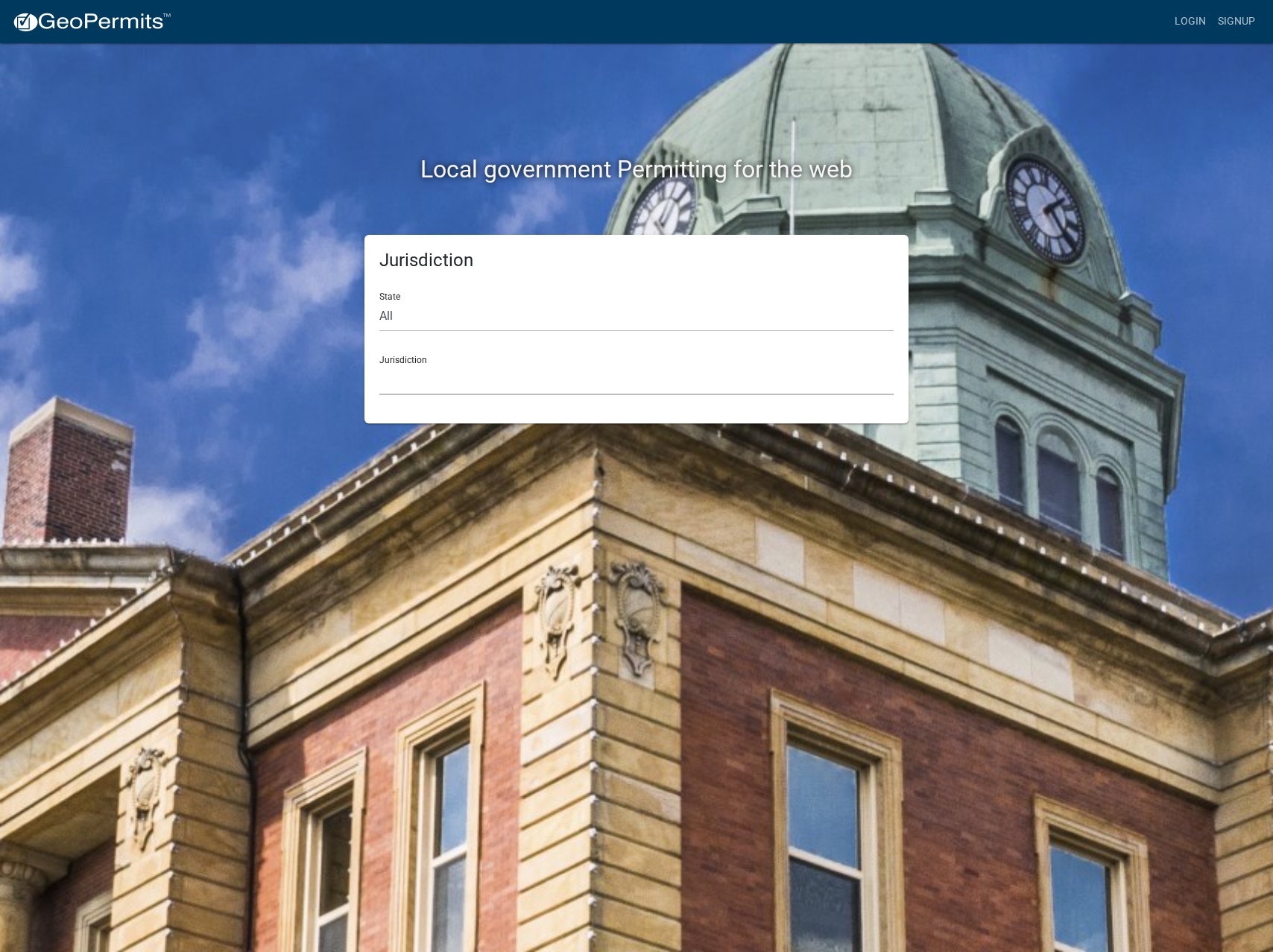
click at [452, 375] on select "Custer County, Colorado Cook County, Georgia Crawford County, Georgia Gilmer Co…" at bounding box center [636, 379] width 515 height 30
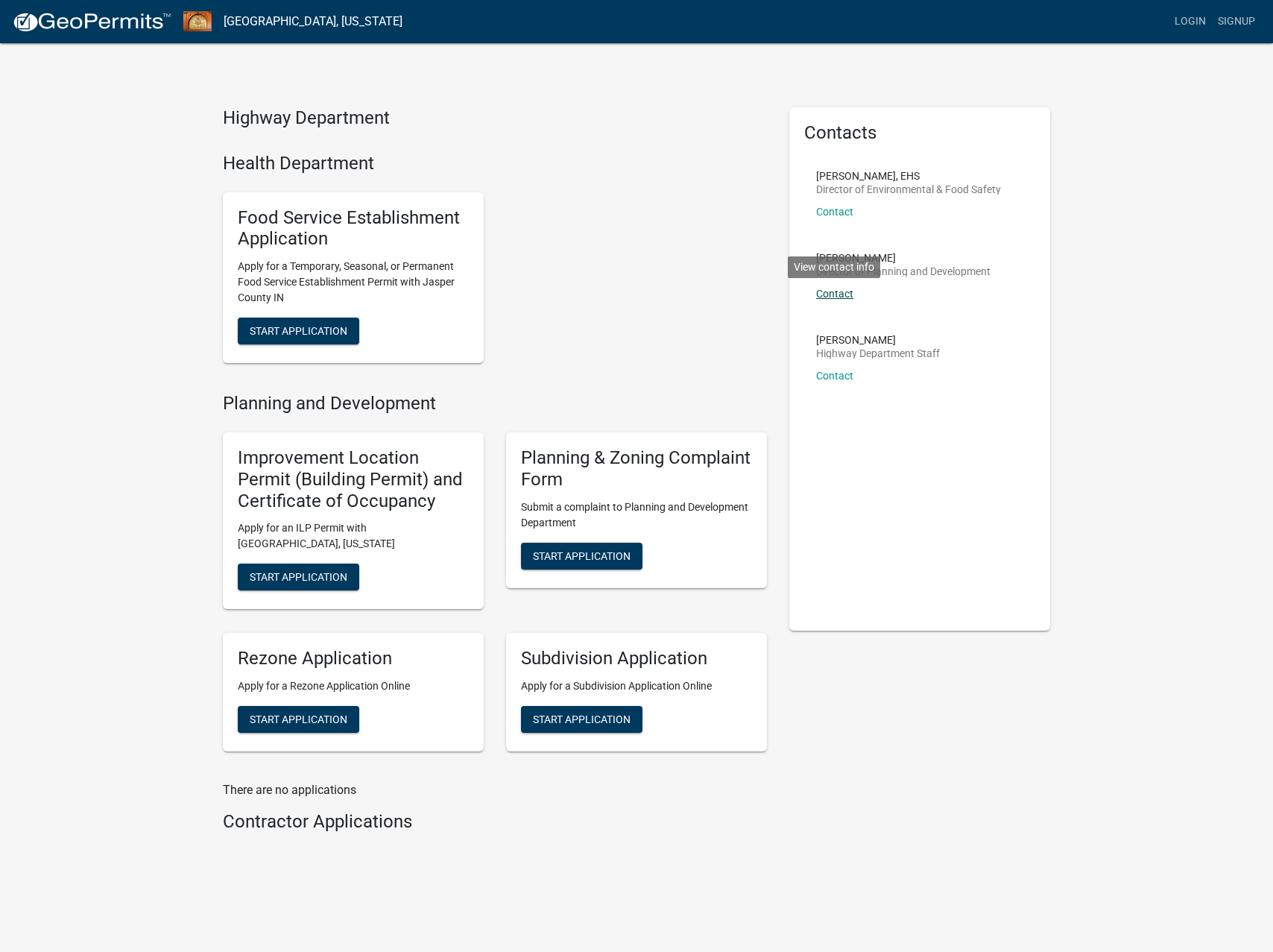
click at [838, 296] on link "Contact" at bounding box center [835, 294] width 37 height 12
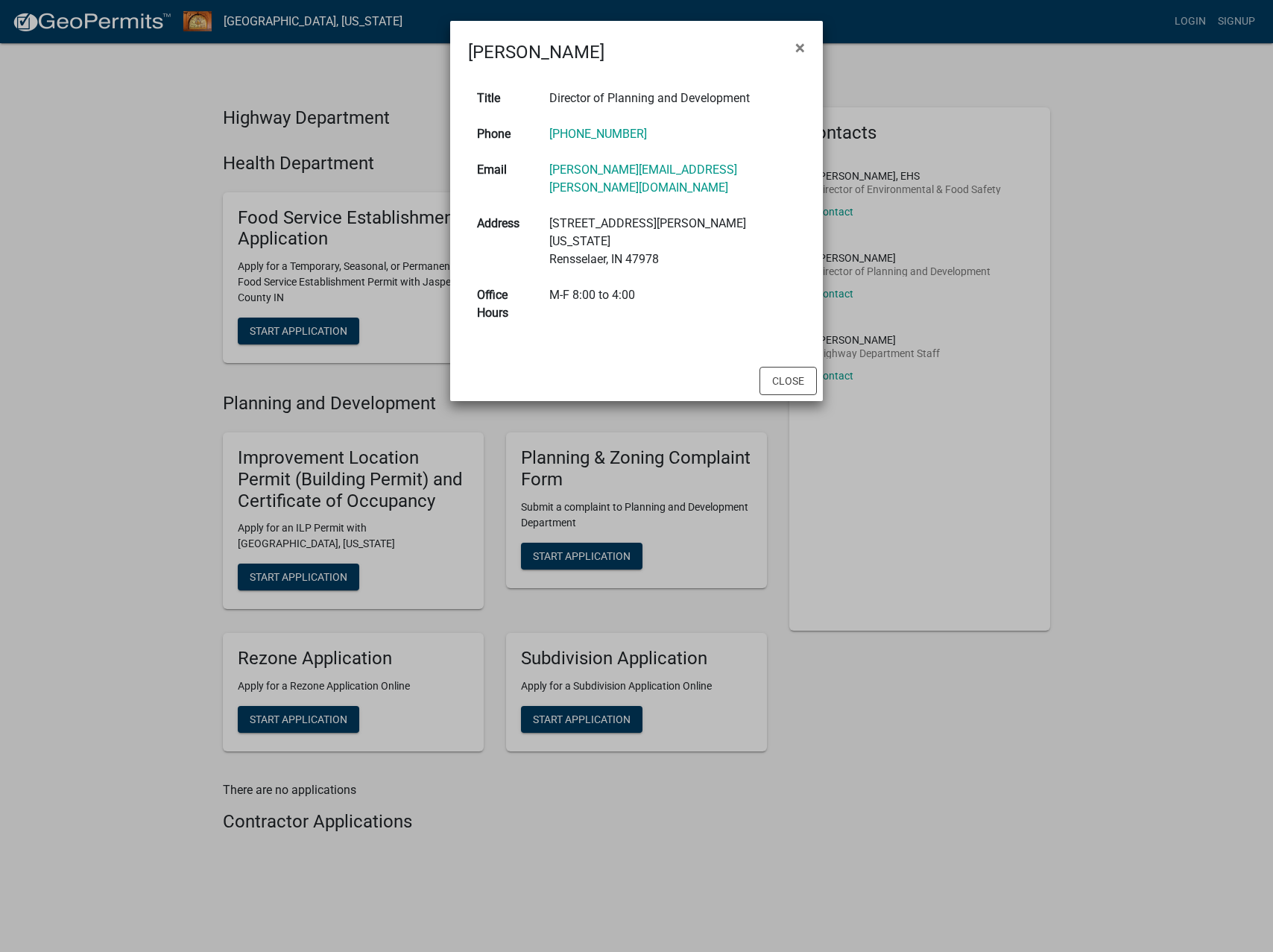
click at [221, 160] on ngb-modal-window "Mary Scheurich × Title Director of Planning and Development Phone 219-866-4908 …" at bounding box center [636, 476] width 1273 height 952
click at [800, 45] on span "×" at bounding box center [800, 47] width 10 height 21
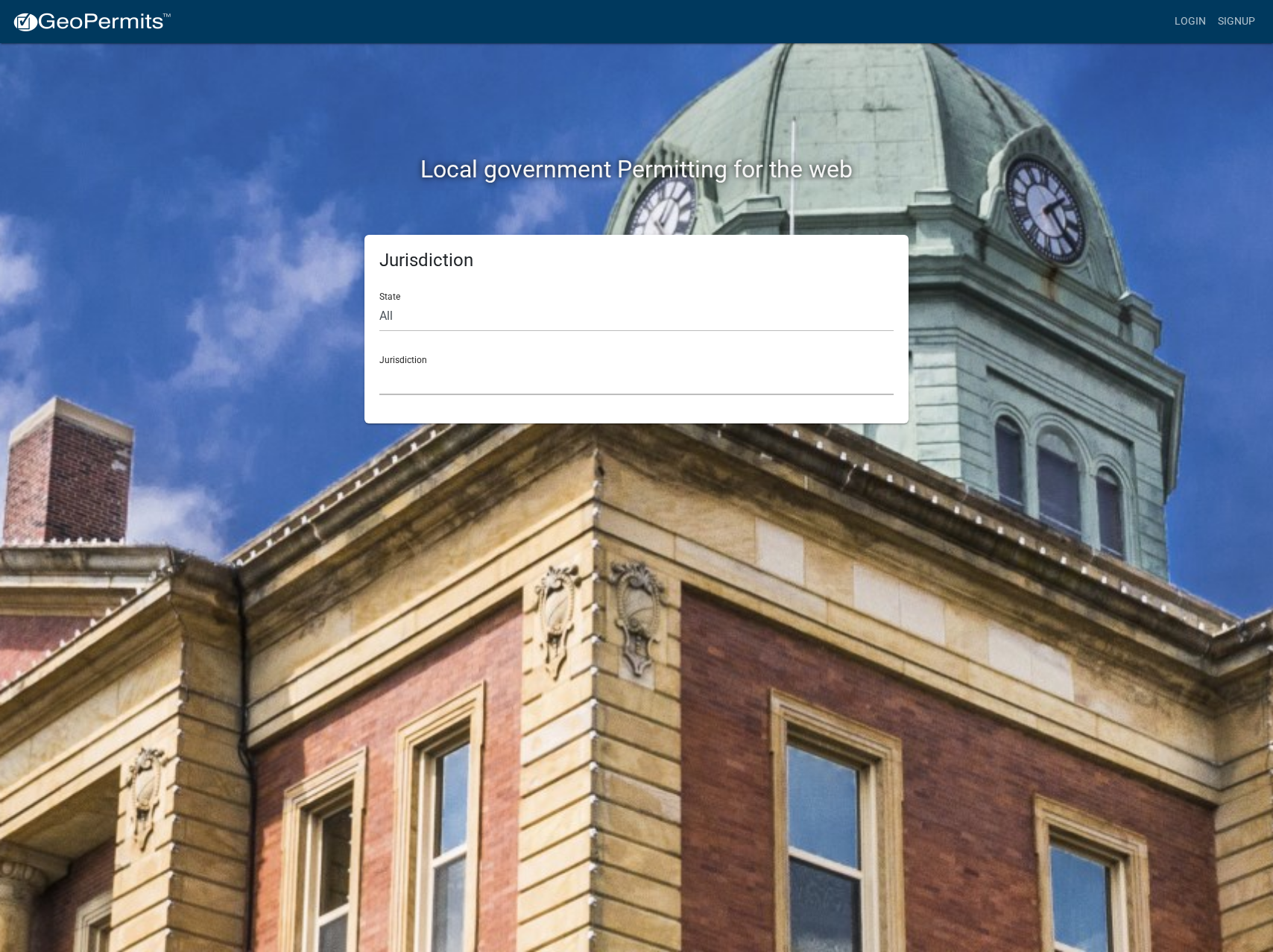
click at [447, 373] on select "Custer County, Colorado Cook County, Georgia Crawford County, Georgia Gilmer Co…" at bounding box center [636, 379] width 515 height 30
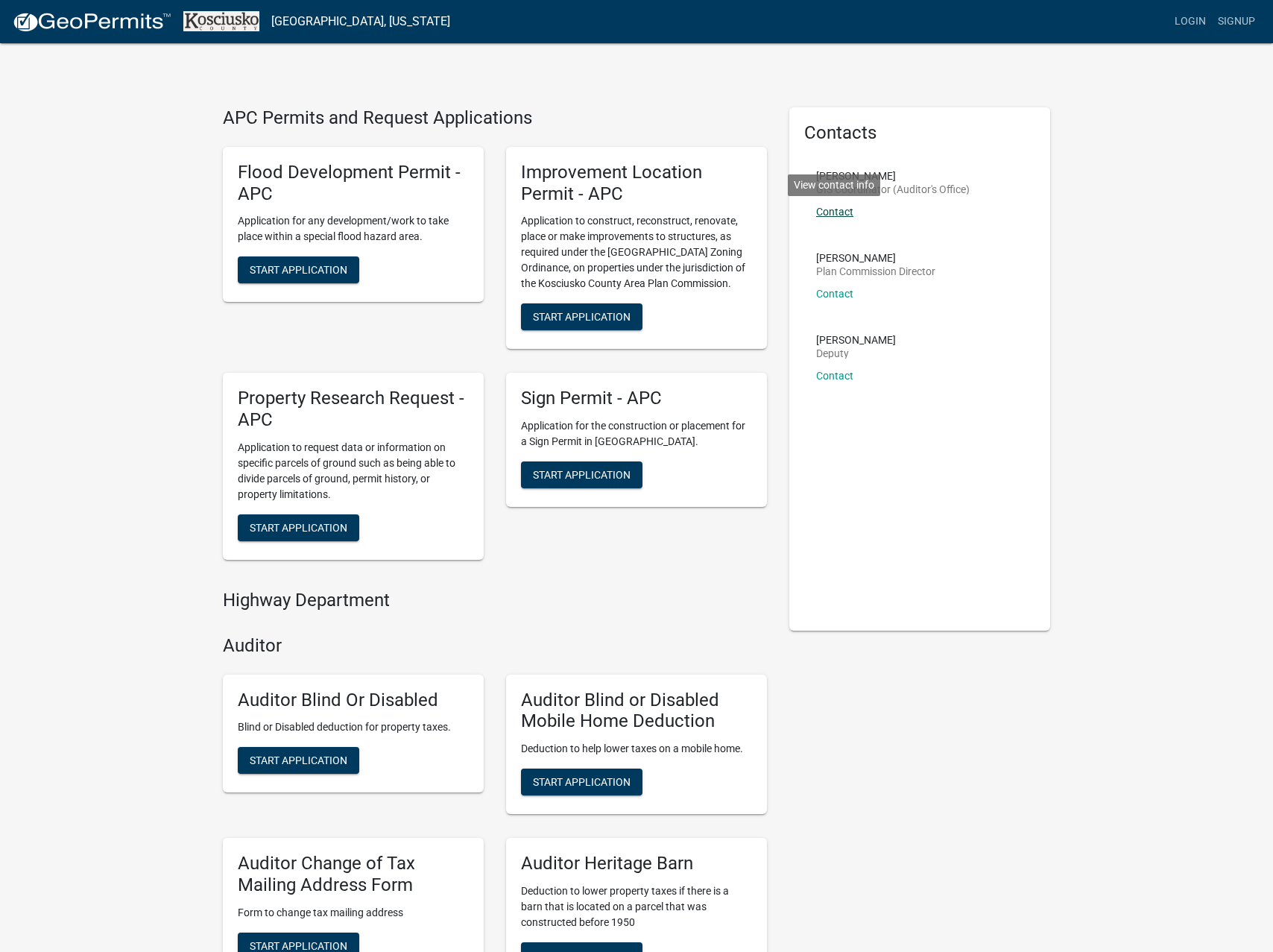
click at [839, 215] on link "Contact" at bounding box center [835, 211] width 37 height 12
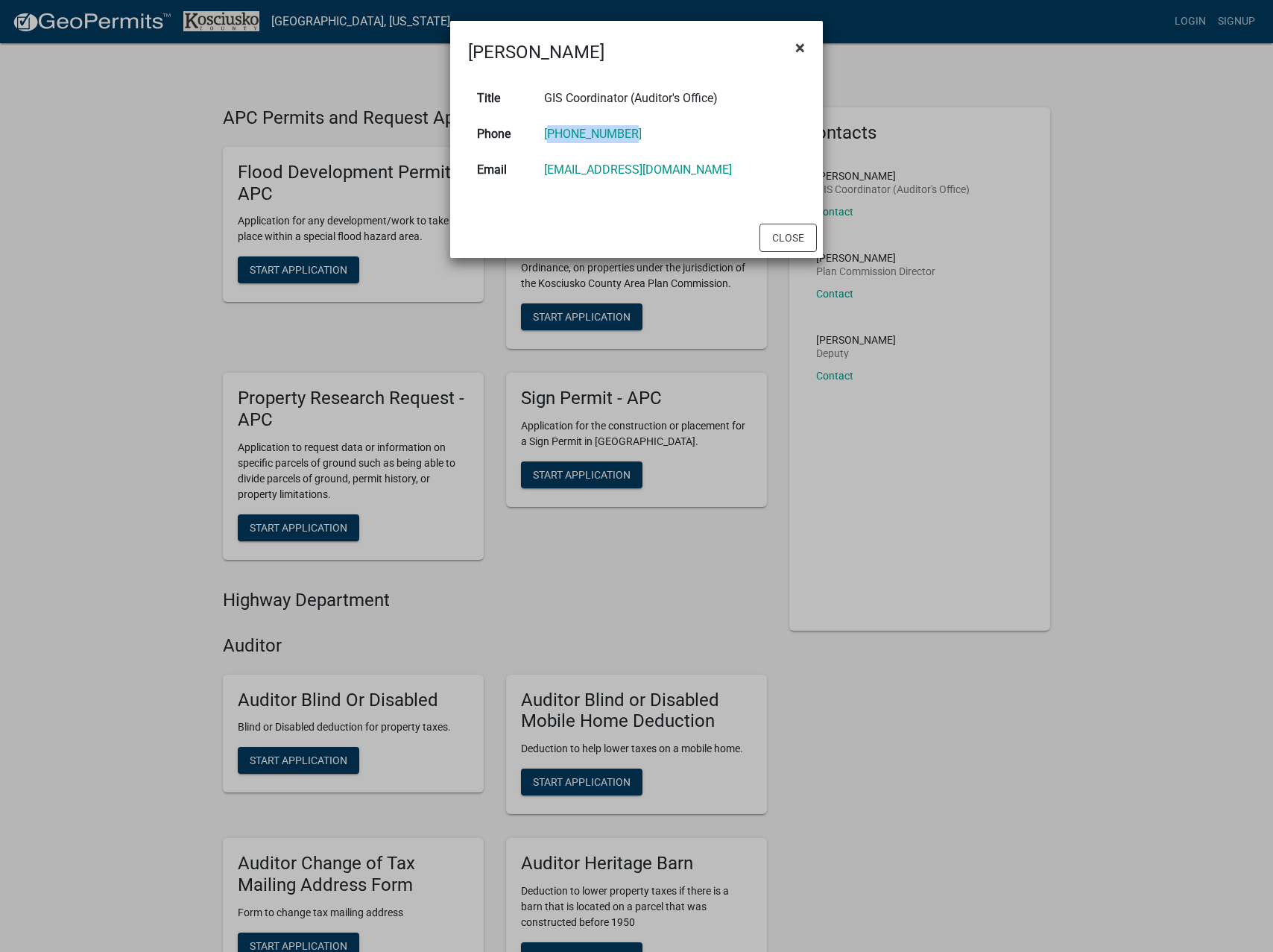
click at [804, 49] on span "×" at bounding box center [800, 47] width 10 height 21
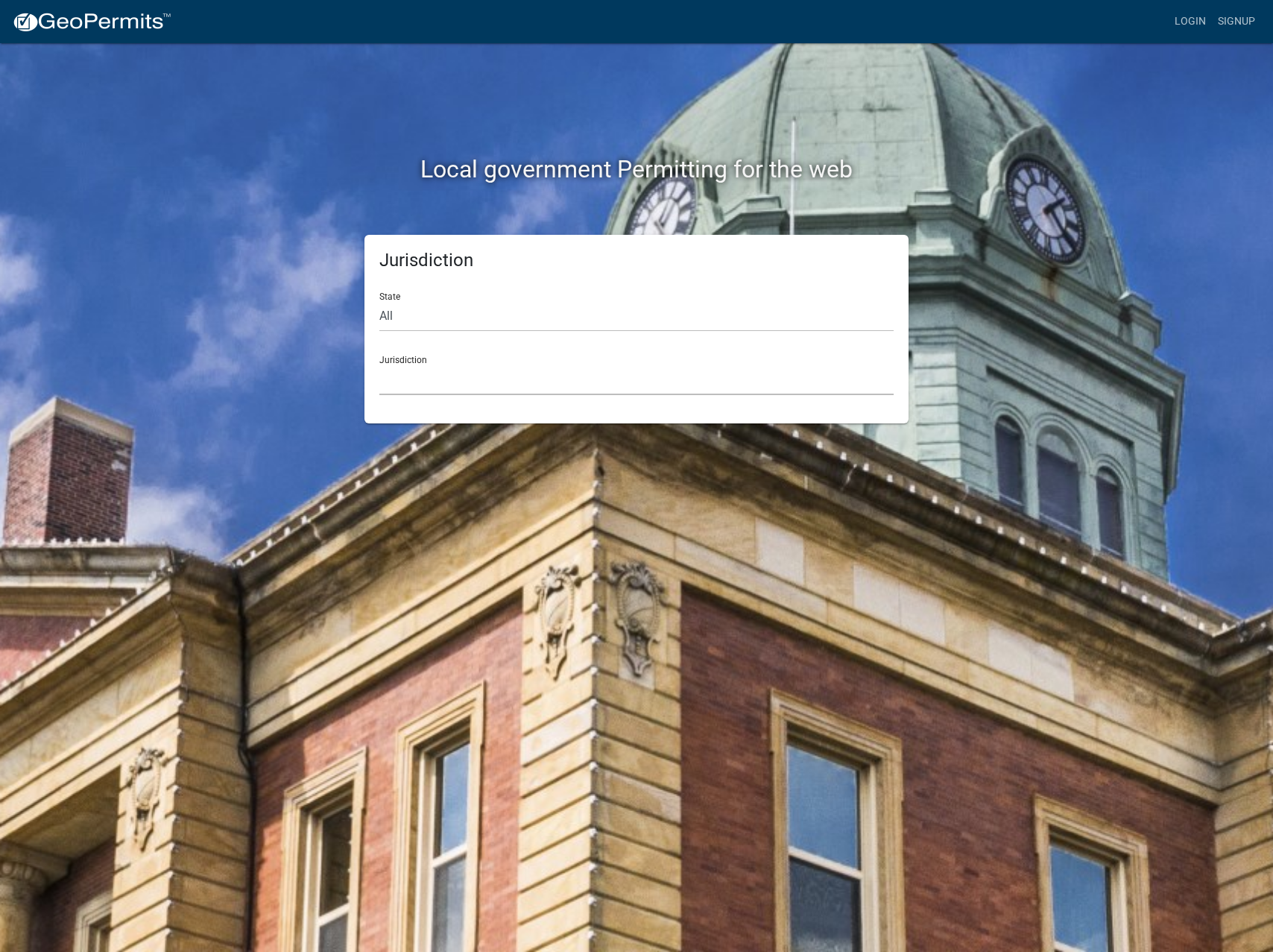
click at [470, 380] on select "Custer County, Colorado Cook County, Georgia Crawford County, Georgia Gilmer Co…" at bounding box center [636, 379] width 515 height 30
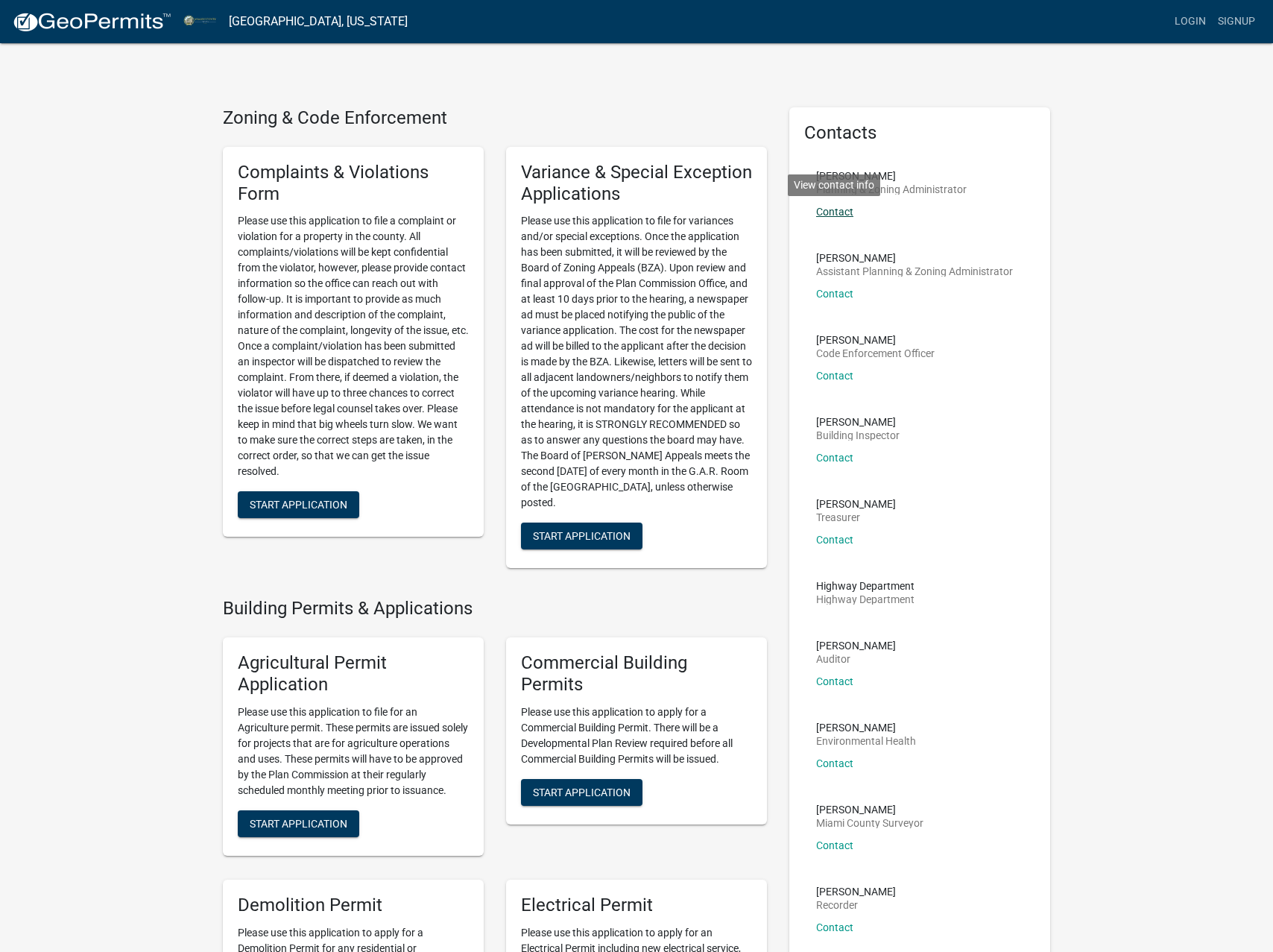
click at [840, 210] on link "Contact" at bounding box center [835, 211] width 37 height 12
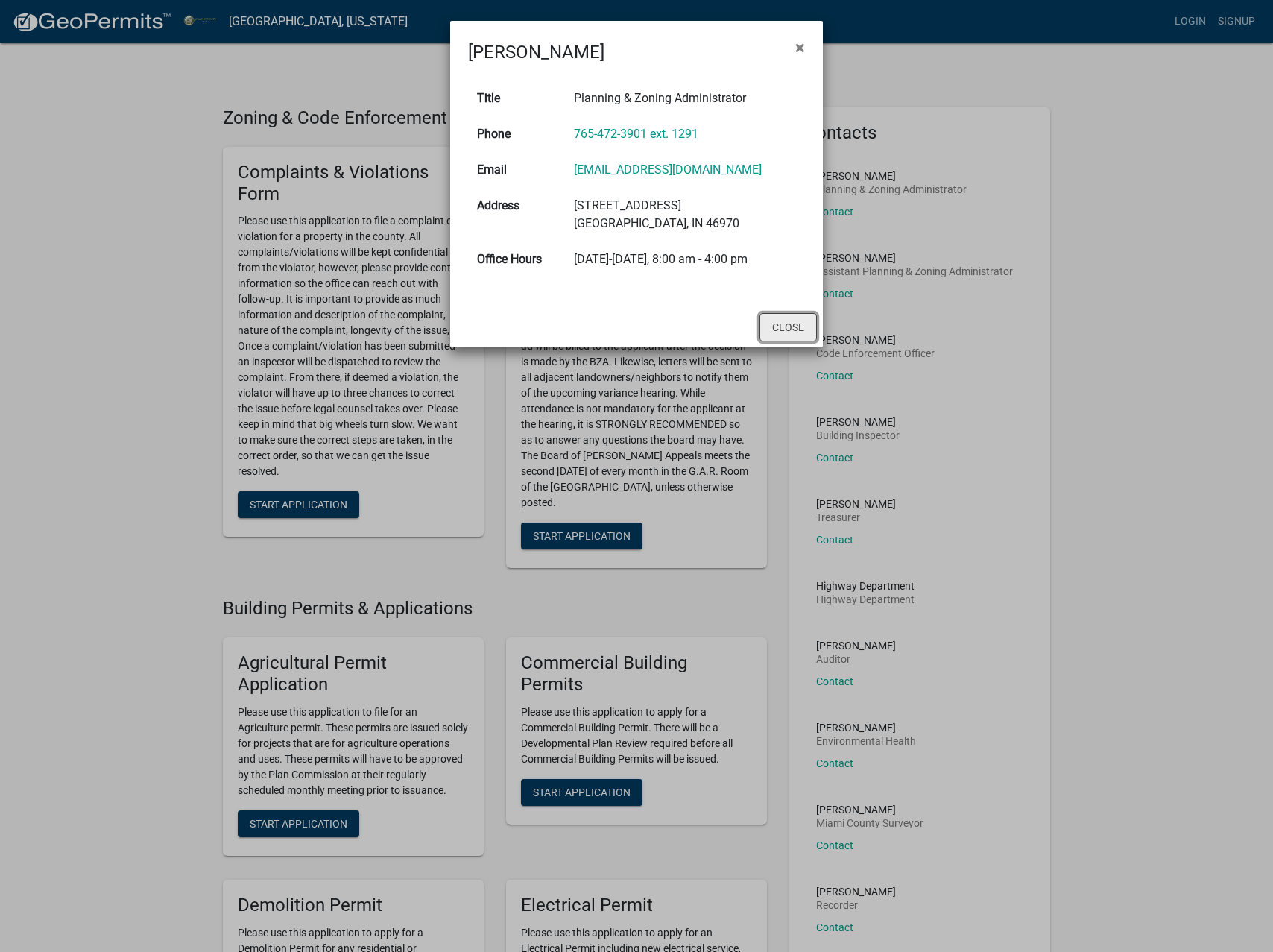
click at [786, 328] on button "Close" at bounding box center [788, 327] width 57 height 29
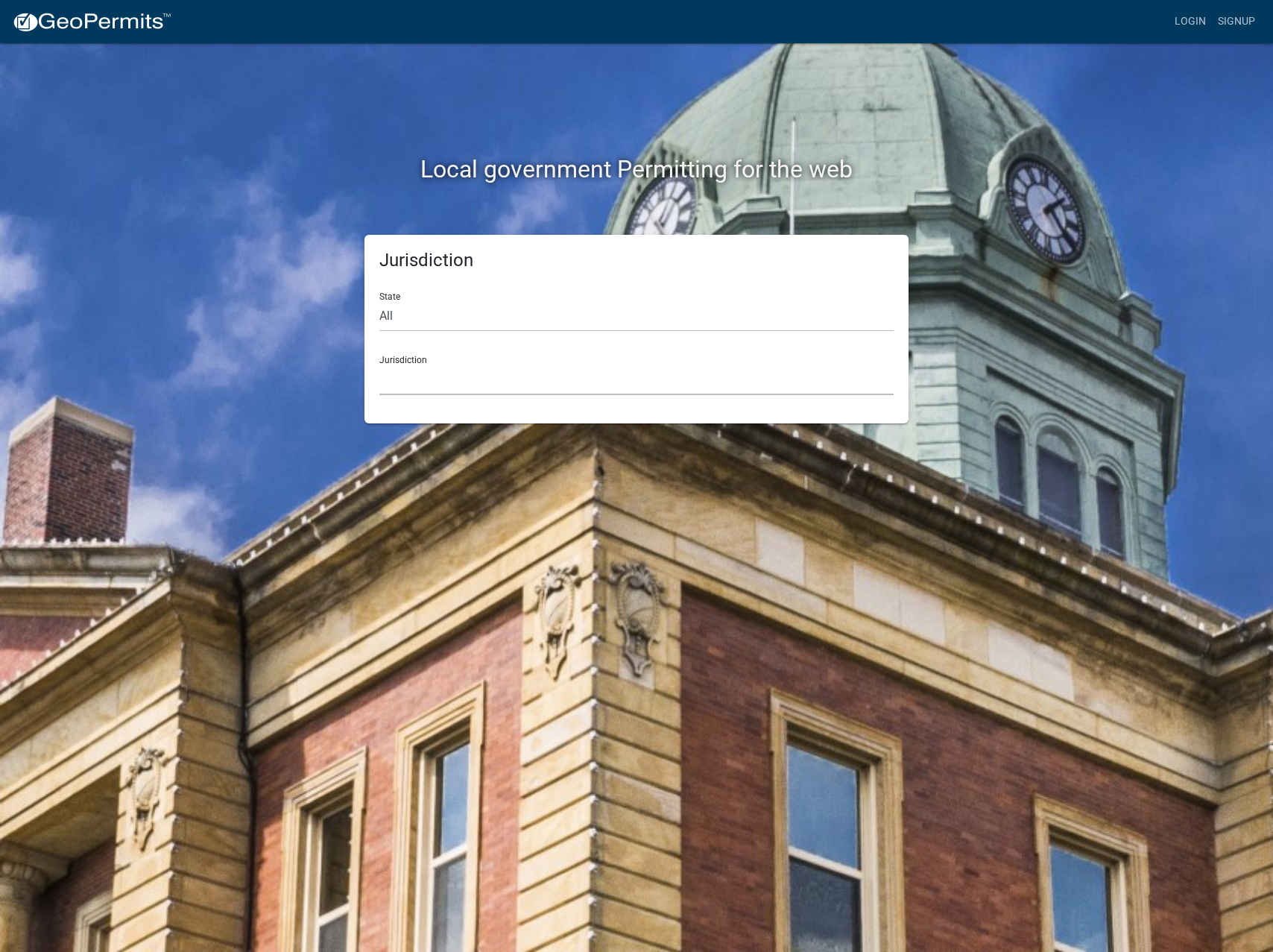
click at [466, 379] on select "Custer County, Colorado Cook County, Georgia Crawford County, Georgia Gilmer Co…" at bounding box center [636, 379] width 515 height 30
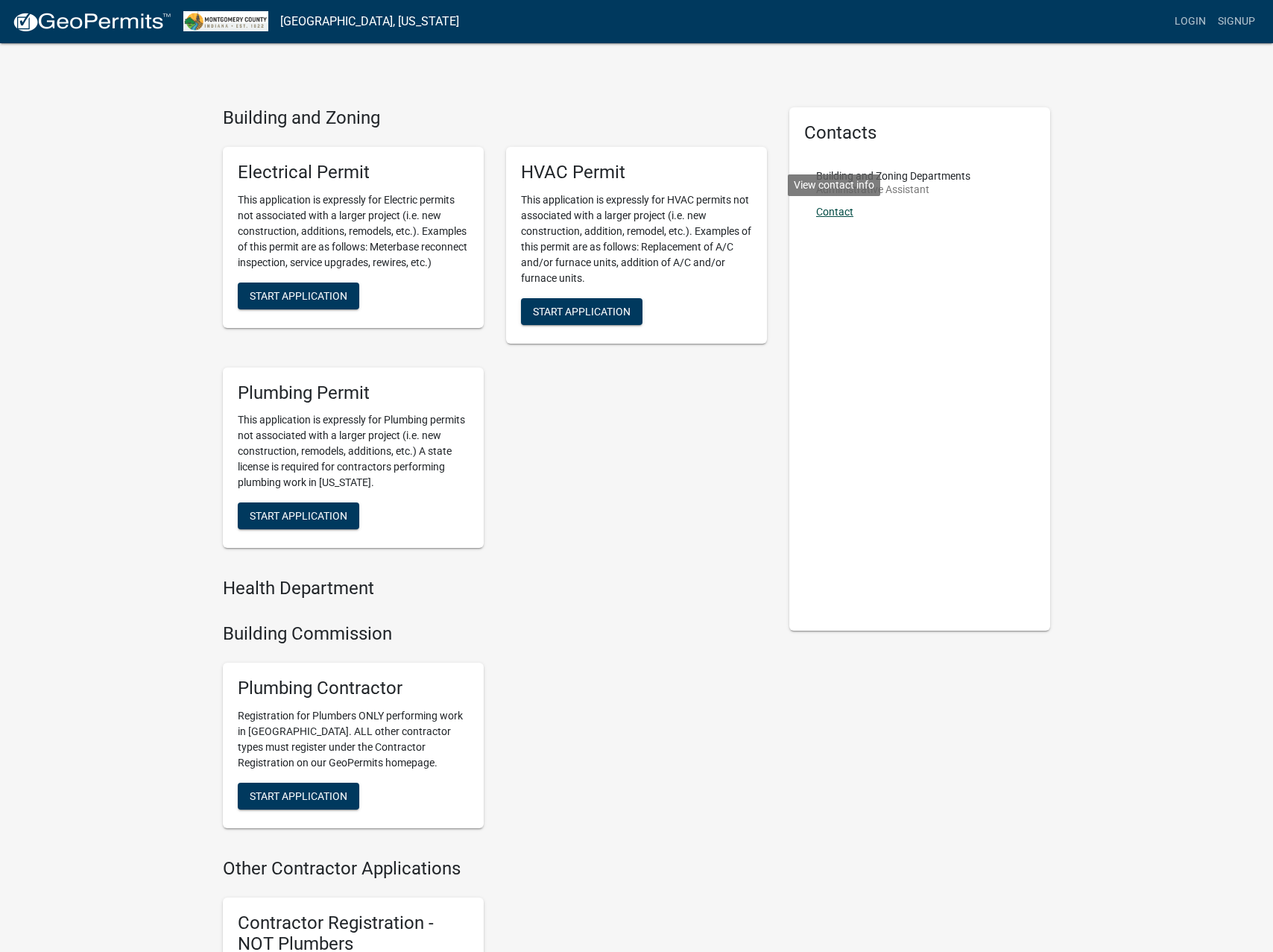
click at [848, 215] on link "Contact" at bounding box center [835, 211] width 37 height 12
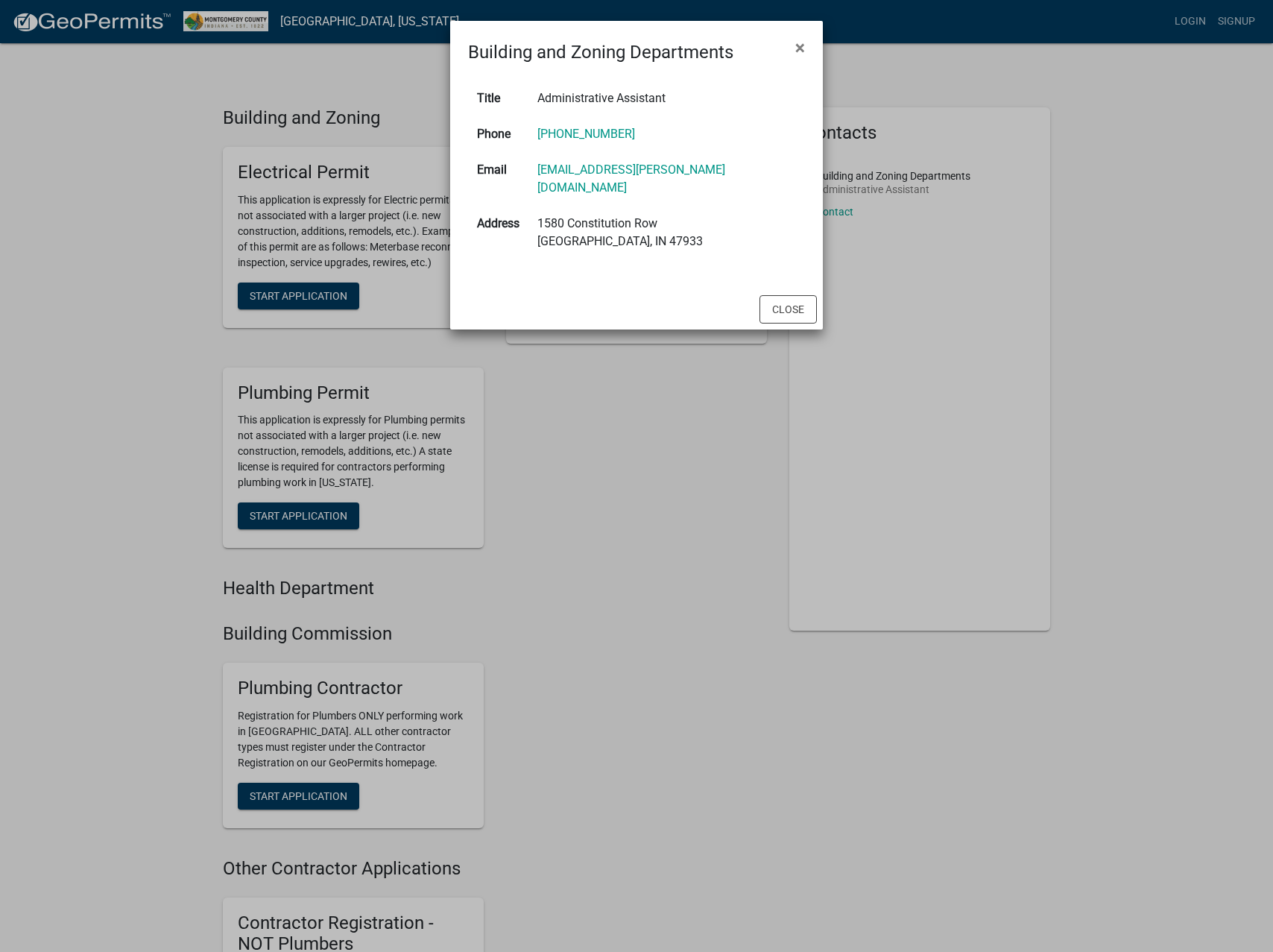
click at [581, 142] on td "765-364-6490" at bounding box center [666, 134] width 276 height 36
click at [581, 136] on link "765-364-6490" at bounding box center [586, 134] width 98 height 14
copy link "765-364-6490"
click at [799, 48] on span "×" at bounding box center [800, 47] width 10 height 21
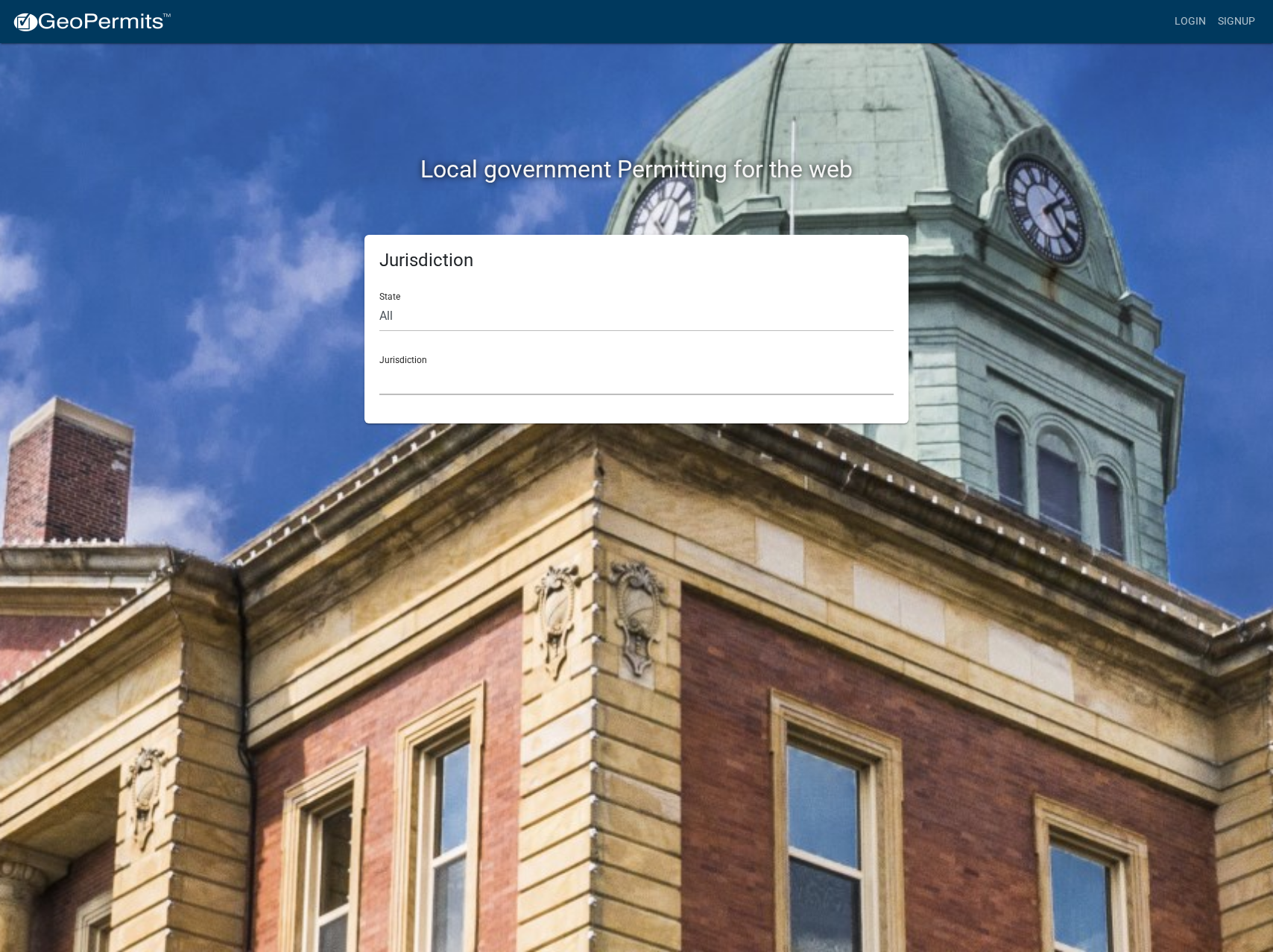
click at [430, 374] on select "Custer County, Colorado Cook County, Georgia Crawford County, Georgia Gilmer Co…" at bounding box center [636, 379] width 515 height 30
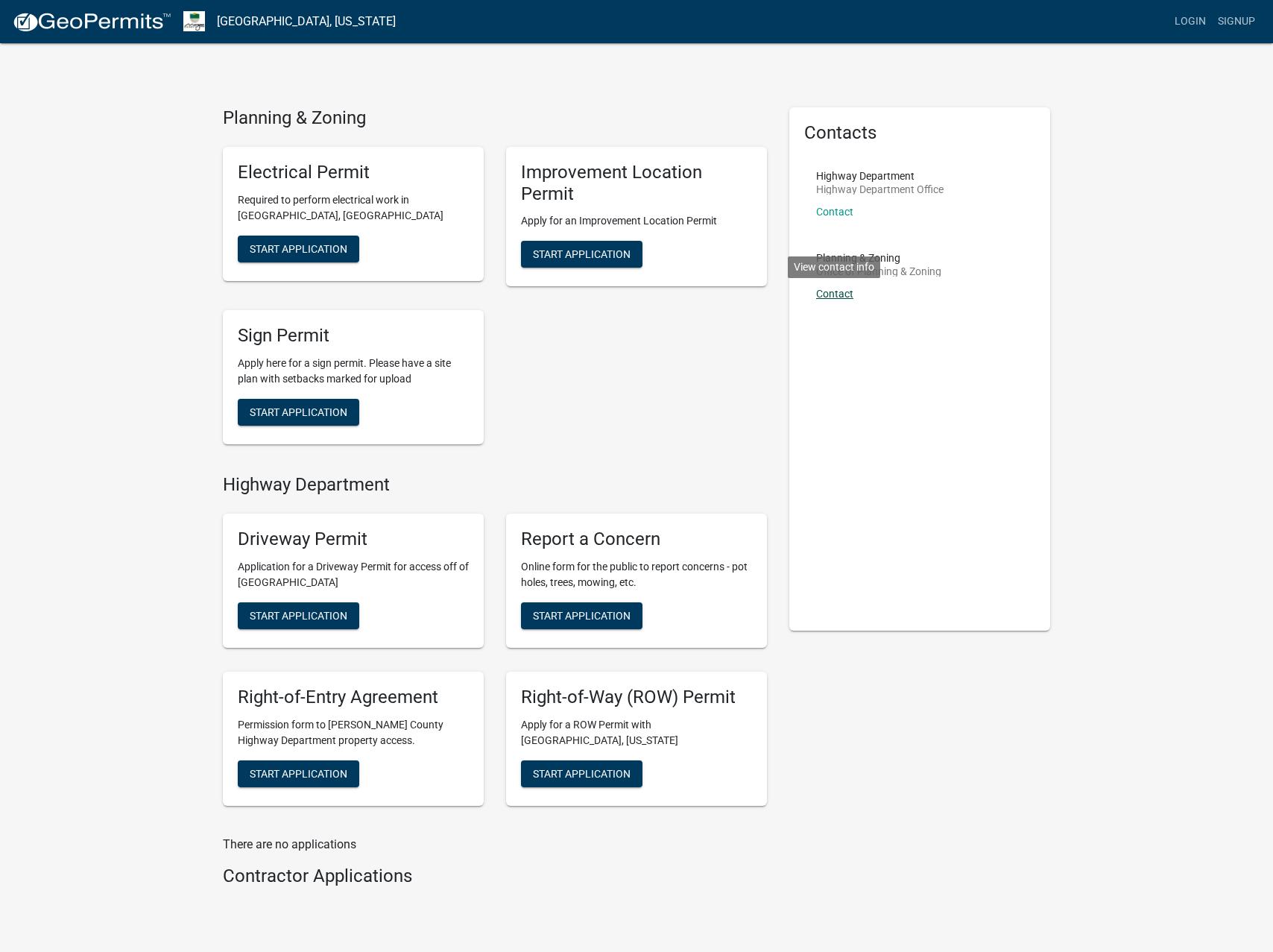
click at [833, 296] on link "Contact" at bounding box center [835, 294] width 37 height 12
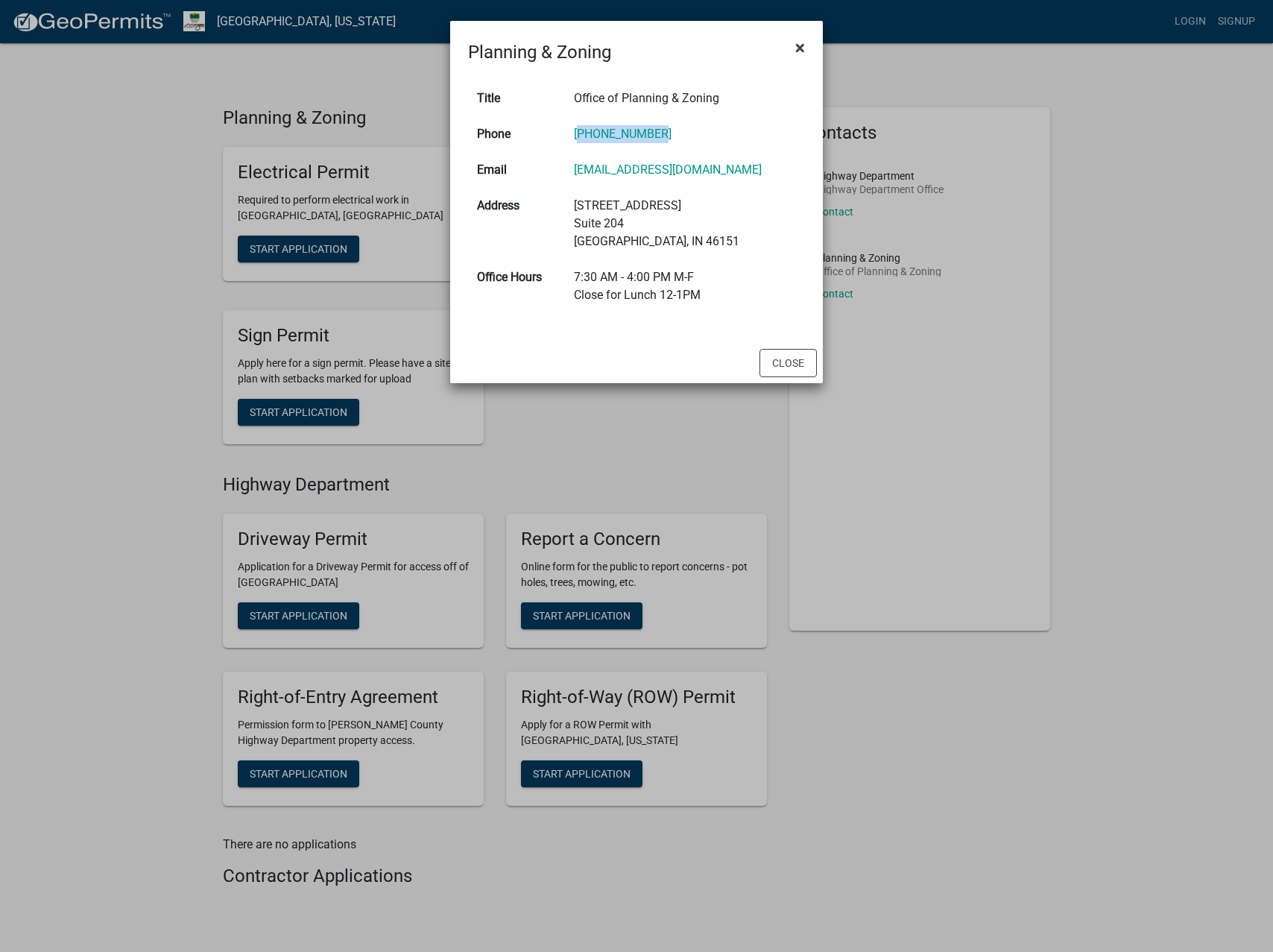
click at [800, 51] on span "×" at bounding box center [800, 47] width 10 height 21
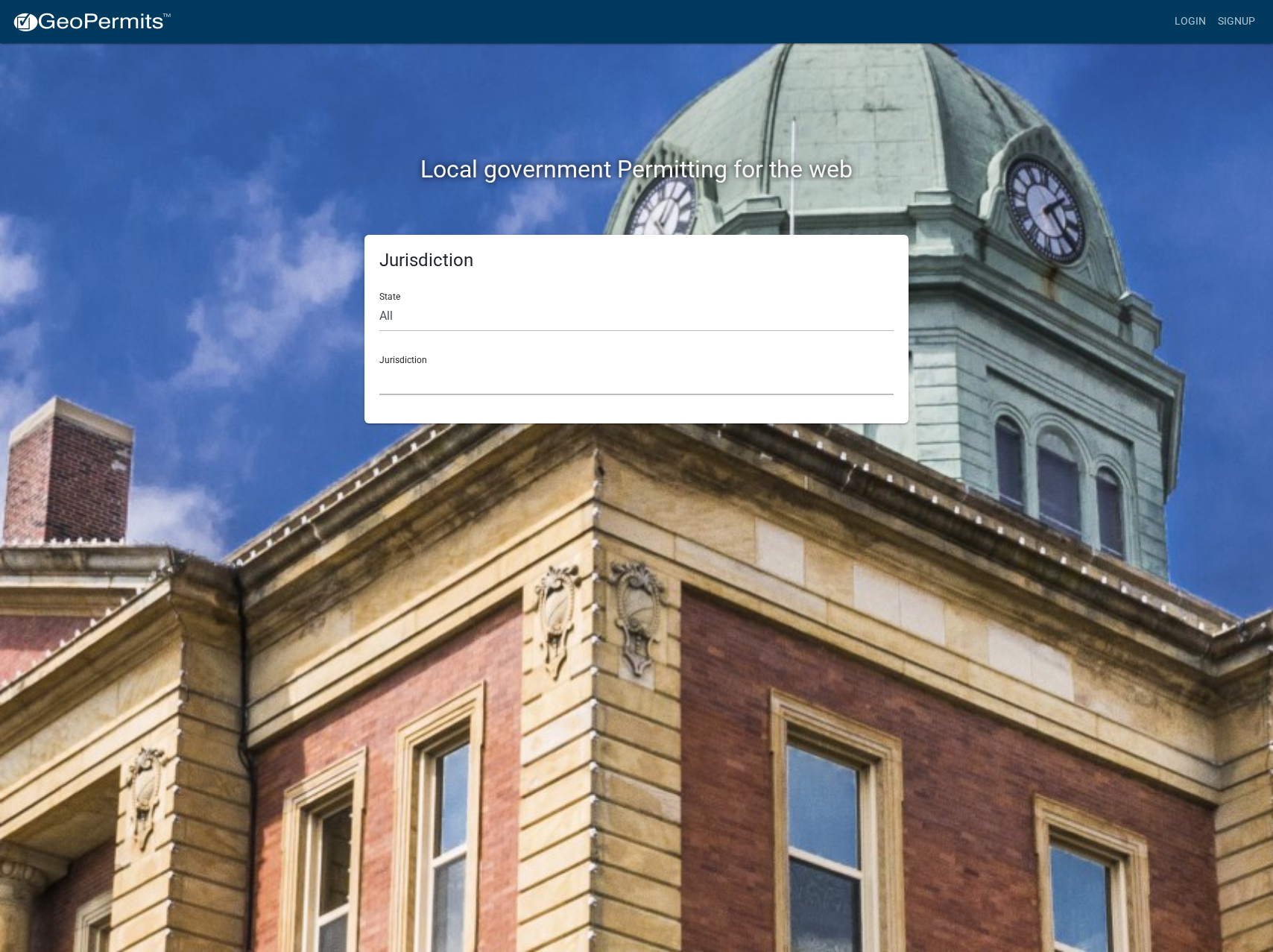
click at [452, 376] on select "Custer County, Colorado Cook County, Georgia Crawford County, Georgia Gilmer Co…" at bounding box center [636, 379] width 515 height 30
click at [424, 367] on select "Custer County, Colorado Cook County, Georgia Crawford County, Georgia Gilmer Co…" at bounding box center [636, 379] width 515 height 30
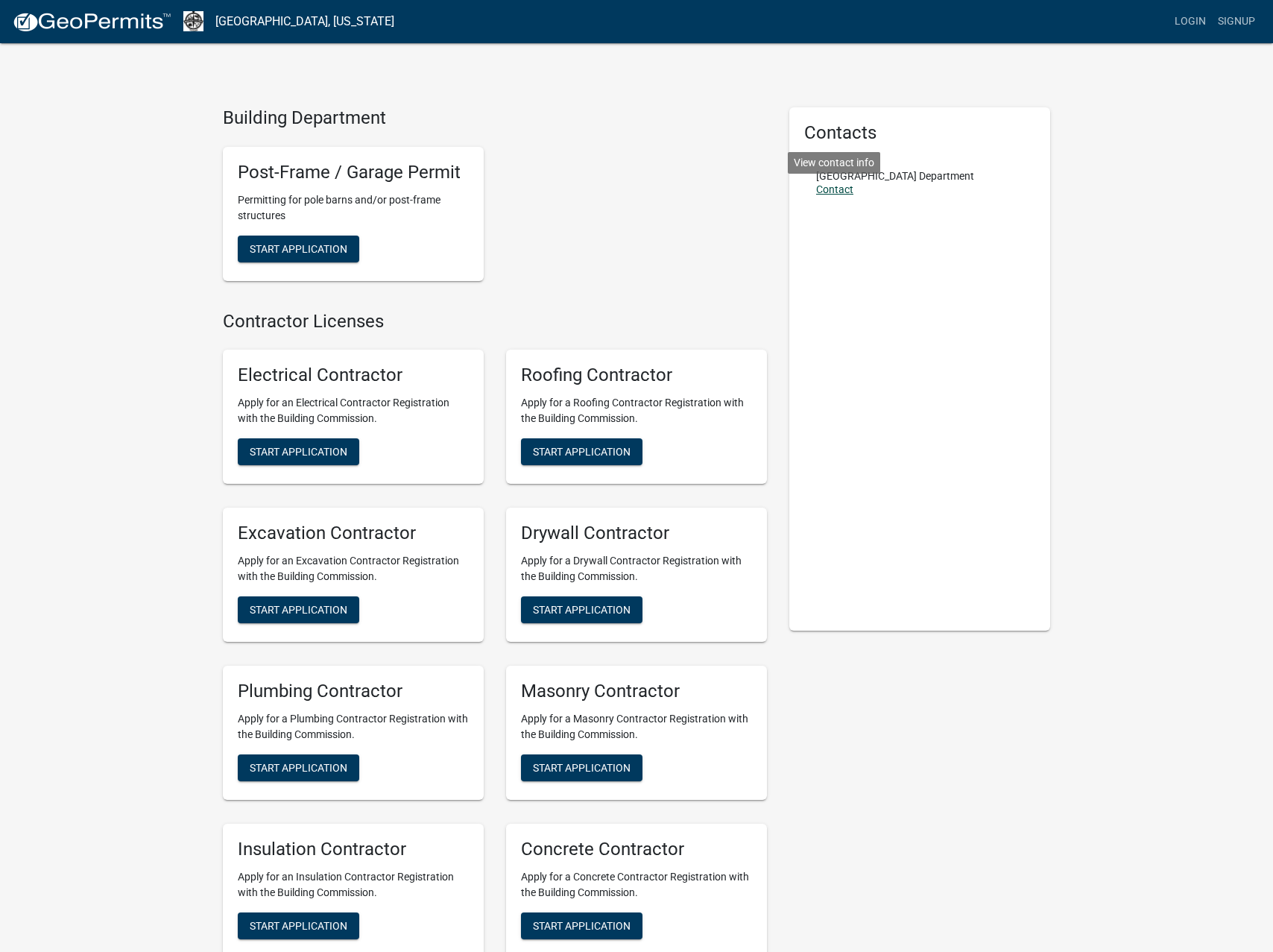
click at [831, 190] on link "Contact" at bounding box center [835, 189] width 37 height 12
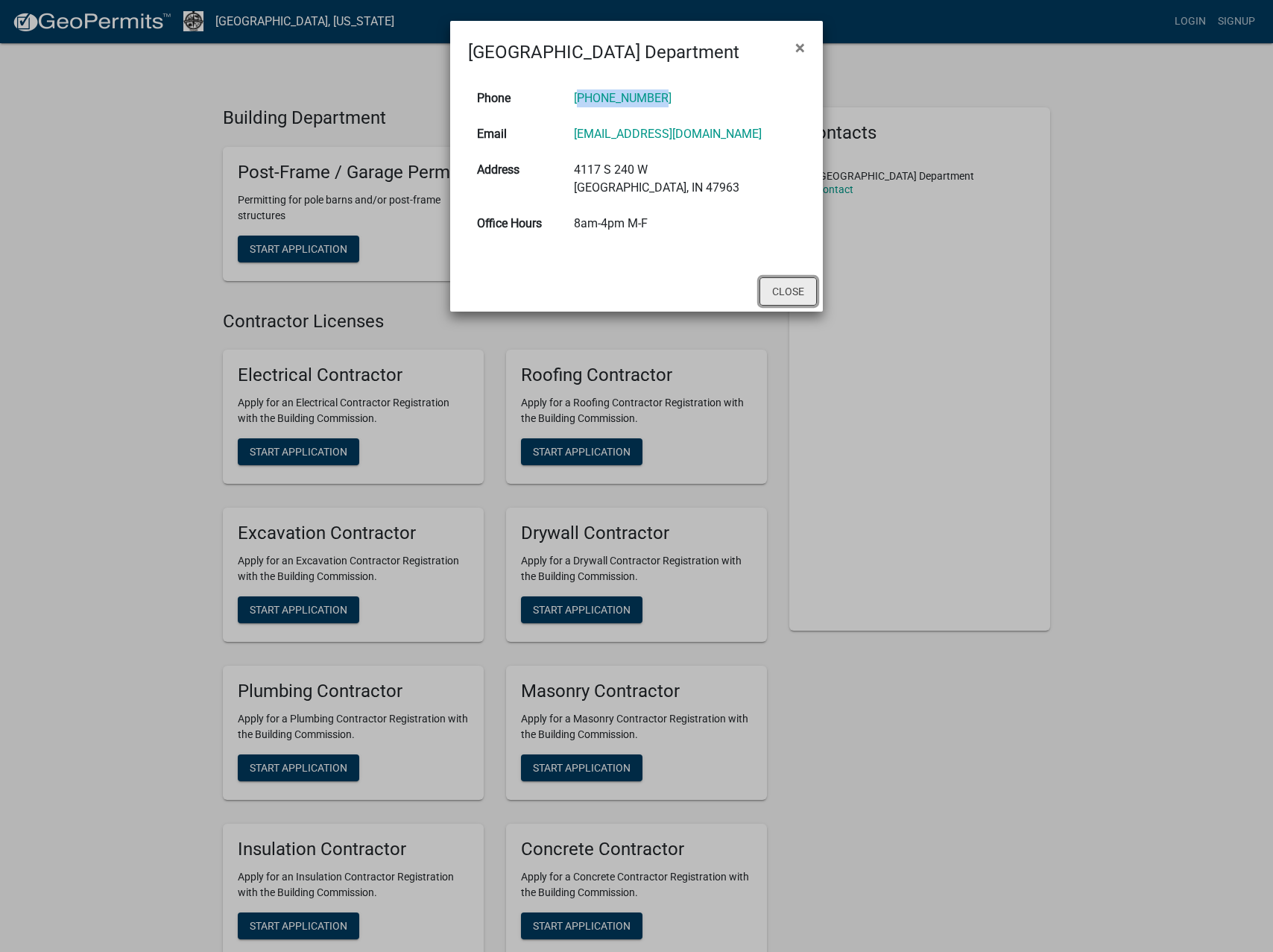
click at [788, 288] on button "Close" at bounding box center [788, 291] width 57 height 29
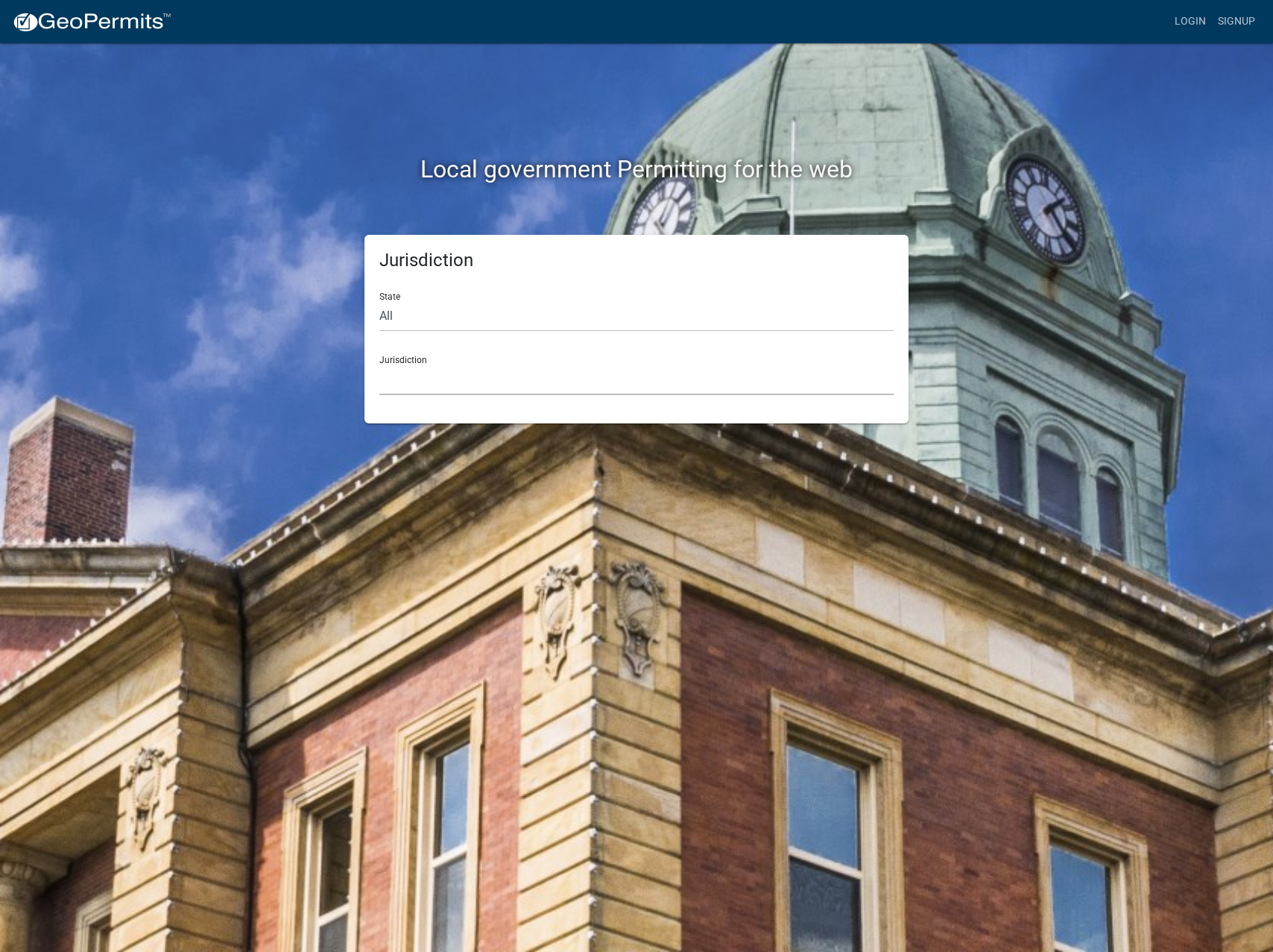
click at [477, 371] on select "Custer County, Colorado Cook County, Georgia Crawford County, Georgia Gilmer Co…" at bounding box center [636, 379] width 515 height 30
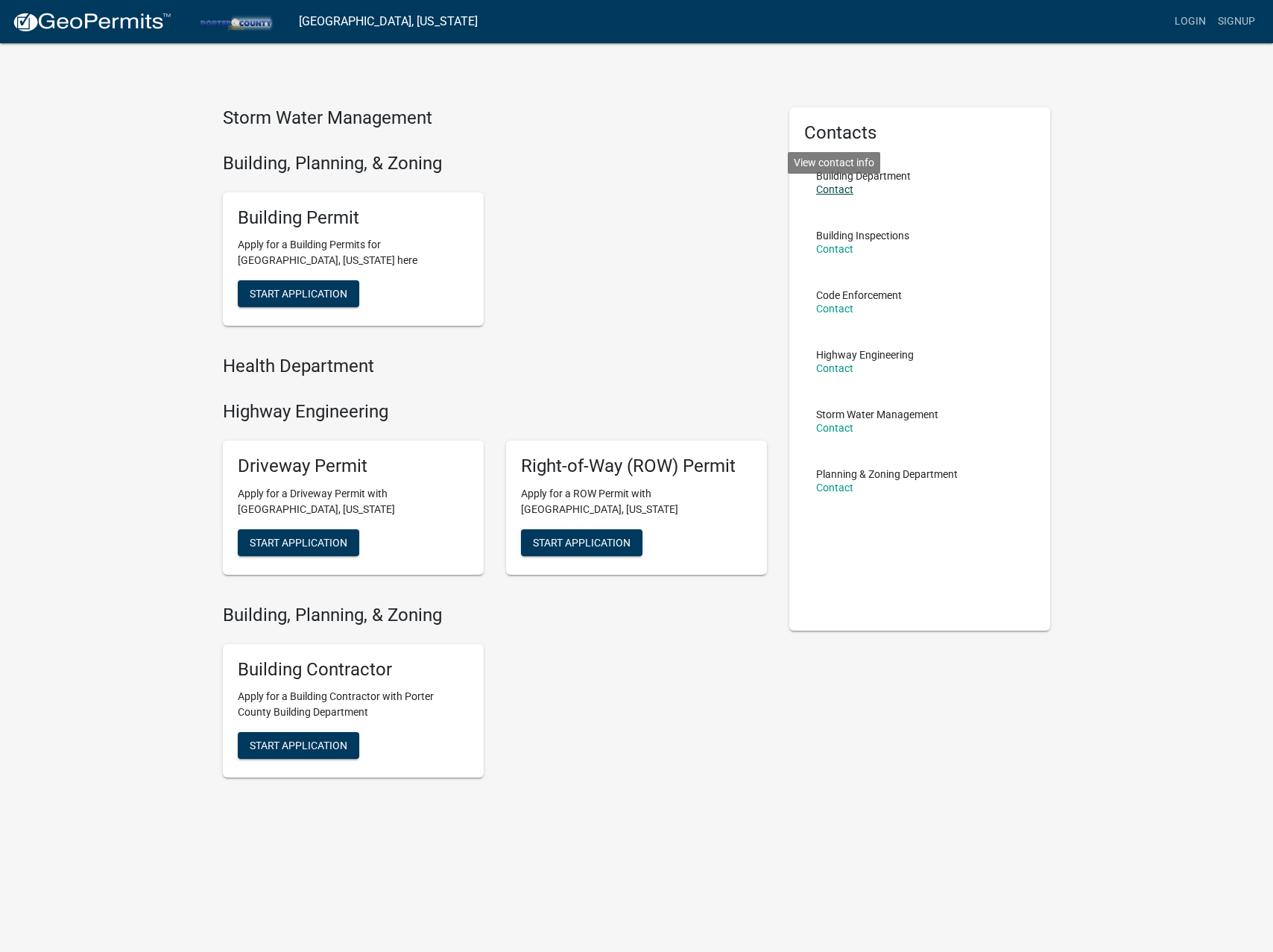
click at [837, 190] on link "Contact" at bounding box center [835, 189] width 37 height 12
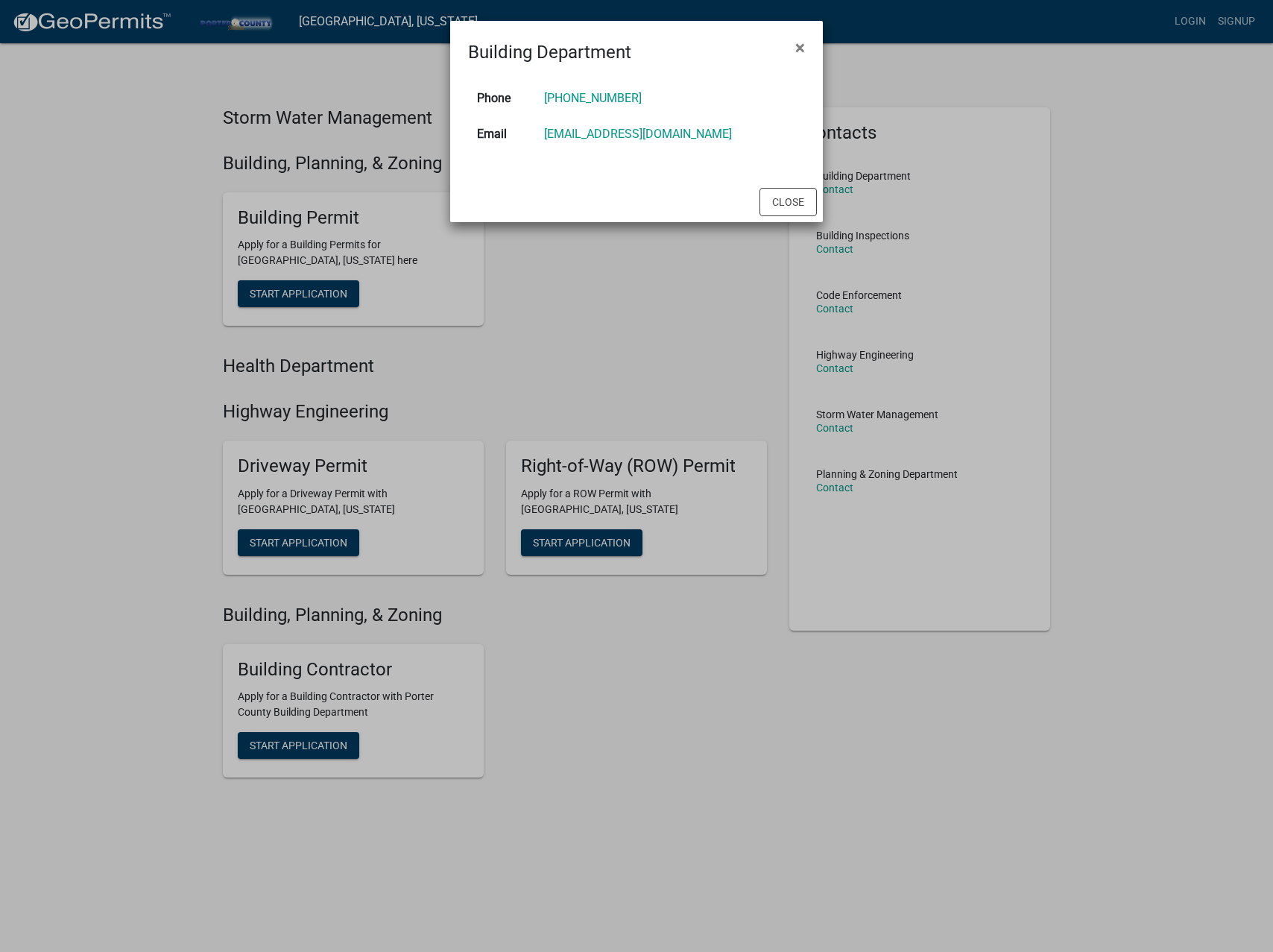
click at [973, 200] on ngb-modal-window "Building Department × Phone (219)465-3676 Email tevans@porterco.org Close" at bounding box center [636, 476] width 1273 height 952
click at [917, 215] on ngb-modal-window "Building Department × Phone (219)465-3676 Email tevans@porterco.org Close" at bounding box center [636, 476] width 1273 height 952
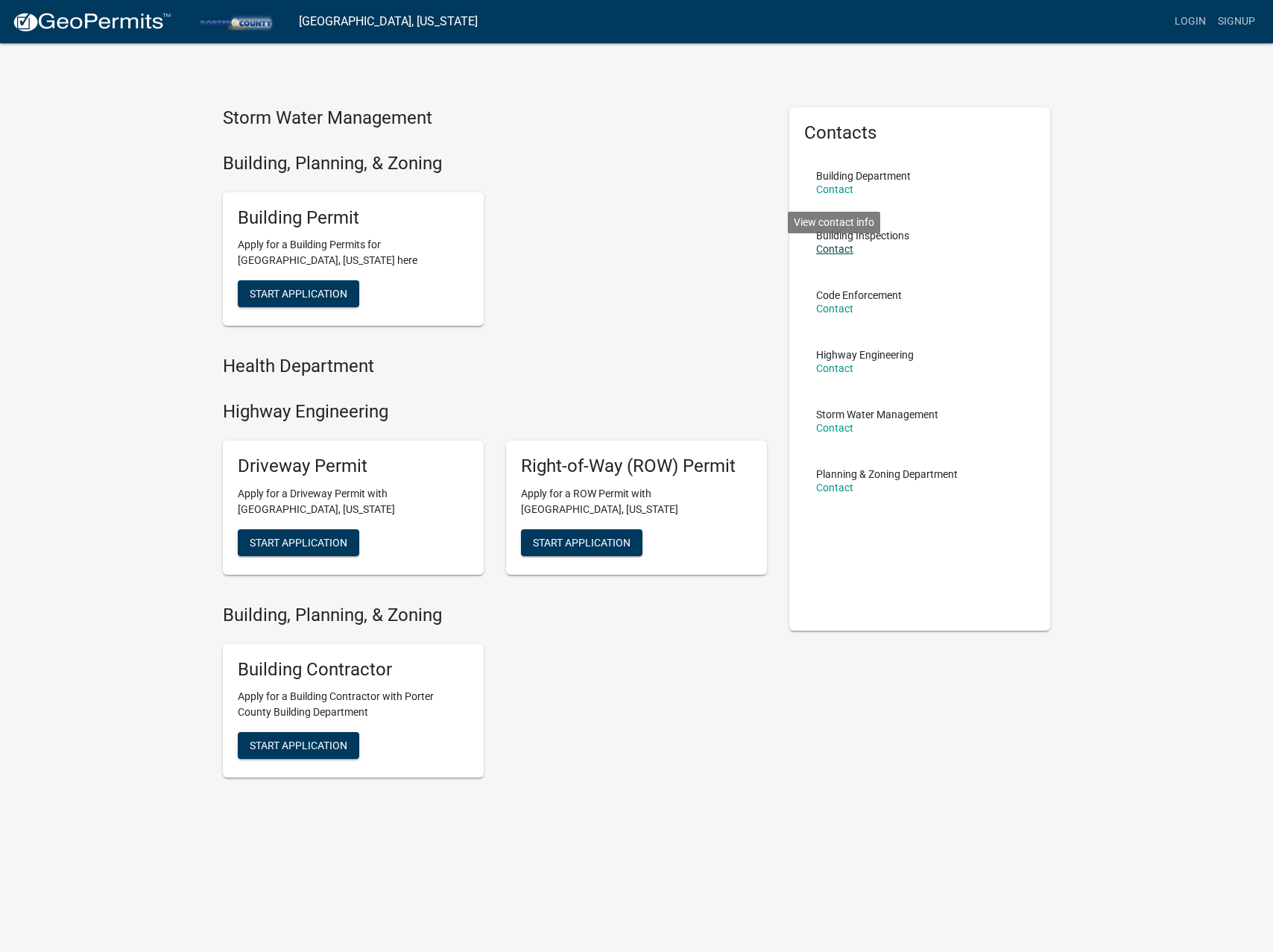
click at [844, 252] on link "Contact" at bounding box center [835, 249] width 37 height 12
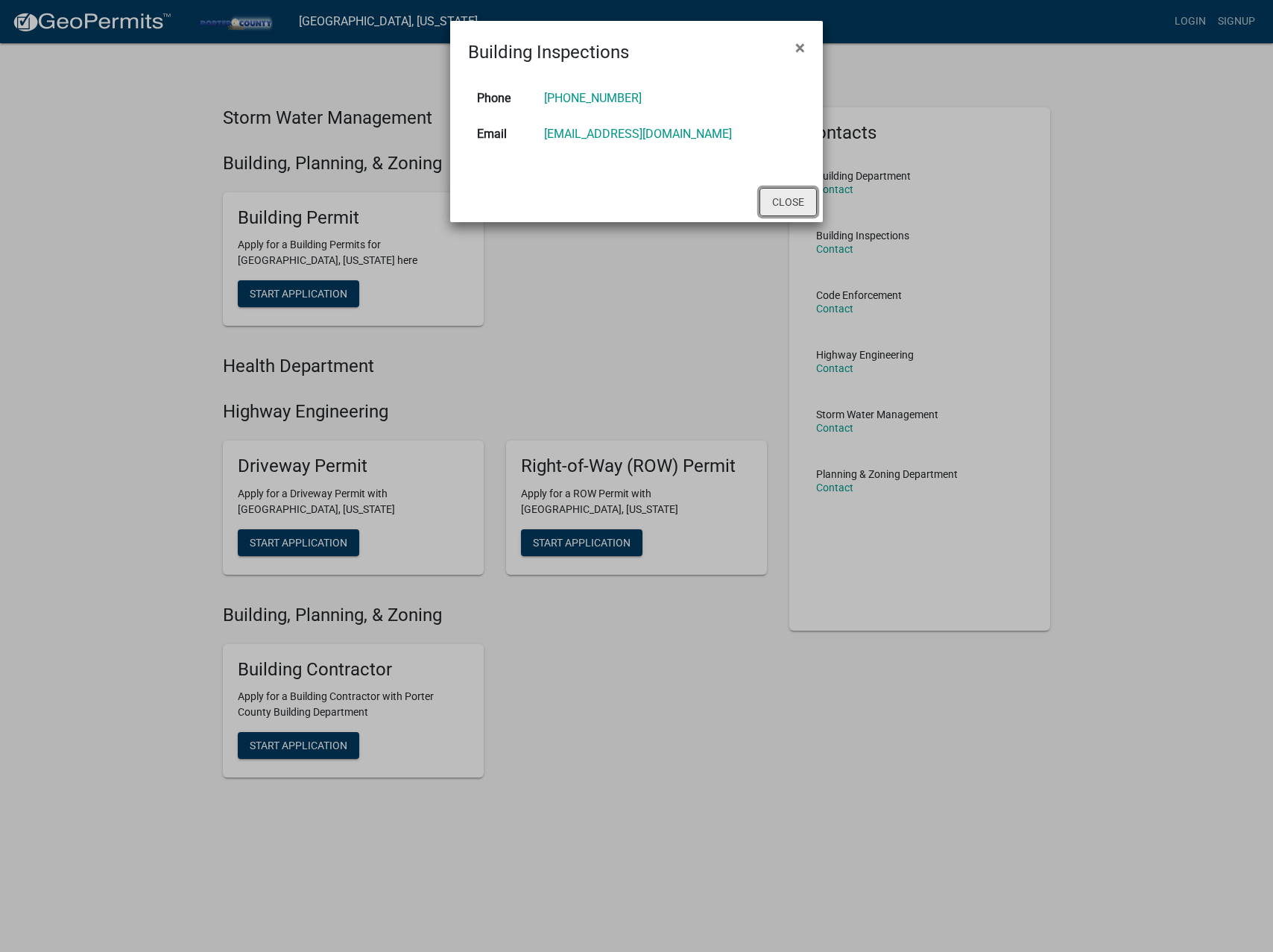
click at [793, 200] on button "Close" at bounding box center [788, 202] width 57 height 29
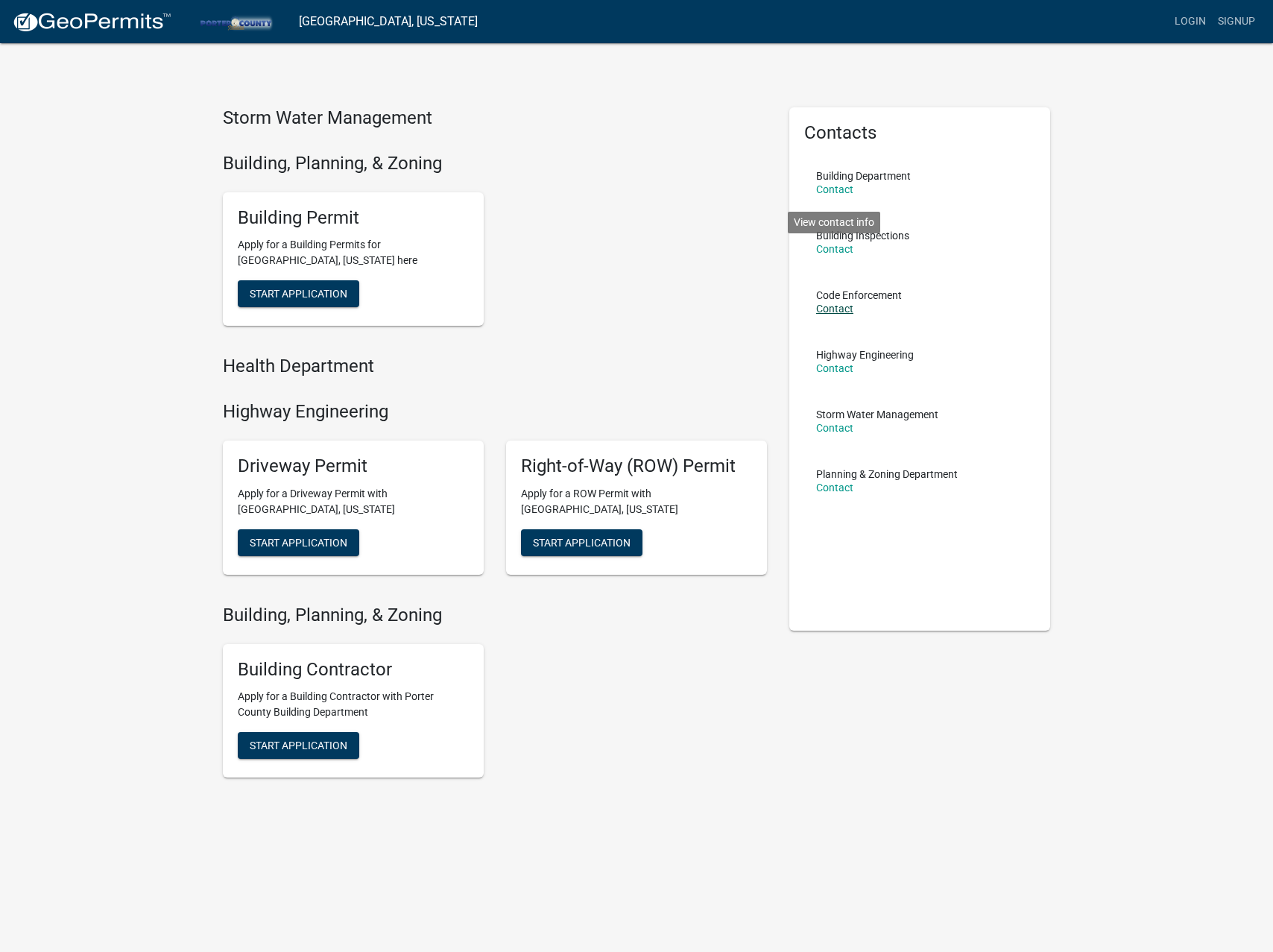
click at [851, 306] on p "Contact" at bounding box center [859, 308] width 86 height 10
click at [839, 309] on link "Contact" at bounding box center [835, 308] width 37 height 12
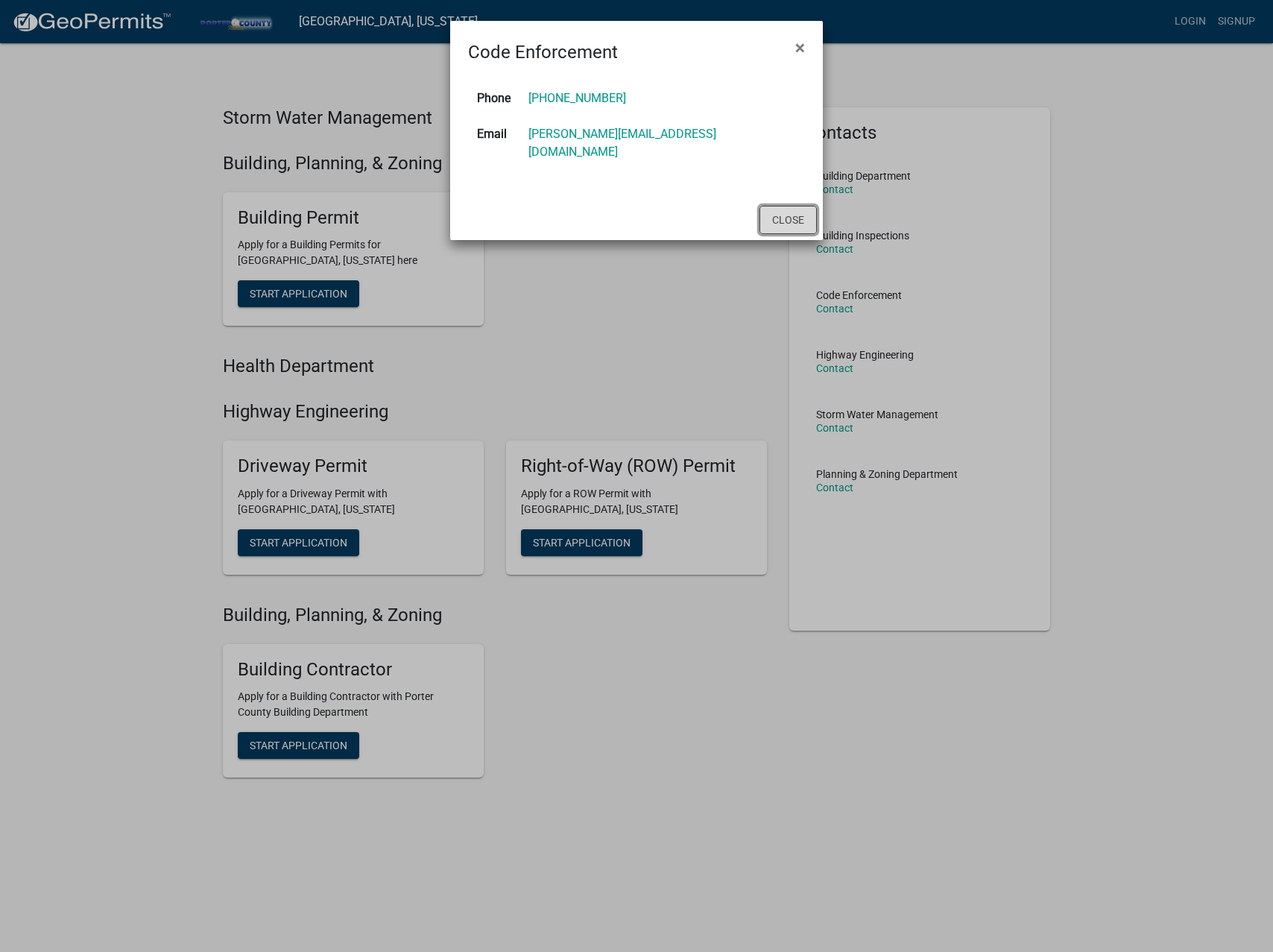
click at [795, 206] on button "Close" at bounding box center [788, 219] width 57 height 29
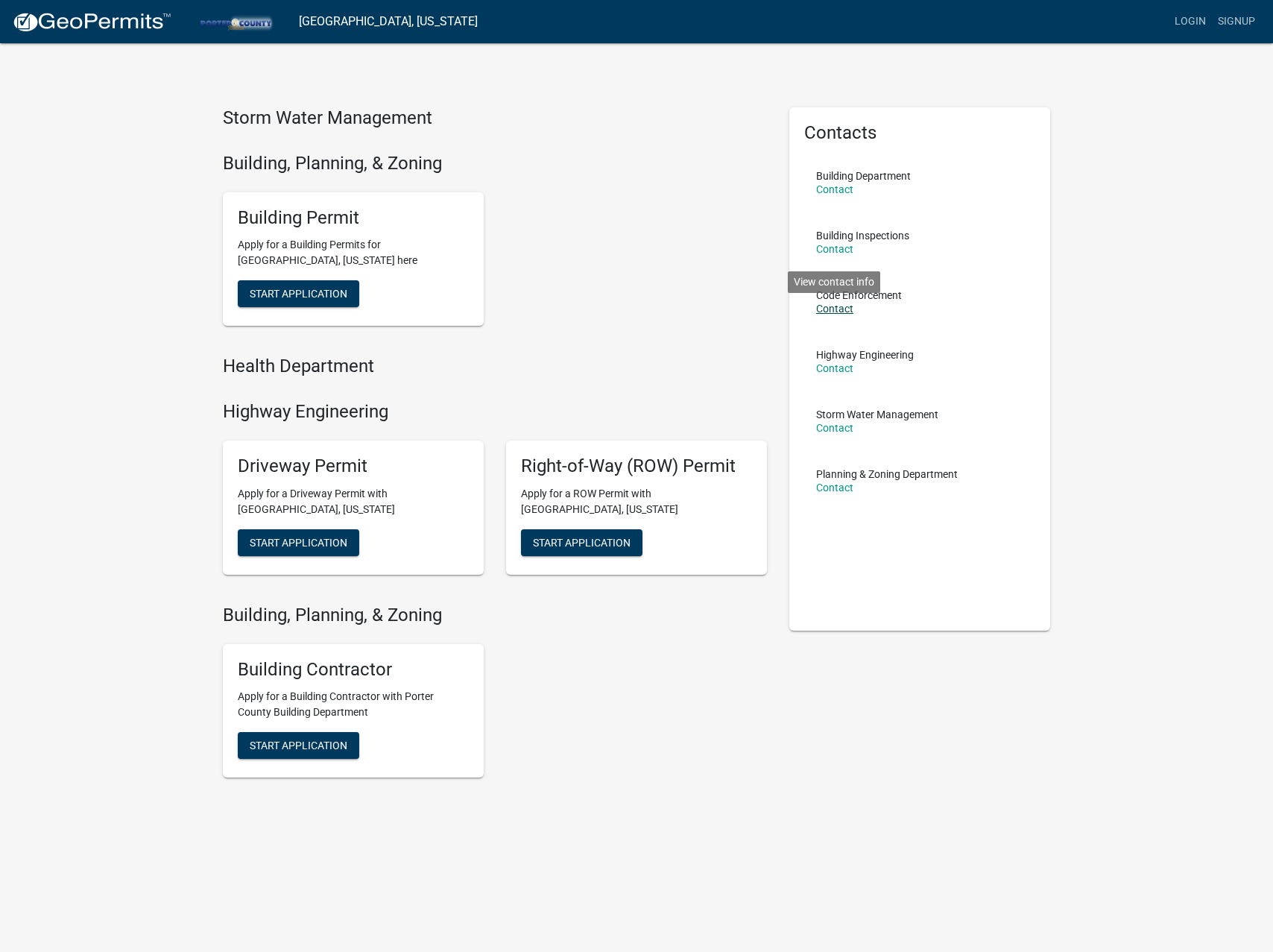
click at [845, 311] on link "Contact" at bounding box center [835, 308] width 37 height 12
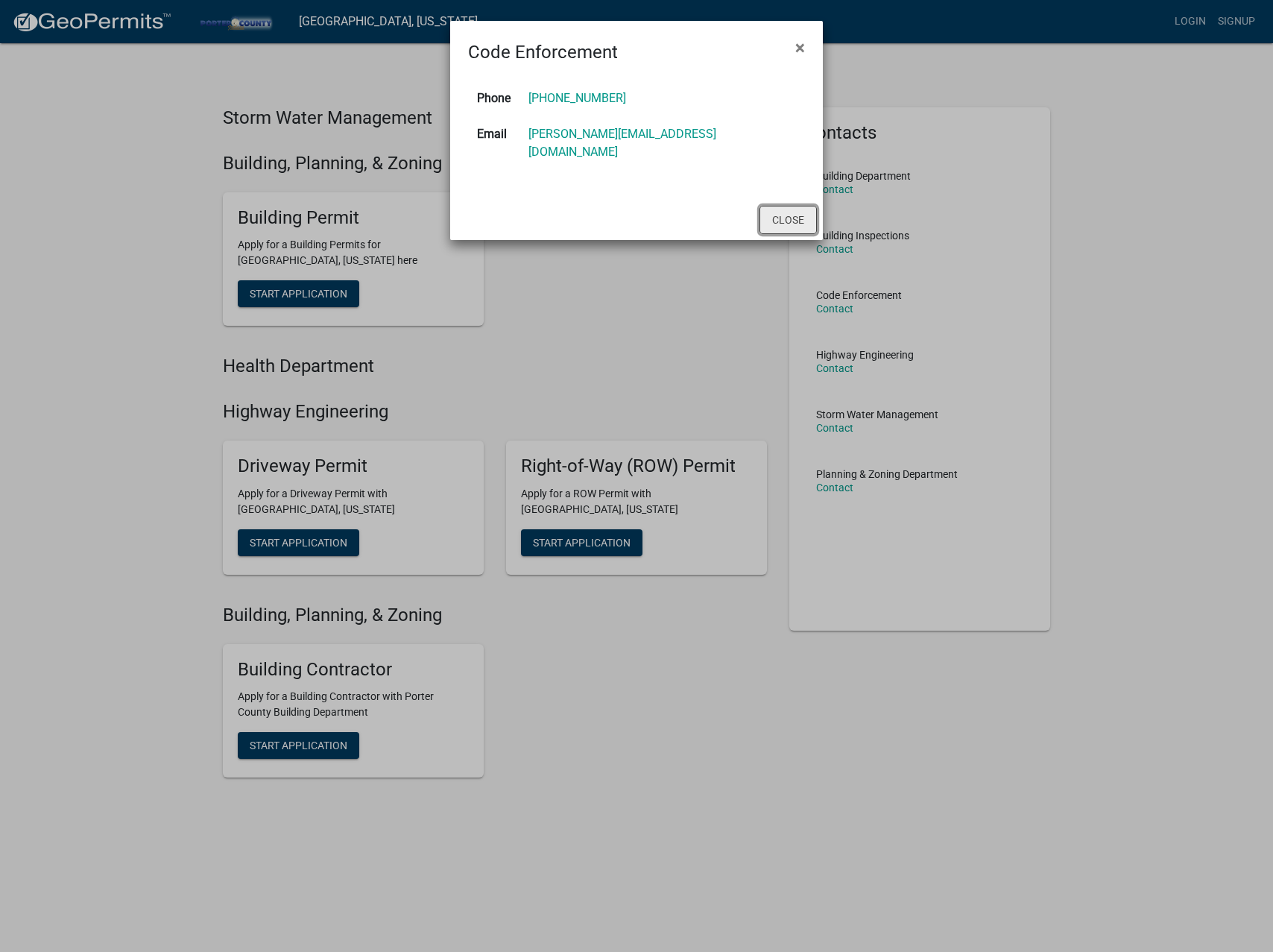
click at [780, 205] on button "Close" at bounding box center [788, 219] width 57 height 29
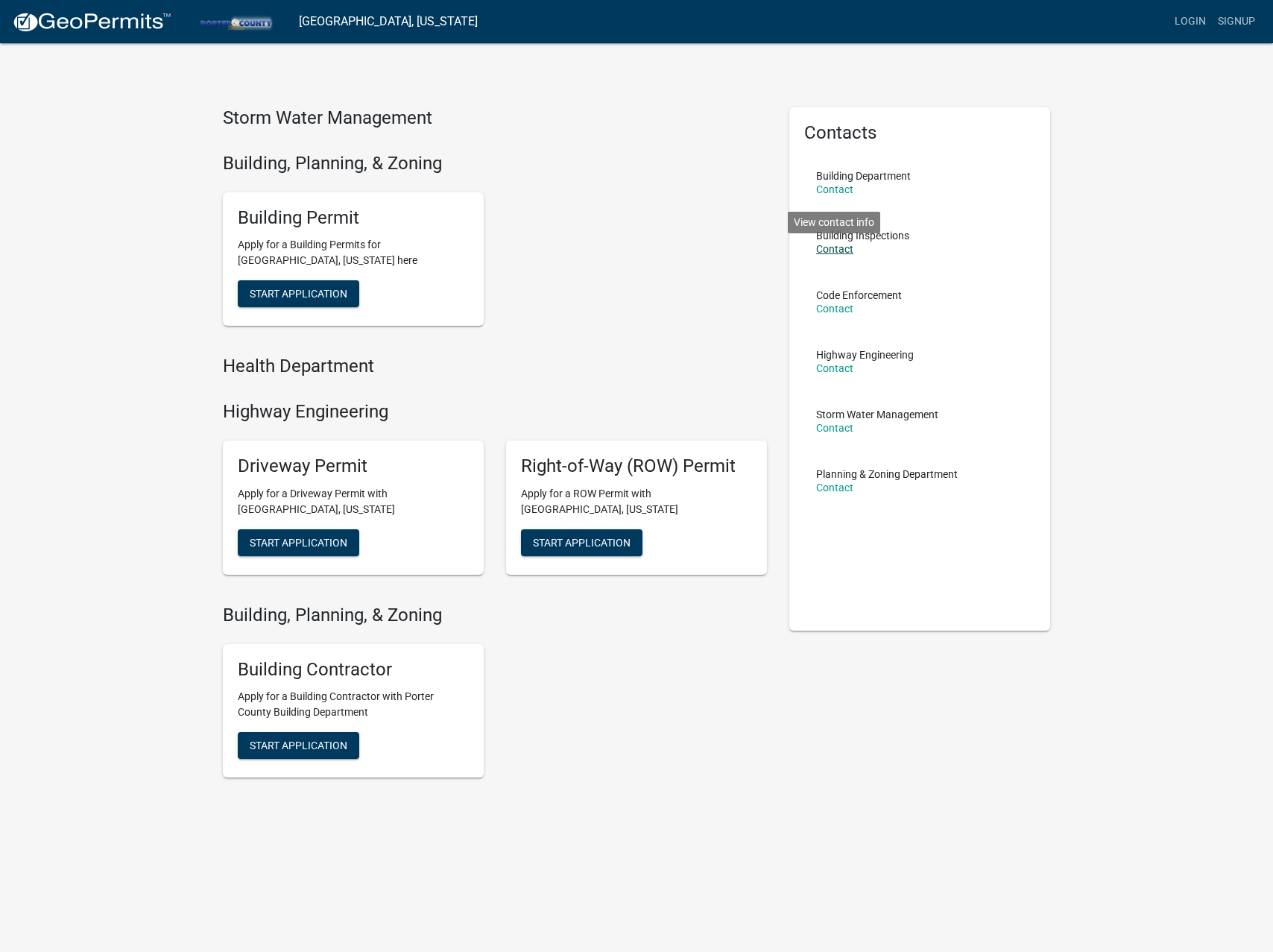
click at [832, 248] on link "Contact" at bounding box center [835, 249] width 37 height 12
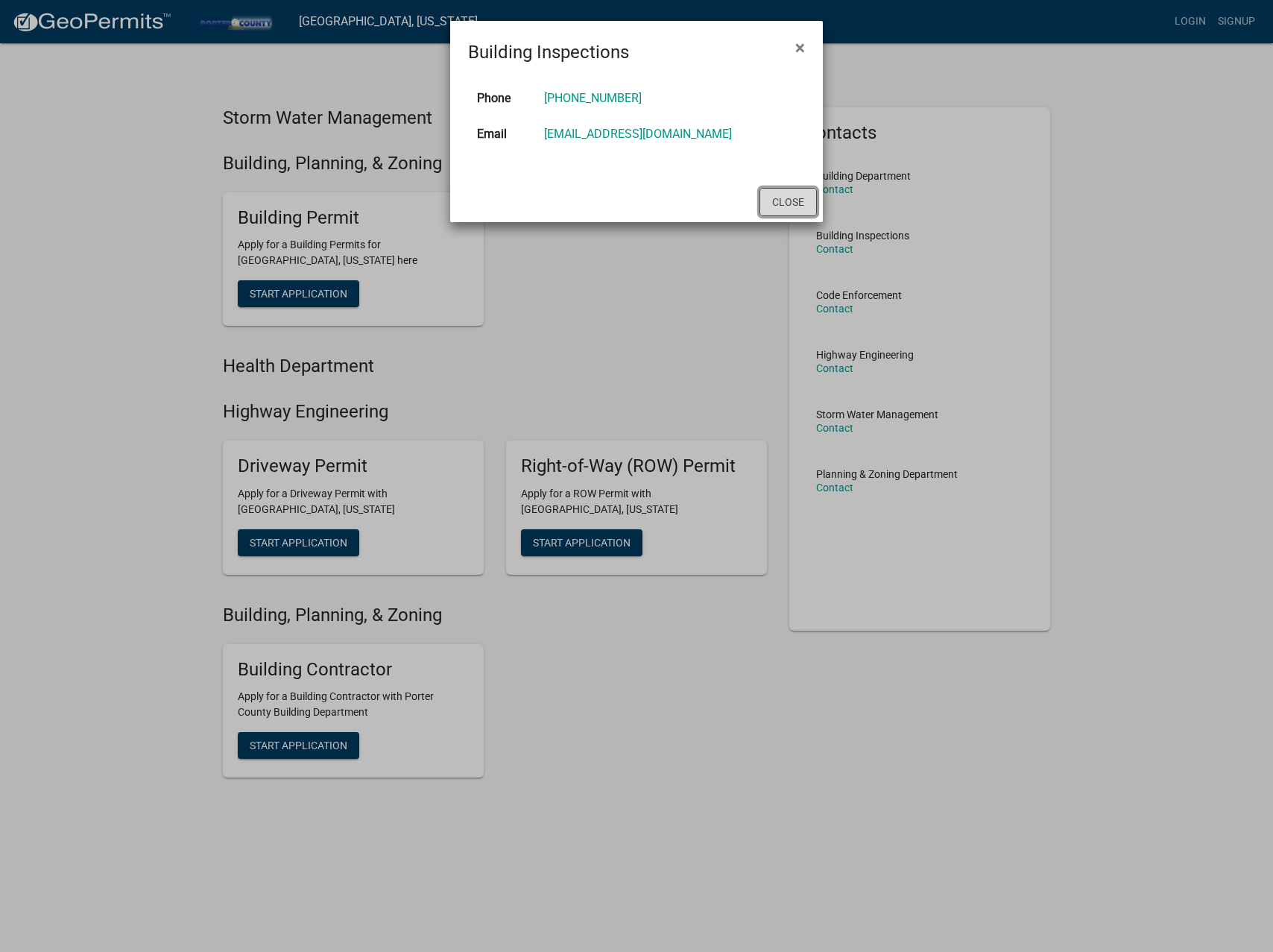
click at [783, 202] on button "Close" at bounding box center [788, 202] width 57 height 29
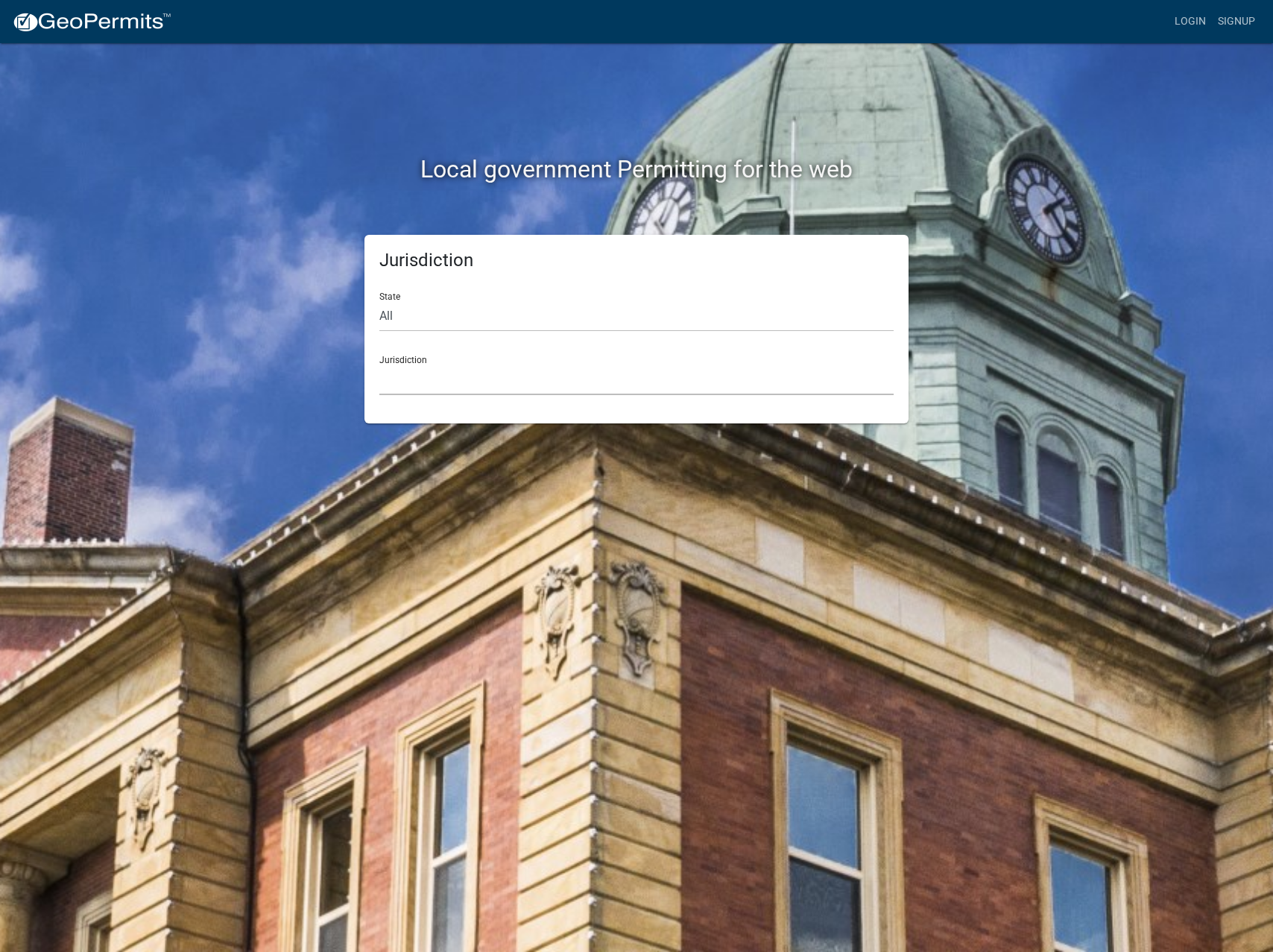
click at [446, 369] on select "Custer County, Colorado Cook County, Georgia Crawford County, Georgia Gilmer Co…" at bounding box center [636, 379] width 515 height 30
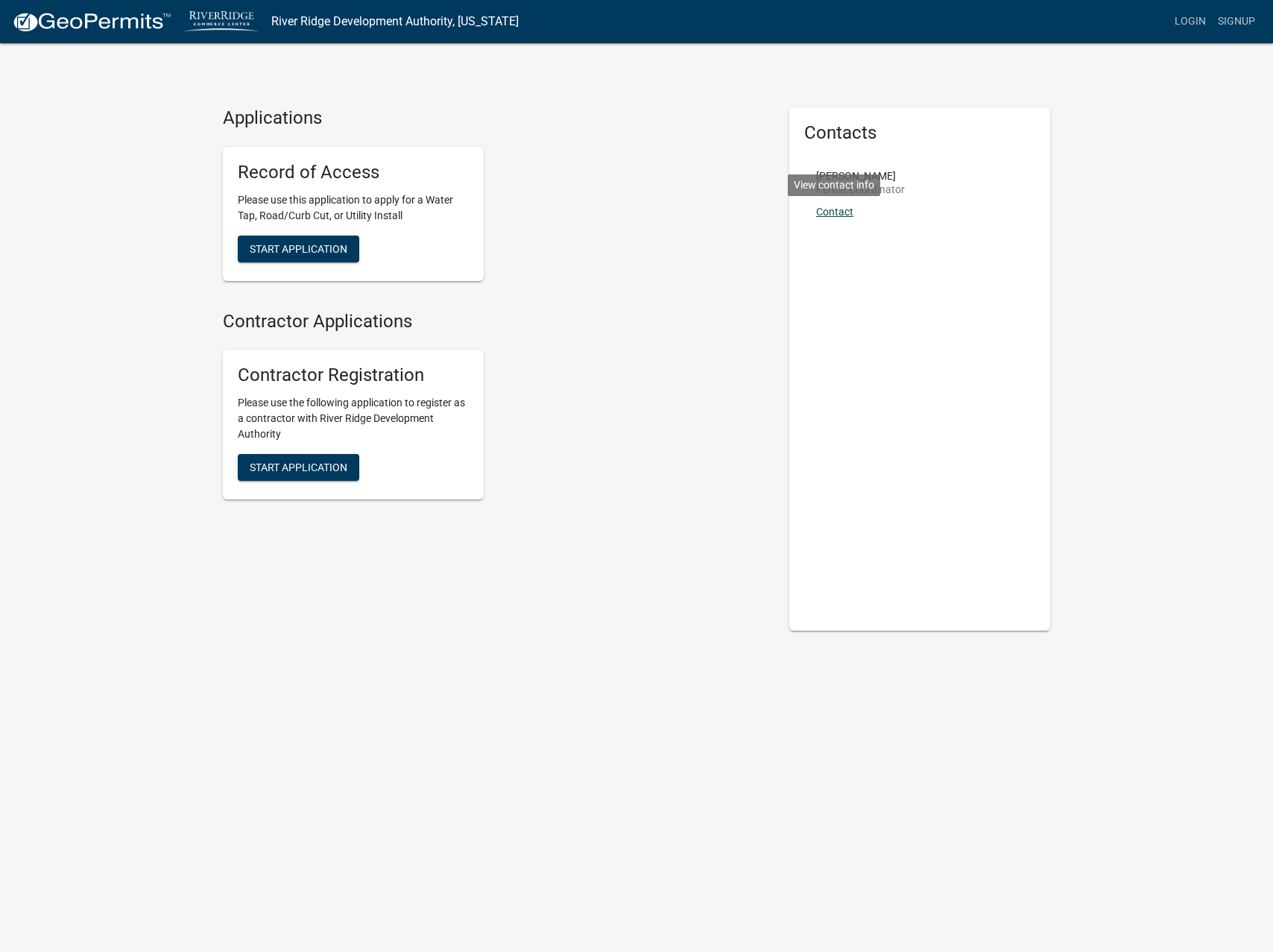
click at [828, 210] on link "Contact" at bounding box center [835, 211] width 37 height 12
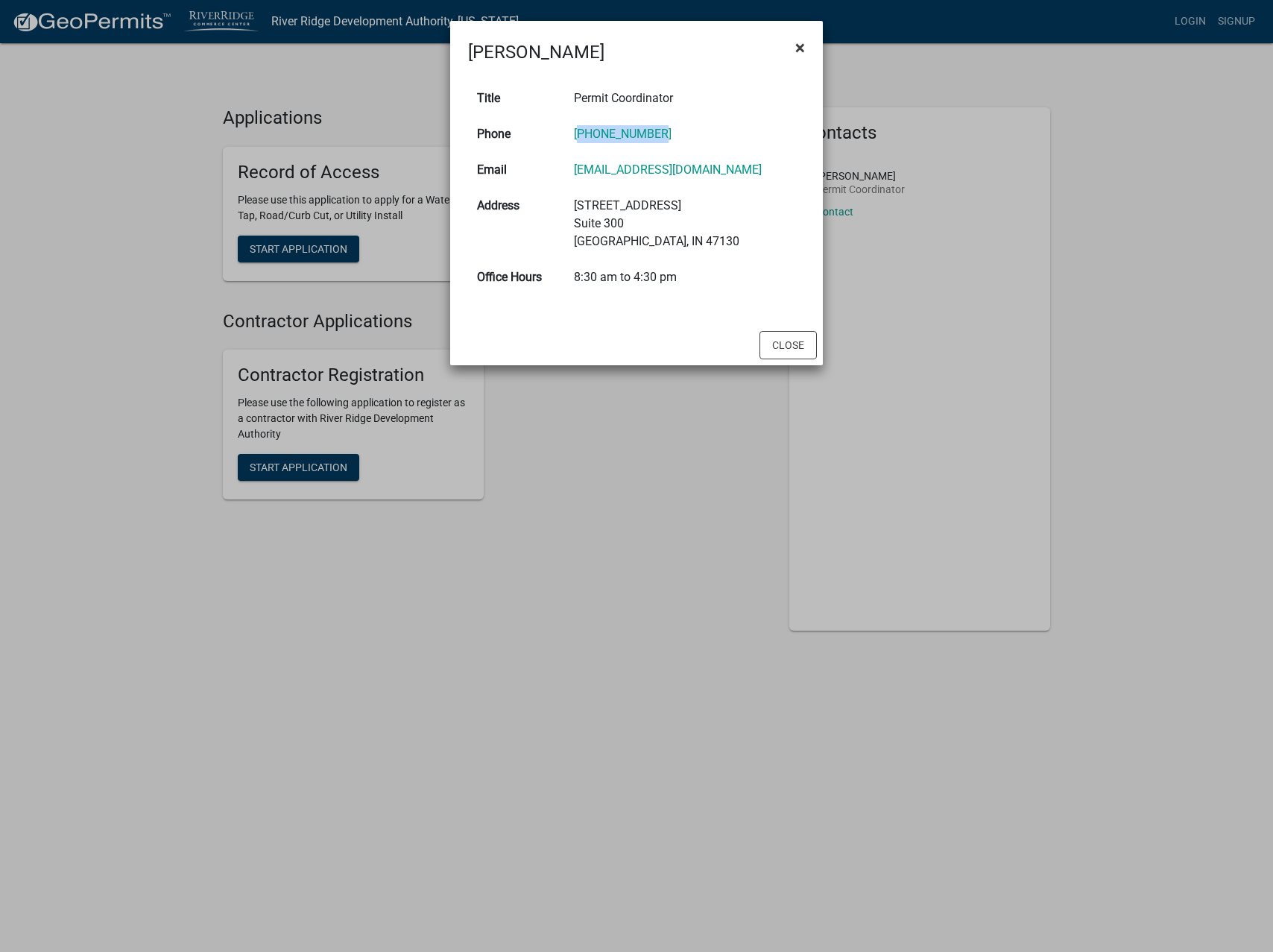
click at [801, 49] on span "×" at bounding box center [800, 47] width 10 height 21
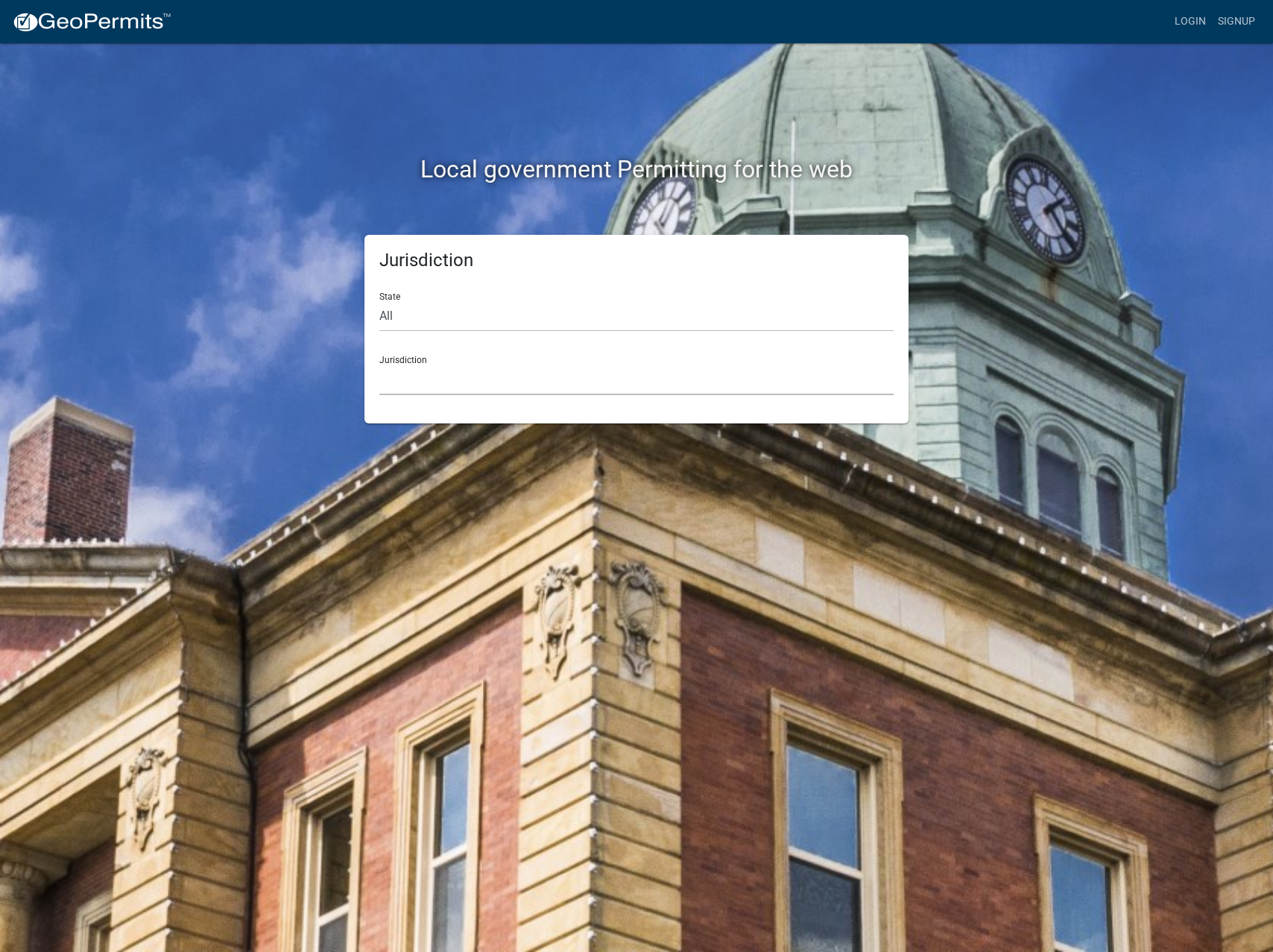
click at [482, 372] on select "Custer County, Colorado Cook County, Georgia Crawford County, Georgia Gilmer Co…" at bounding box center [636, 379] width 515 height 30
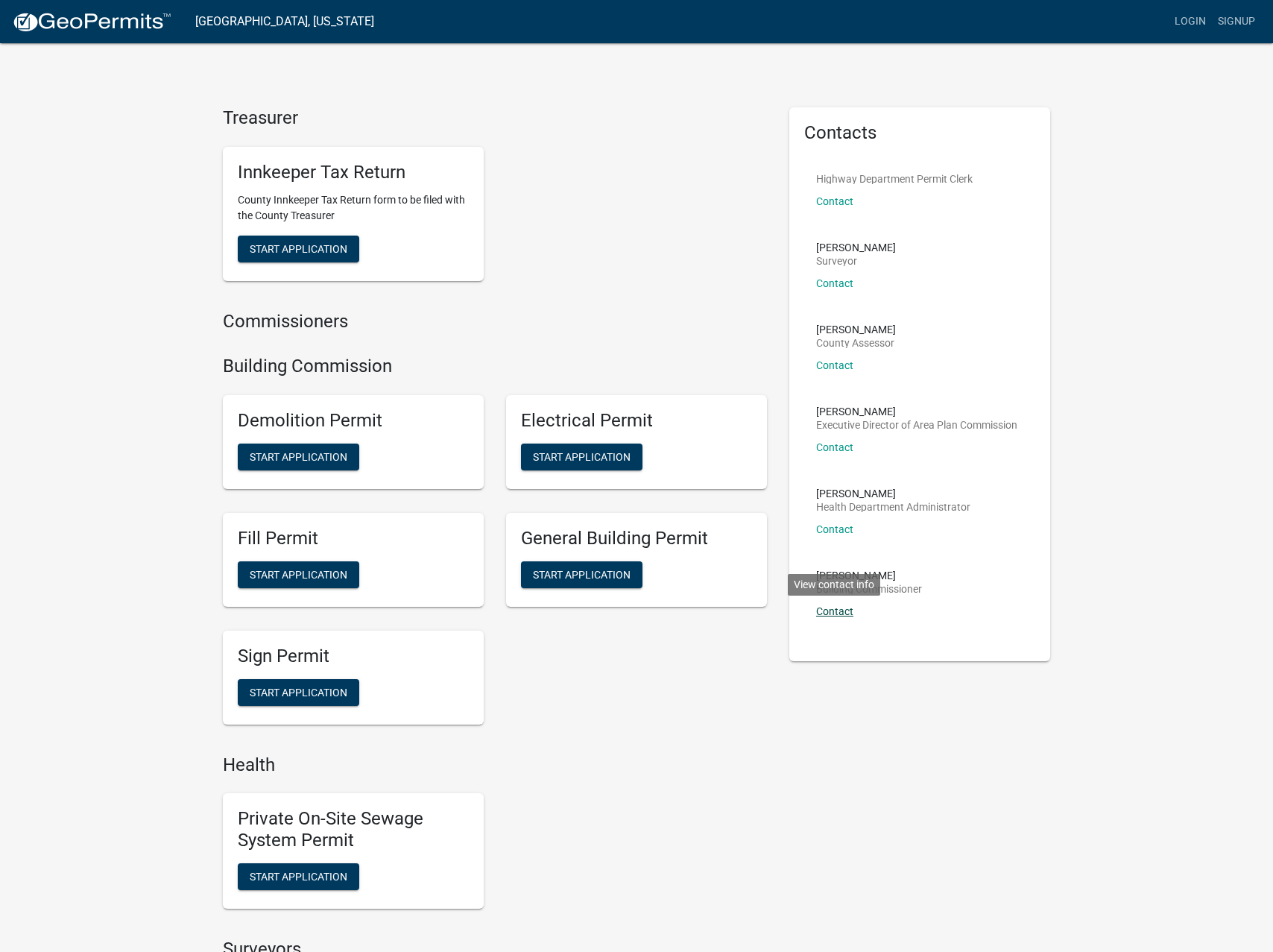
click at [830, 613] on link "Contact" at bounding box center [835, 610] width 37 height 12
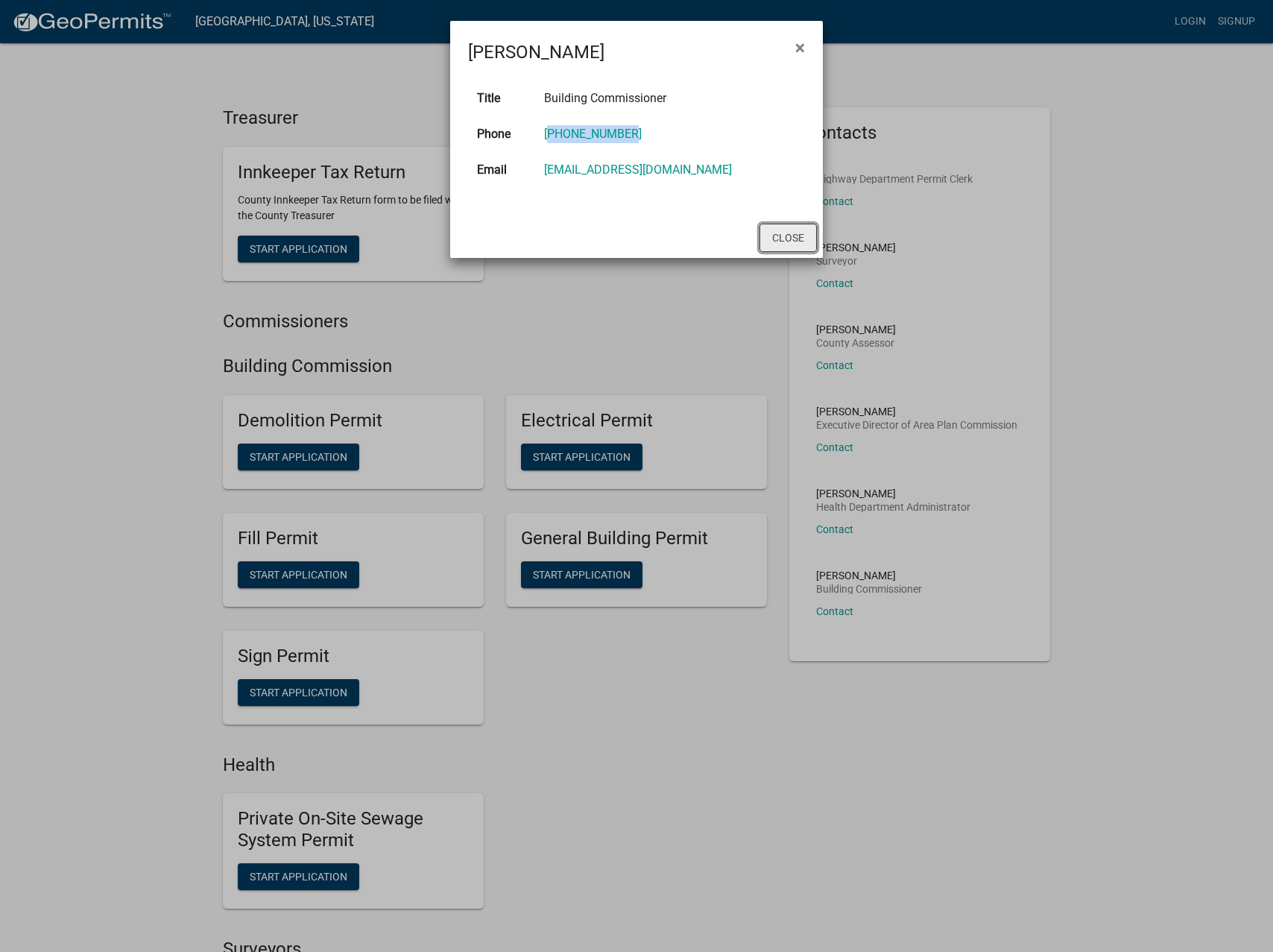
click at [783, 235] on button "Close" at bounding box center [788, 238] width 57 height 29
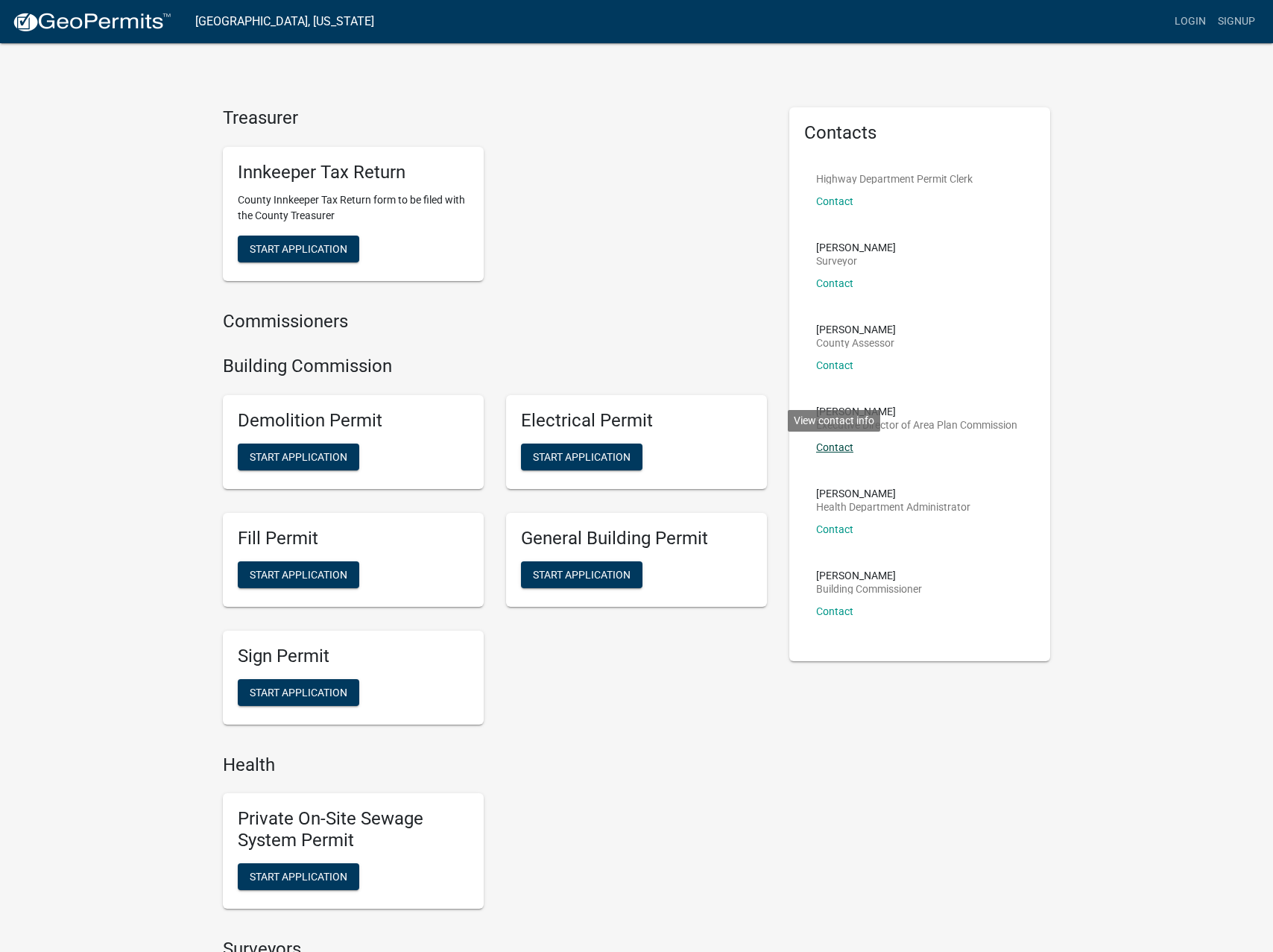
click at [843, 448] on link "Contact" at bounding box center [835, 447] width 37 height 12
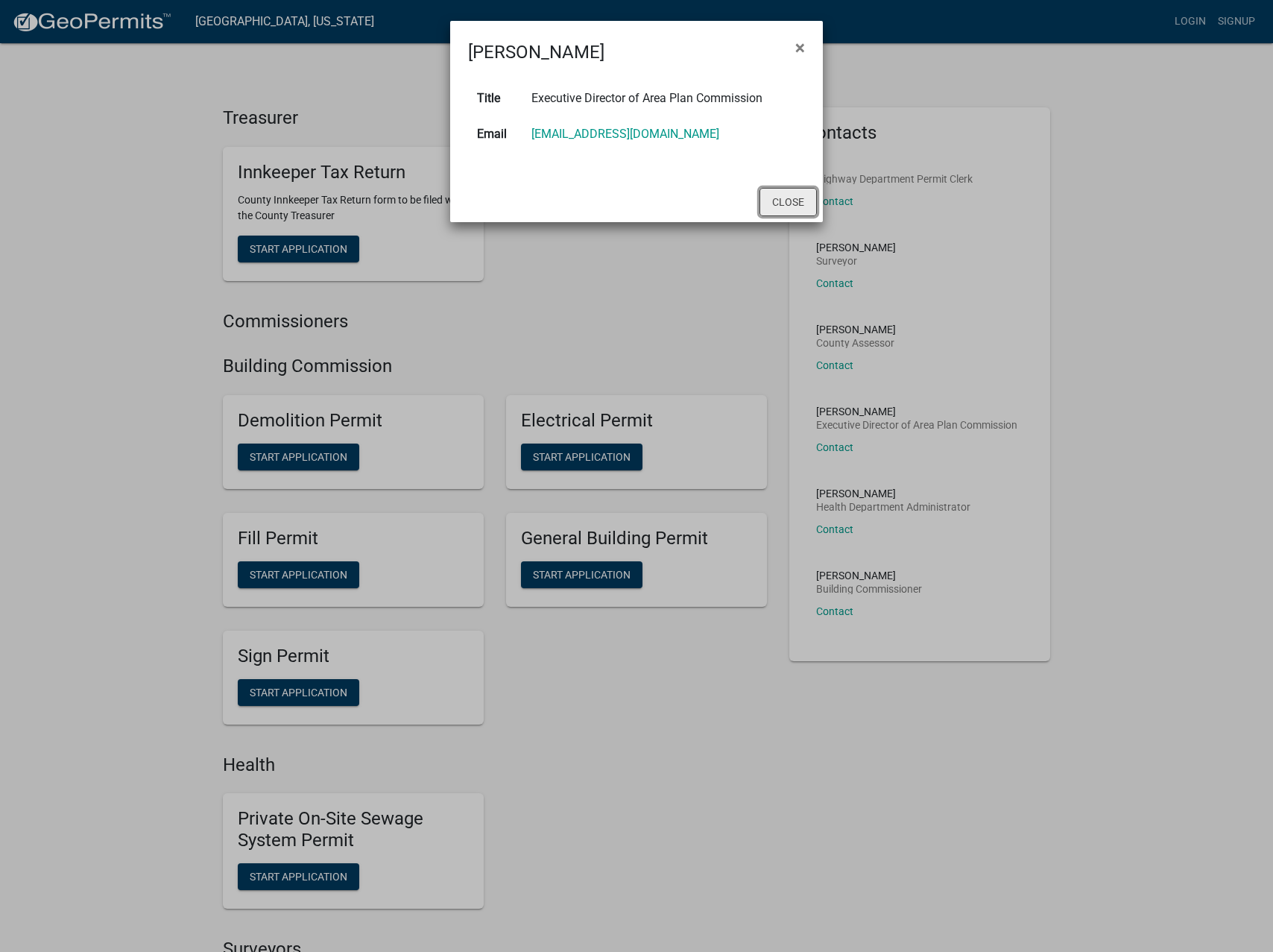
click at [797, 213] on button "Close" at bounding box center [788, 202] width 57 height 29
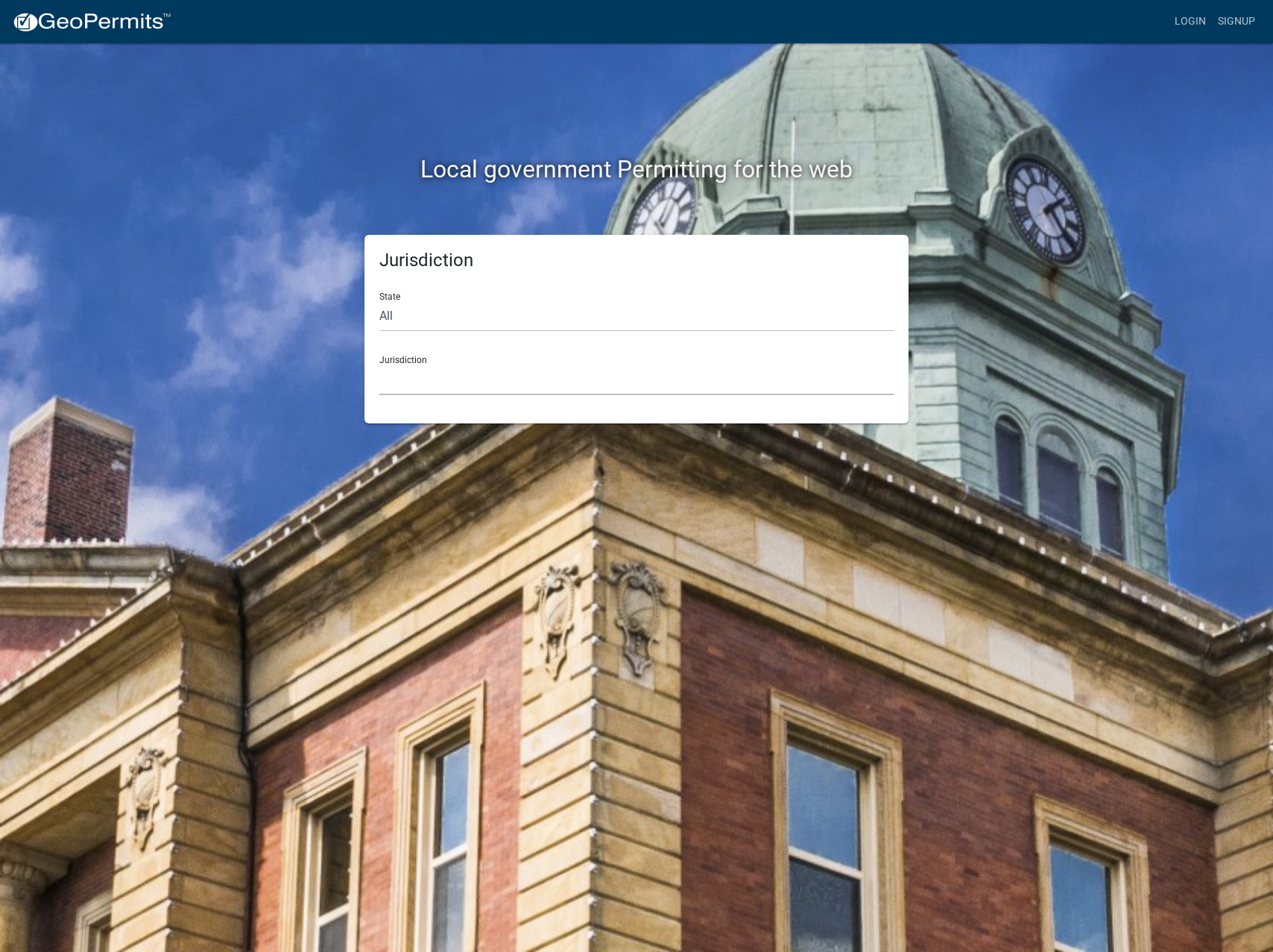
click at [436, 373] on select "Custer County, Colorado Cook County, Georgia Crawford County, Georgia Gilmer Co…" at bounding box center [636, 379] width 515 height 30
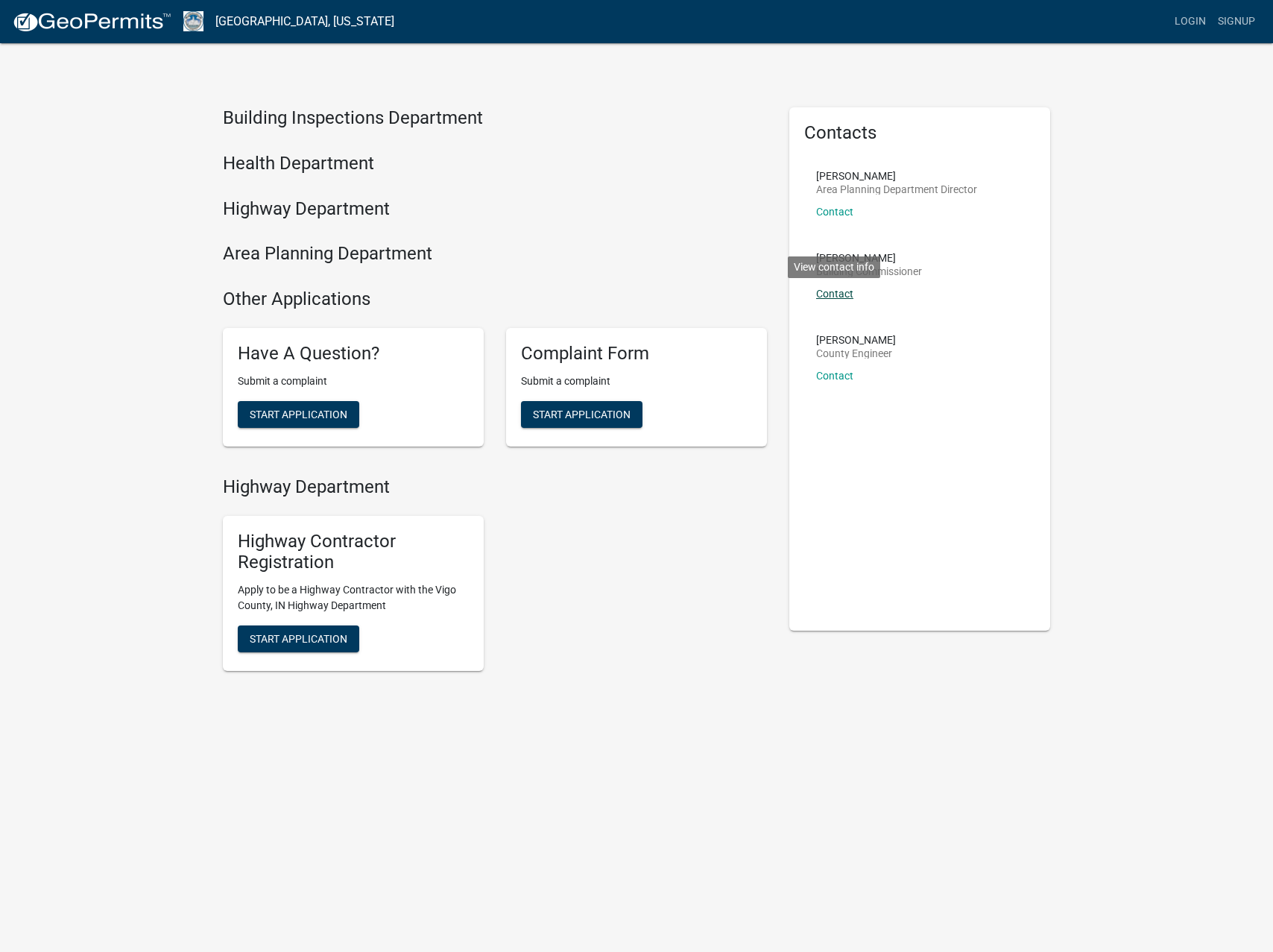
click at [841, 293] on link "Contact" at bounding box center [835, 294] width 37 height 12
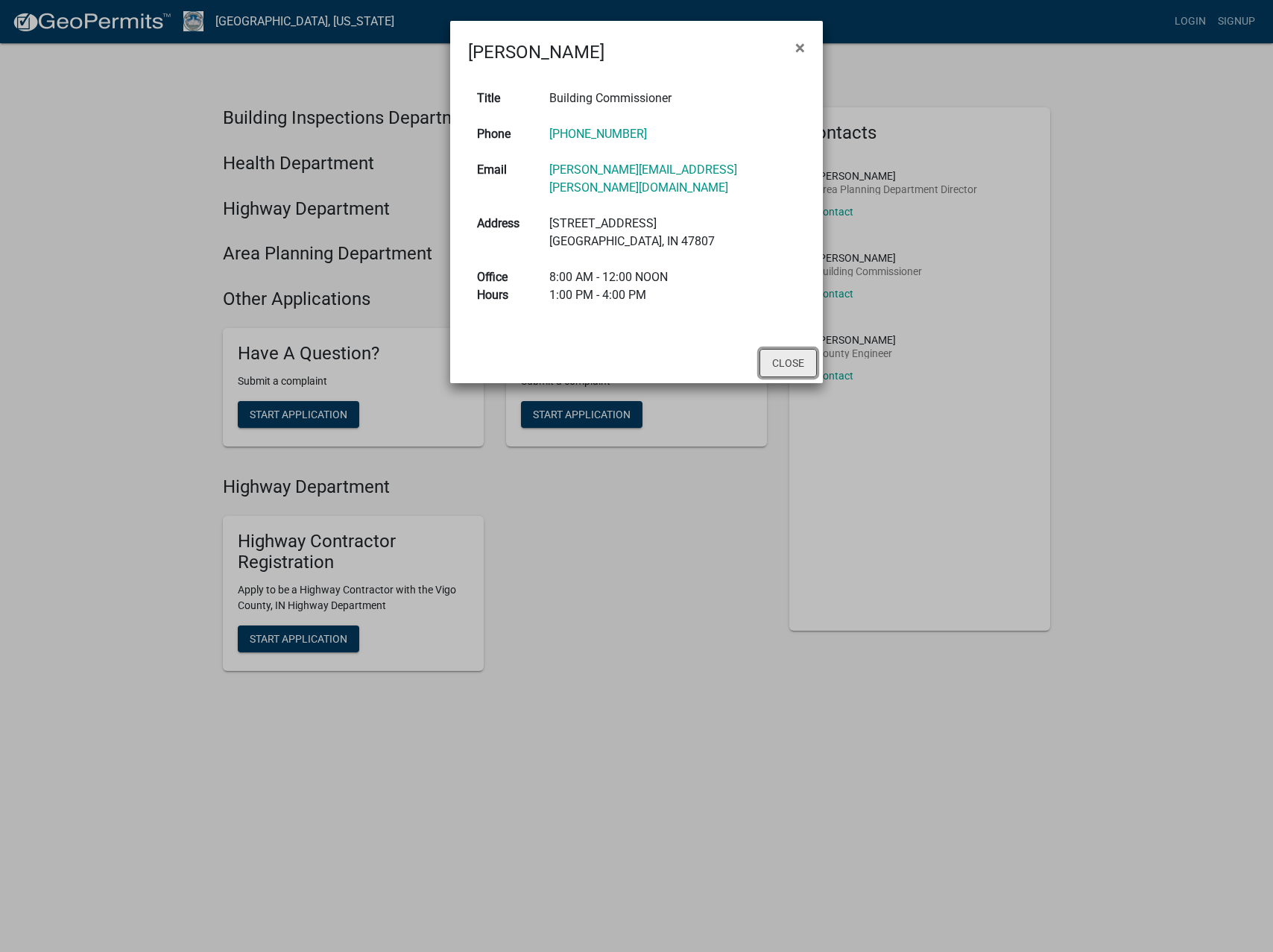
click at [794, 349] on button "Close" at bounding box center [788, 363] width 57 height 29
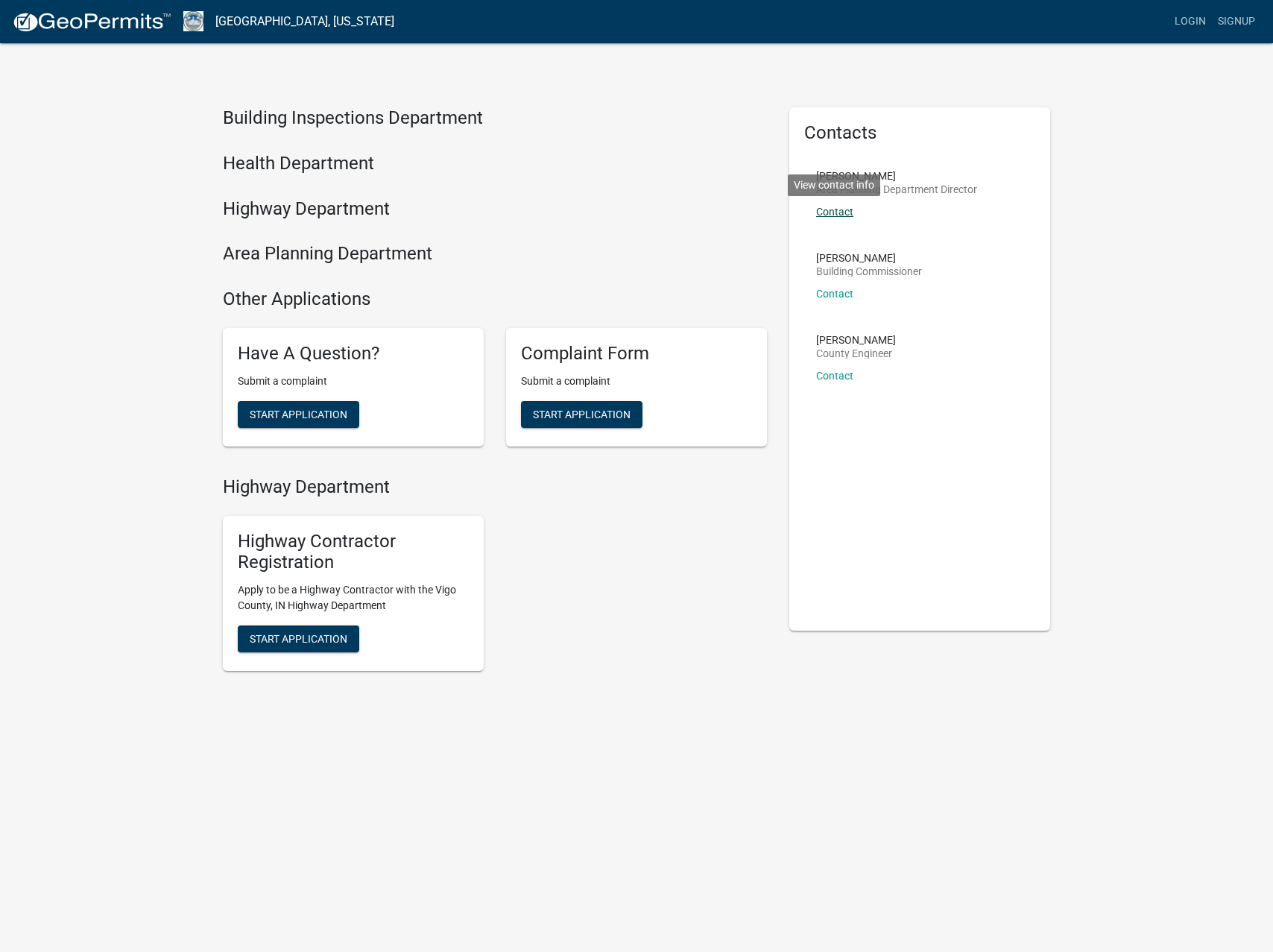
click at [839, 213] on link "Contact" at bounding box center [835, 211] width 37 height 12
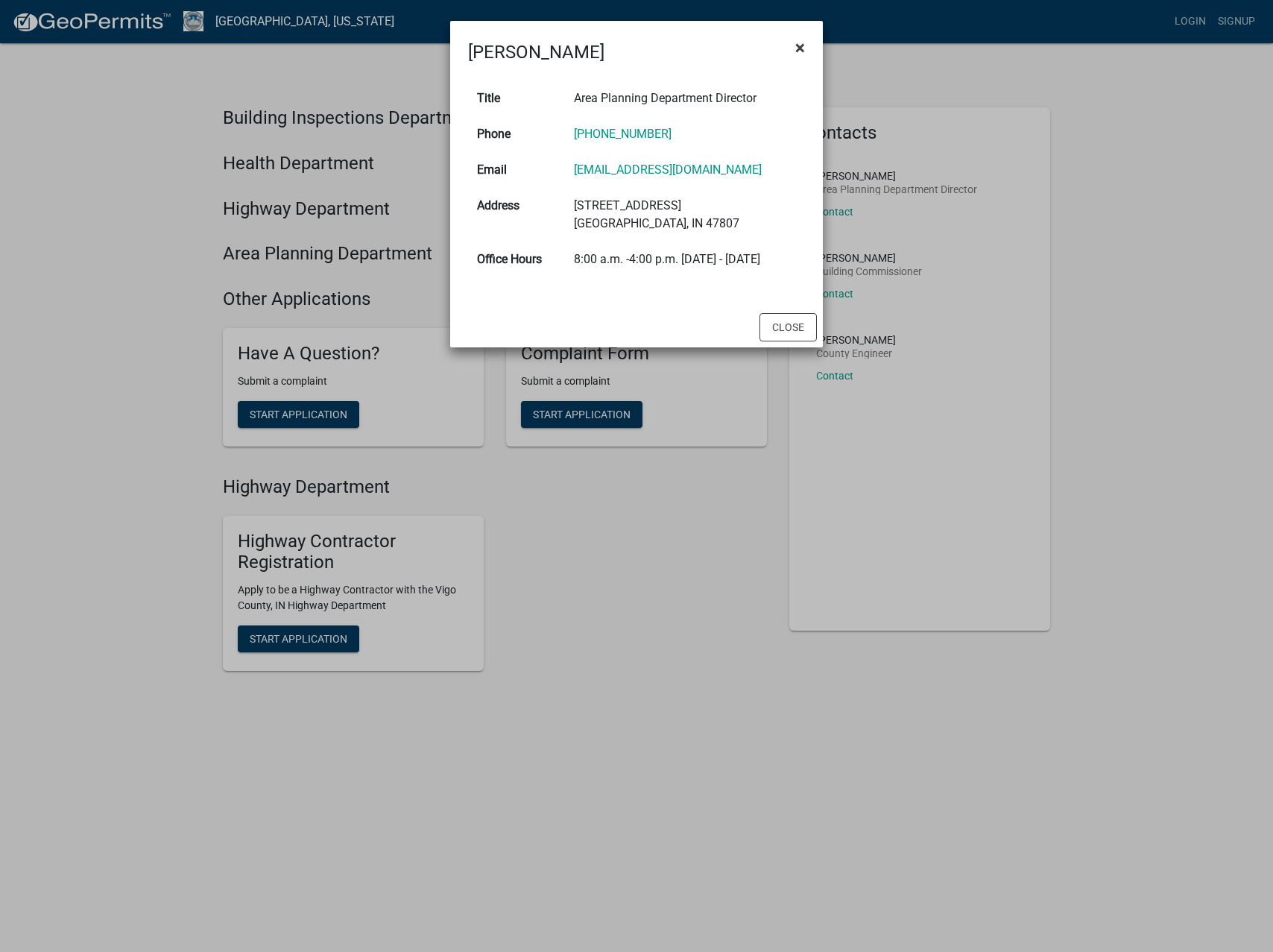
click at [804, 49] on button "×" at bounding box center [800, 47] width 33 height 41
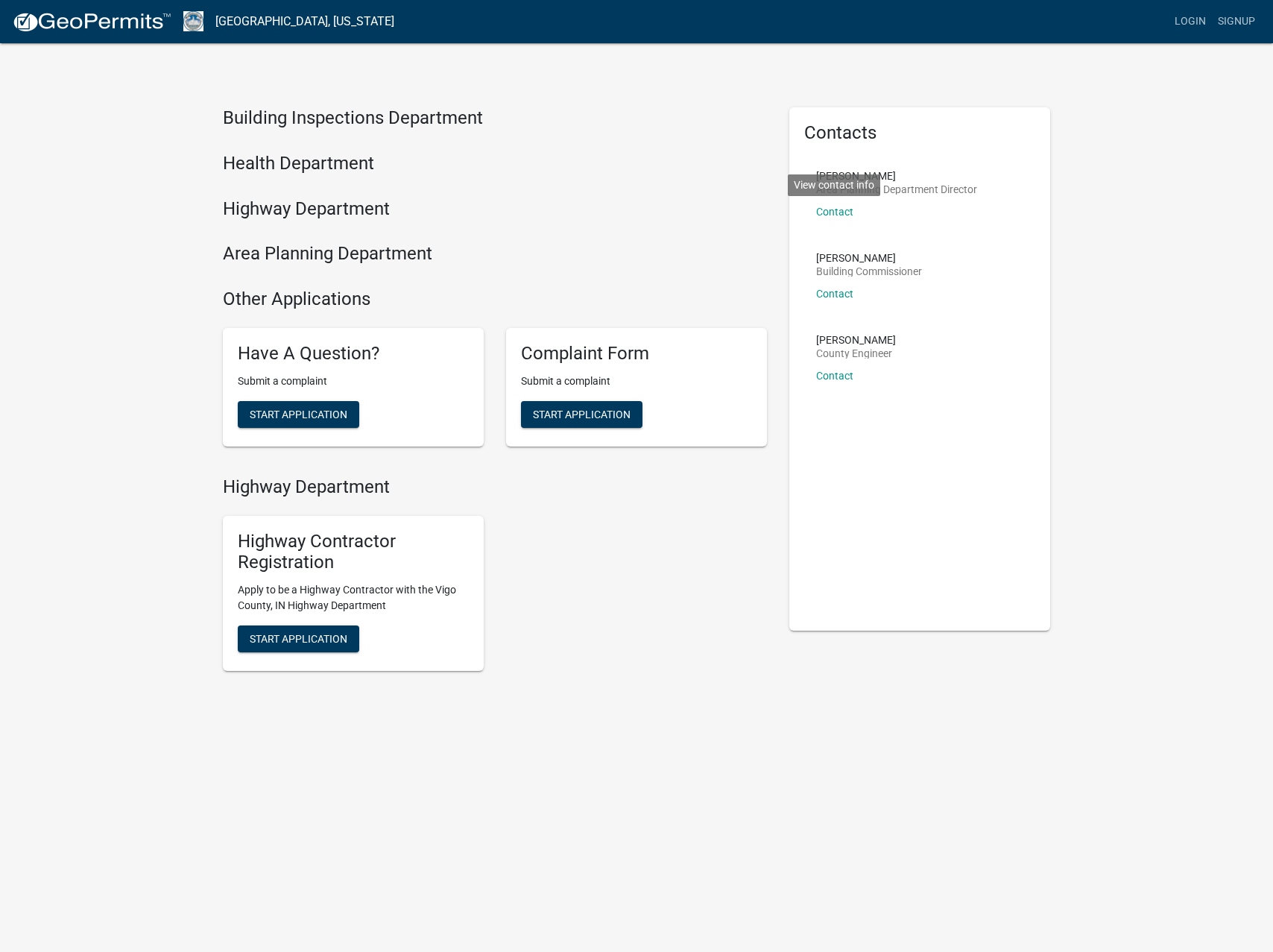
click at [804, 49] on div "Jared Bayler × Title Area Planning Department Director Phone (812) 462-3354 Ema…" at bounding box center [636, 146] width 373 height 327
click at [309, 166] on h4 "Health Department" at bounding box center [494, 163] width 544 height 21
click at [330, 118] on h4 "Building Inspections Department" at bounding box center [494, 118] width 544 height 21
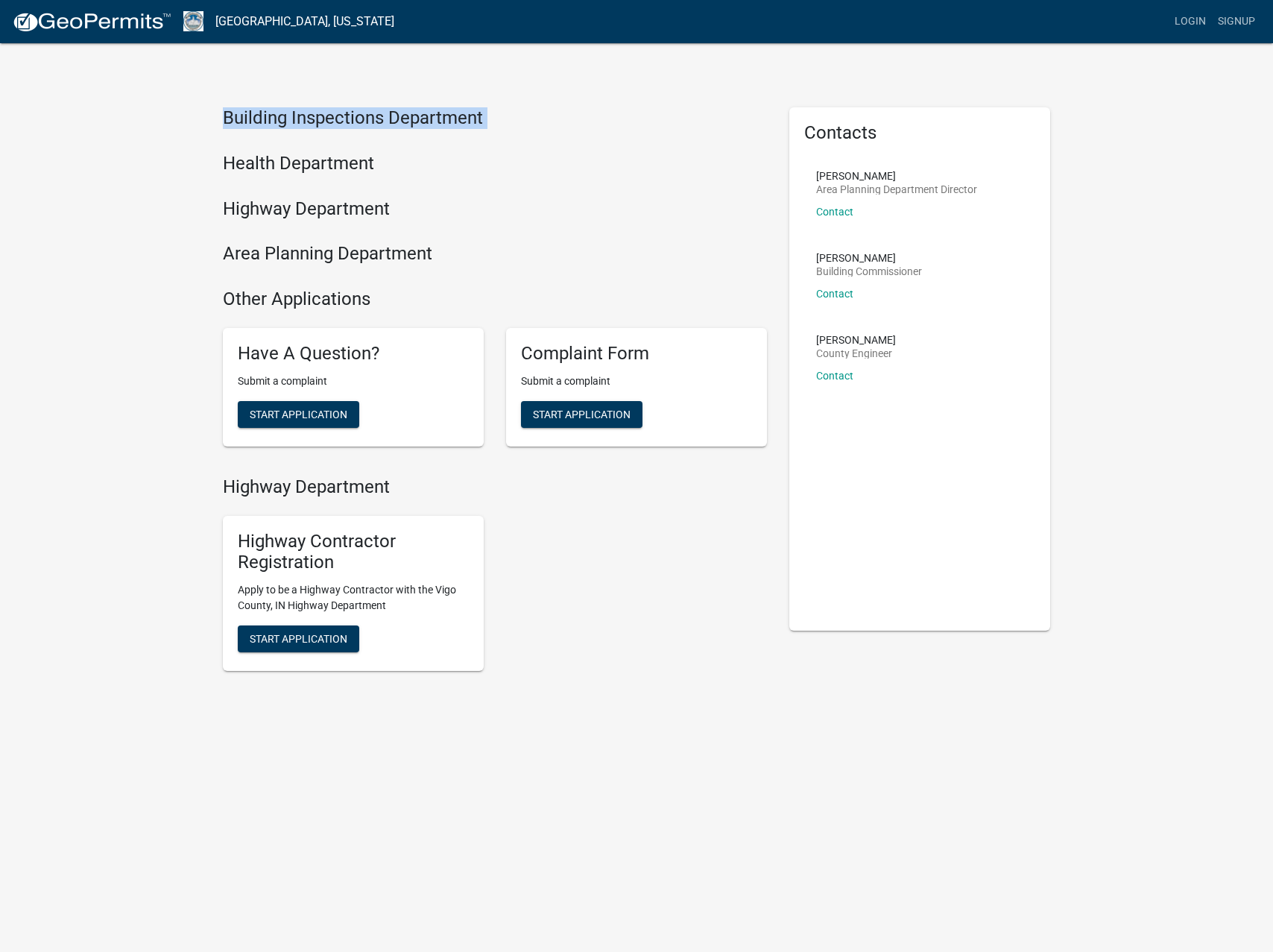
click at [330, 118] on h4 "Building Inspections Department" at bounding box center [494, 118] width 544 height 21
click at [254, 20] on link "[GEOGRAPHIC_DATA], [US_STATE]" at bounding box center [305, 22] width 179 height 26
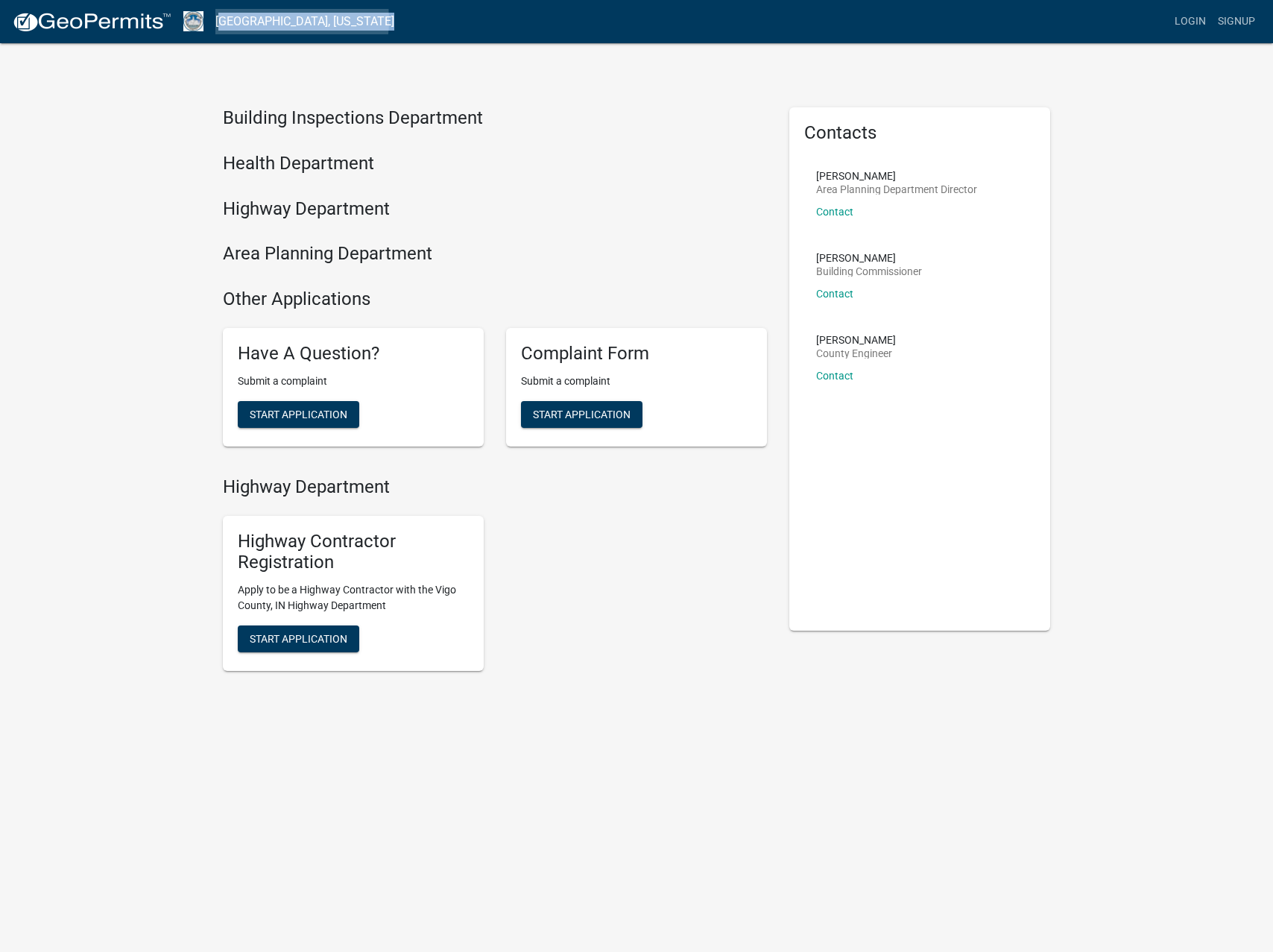
click at [254, 20] on link "[GEOGRAPHIC_DATA], [US_STATE]" at bounding box center [305, 22] width 179 height 26
copy link "[GEOGRAPHIC_DATA], [US_STATE]"
